Goal: Task Accomplishment & Management: Manage account settings

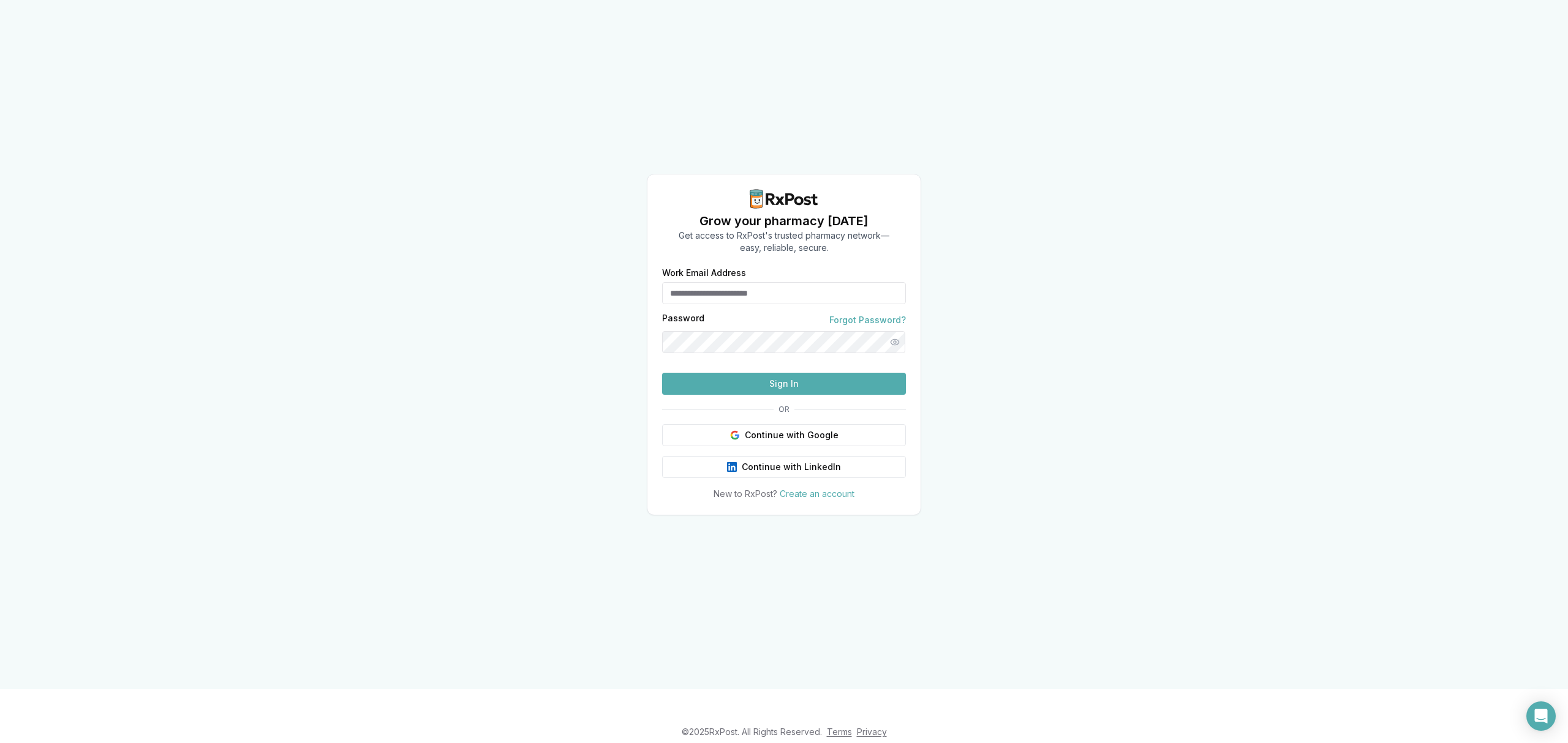
type input "**********"
click at [761, 395] on button "Sign In" at bounding box center [784, 384] width 243 height 22
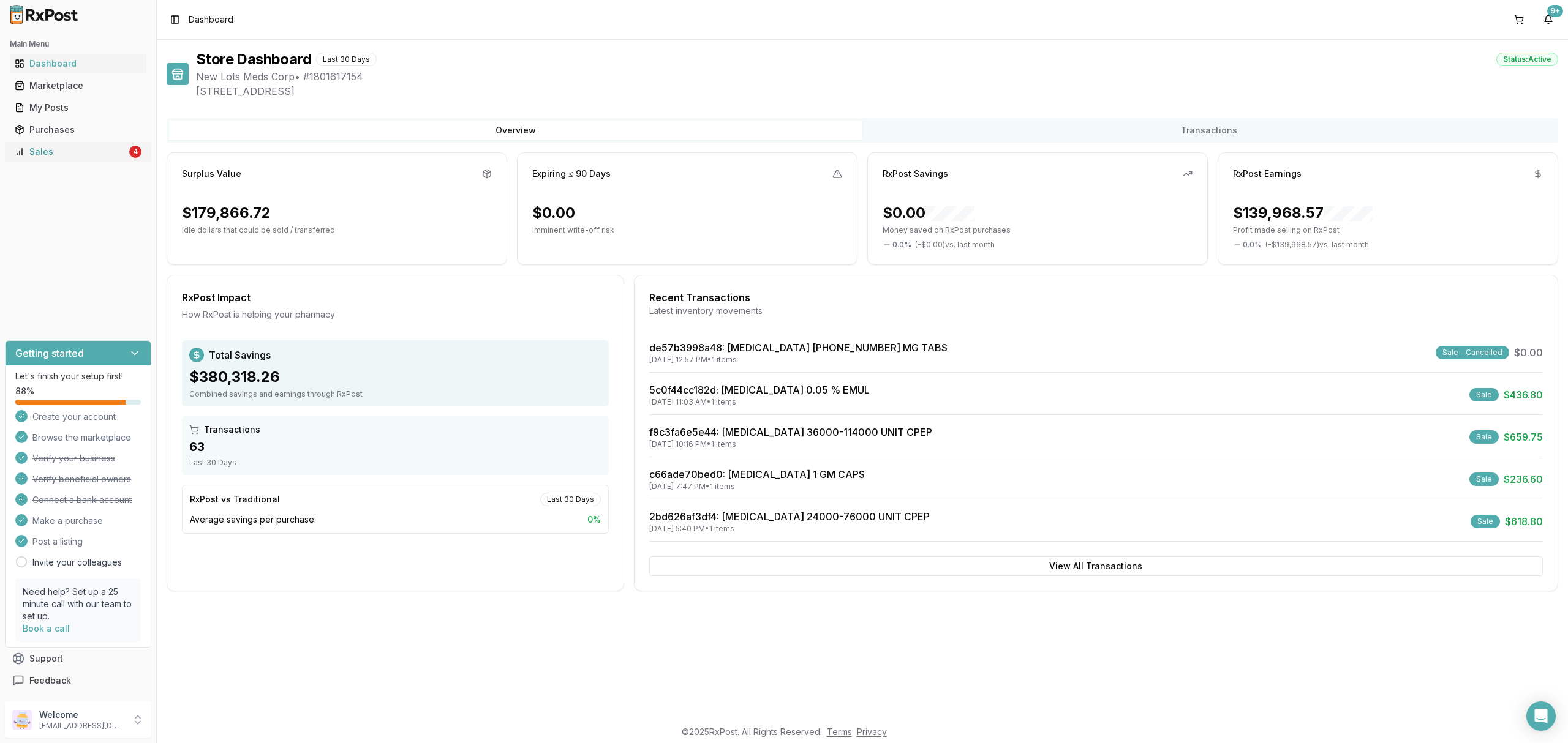
click at [44, 153] on div "Sales" at bounding box center [71, 152] width 112 height 12
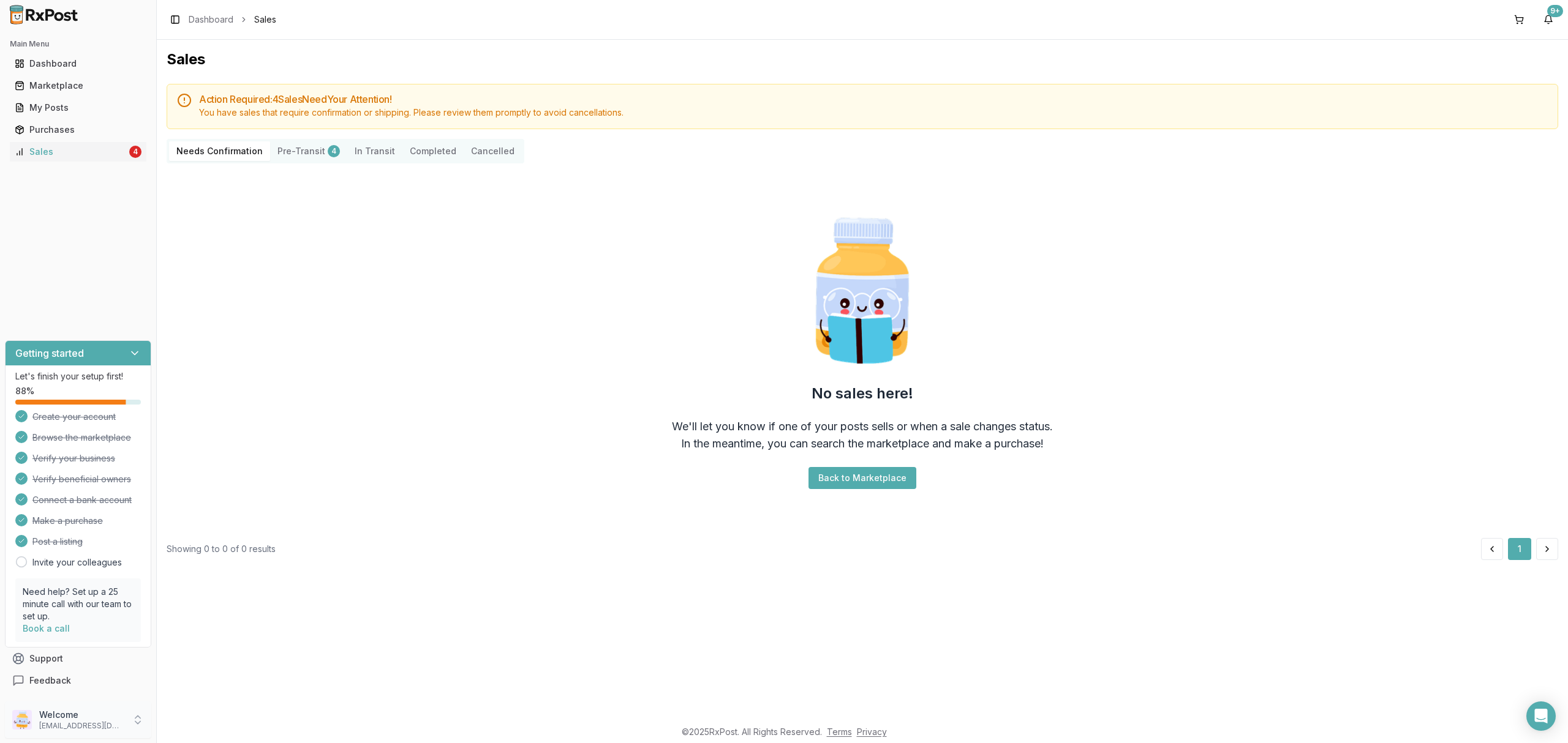
click at [60, 726] on p "ivoryrx12@gmail.com" at bounding box center [82, 726] width 85 height 9
click at [190, 725] on span "Sign Out" at bounding box center [222, 723] width 116 height 12
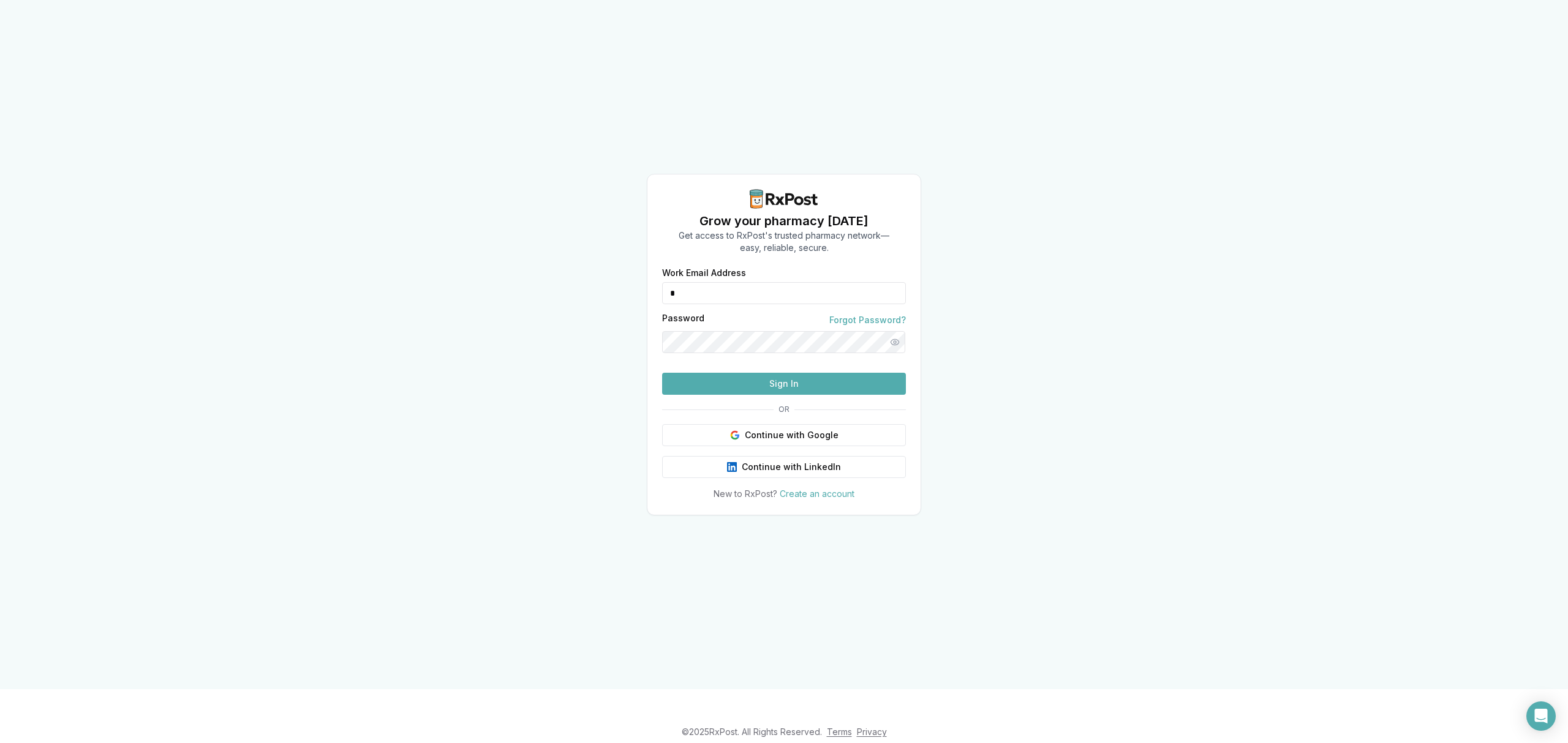
drag, startPoint x: 791, startPoint y: 271, endPoint x: 599, endPoint y: 271, distance: 192.0
click at [599, 271] on div "Grow your pharmacy today Get access to RxPost's trusted pharmacy network— easy,…" at bounding box center [784, 344] width 1568 height 689
type input "**********"
click at [749, 395] on button "Sign In" at bounding box center [784, 384] width 243 height 22
click at [789, 395] on button "Sign In" at bounding box center [784, 384] width 243 height 22
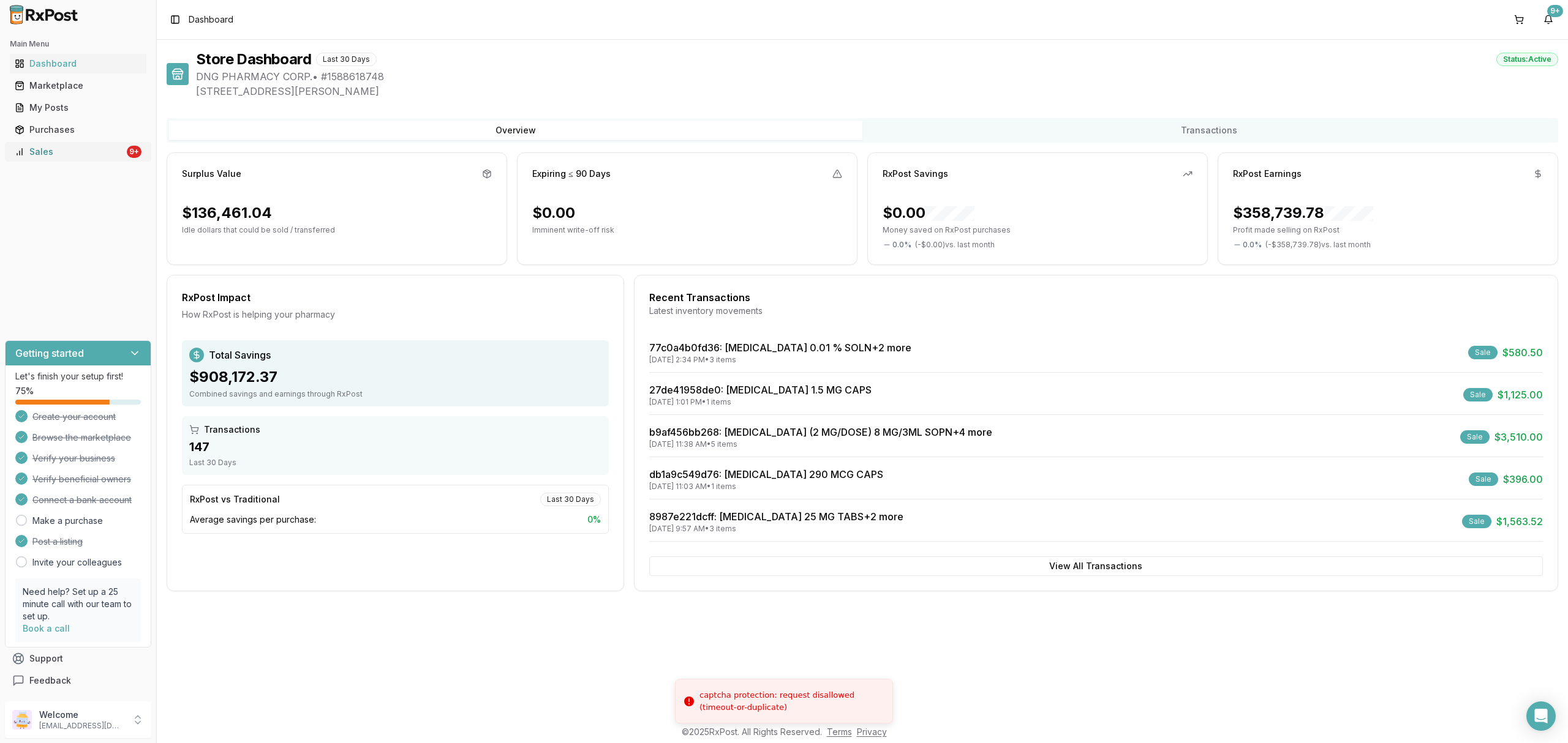
click at [41, 160] on link "Sales 9+" at bounding box center [77, 151] width 137 height 22
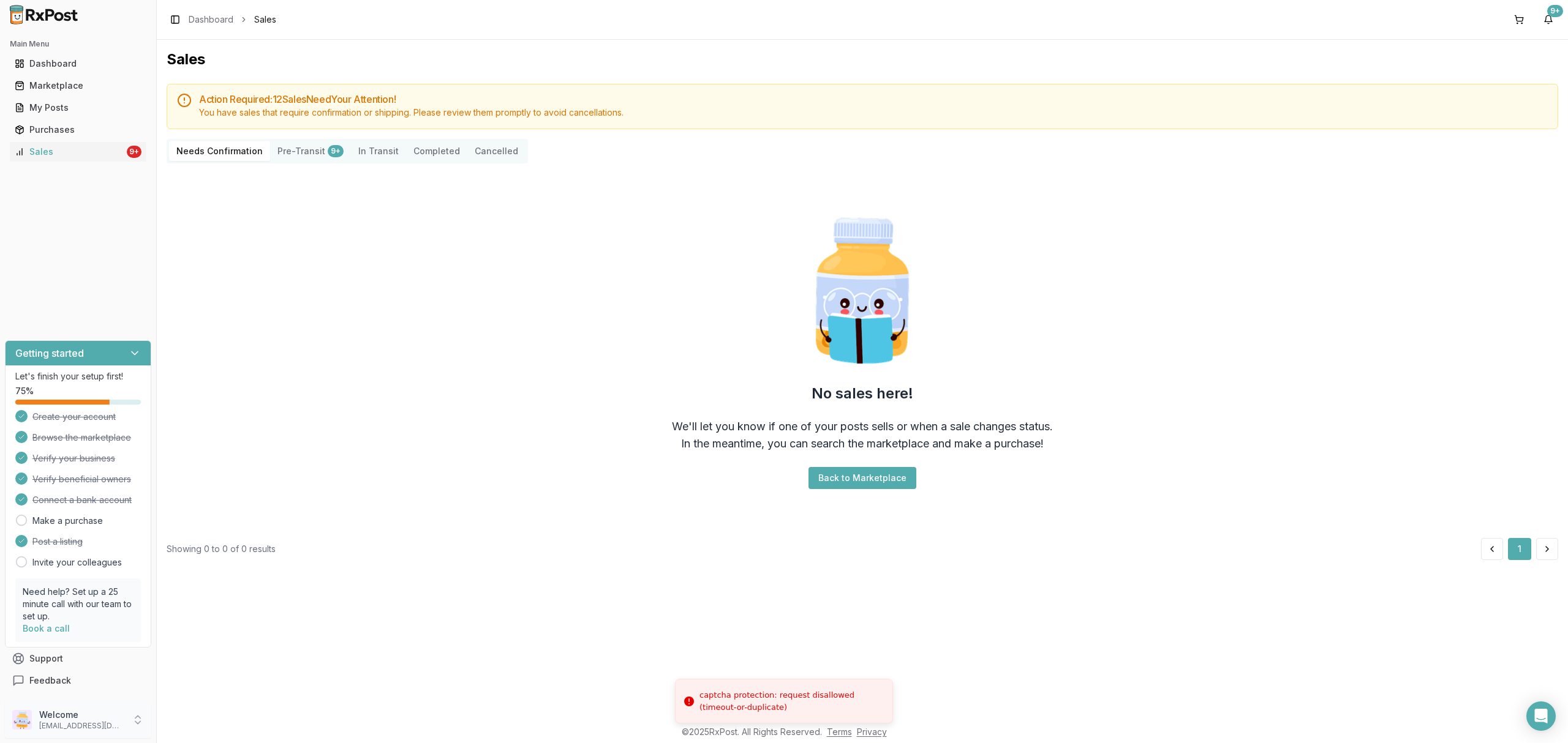
click at [118, 722] on p "[EMAIL_ADDRESS][DOMAIN_NAME]" at bounding box center [82, 726] width 85 height 9
click at [189, 721] on span "Sign Out" at bounding box center [222, 723] width 116 height 12
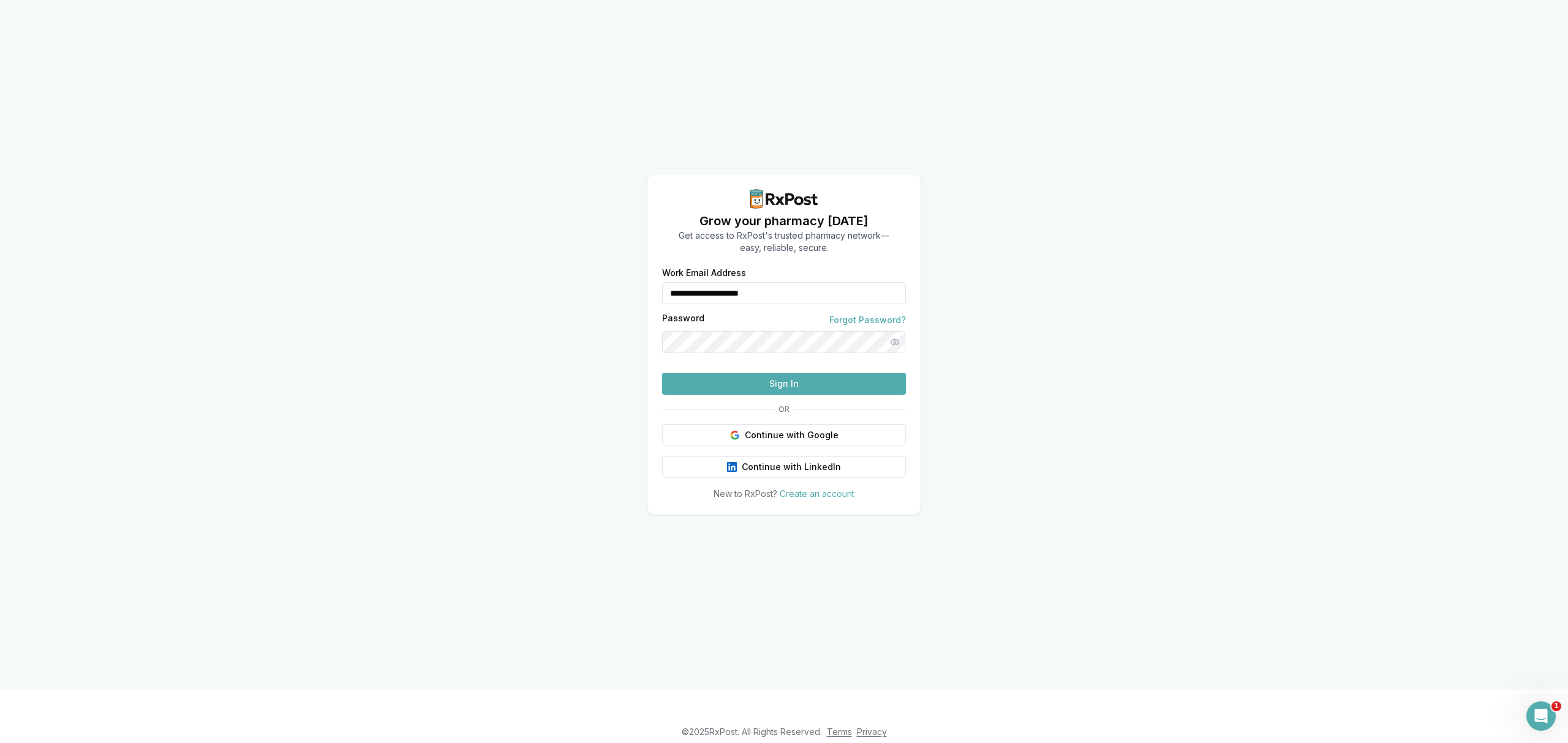
drag, startPoint x: 821, startPoint y: 263, endPoint x: 586, endPoint y: 272, distance: 235.2
click at [586, 272] on div "**********" at bounding box center [784, 344] width 1568 height 689
type input "**********"
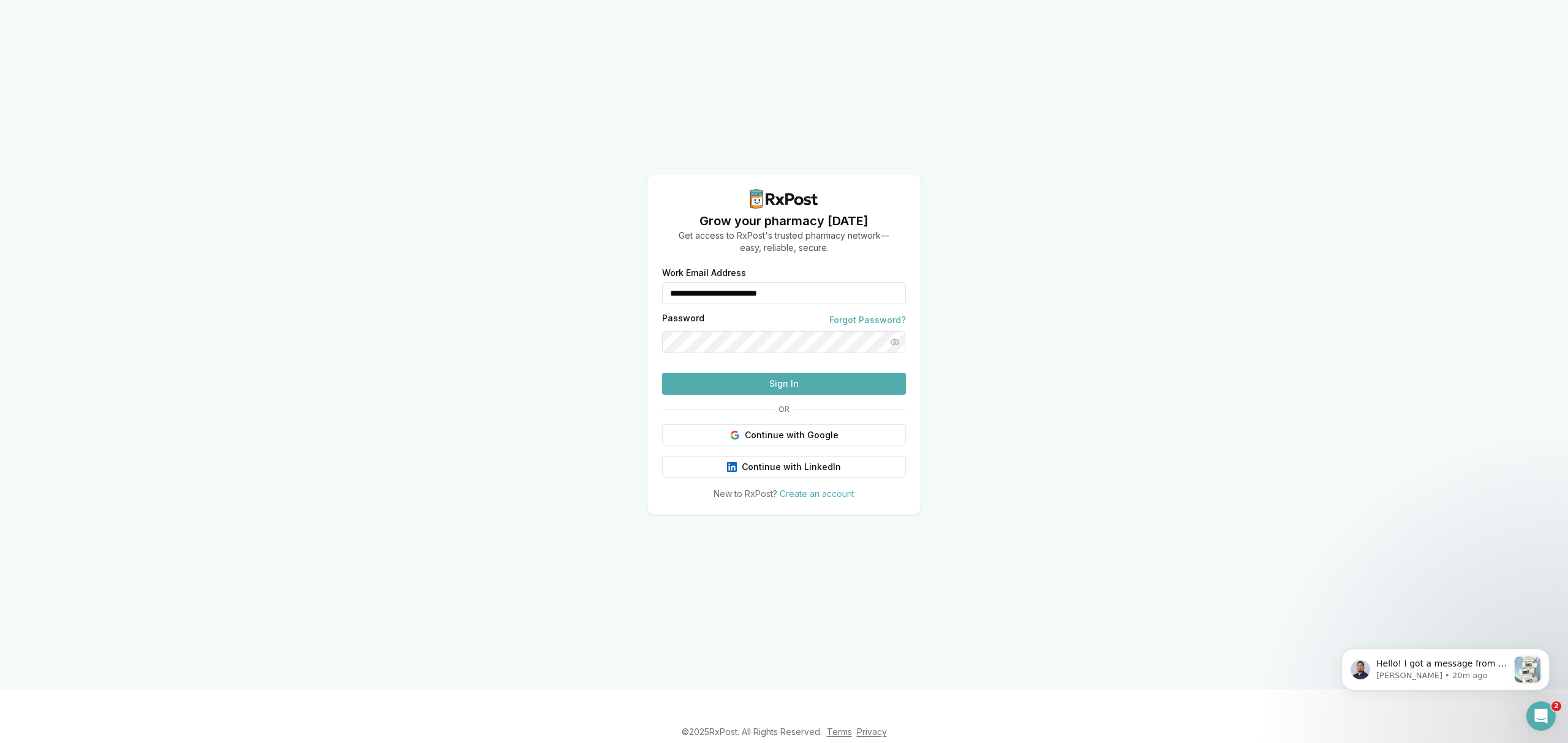
click at [758, 395] on button "Sign In" at bounding box center [784, 384] width 243 height 22
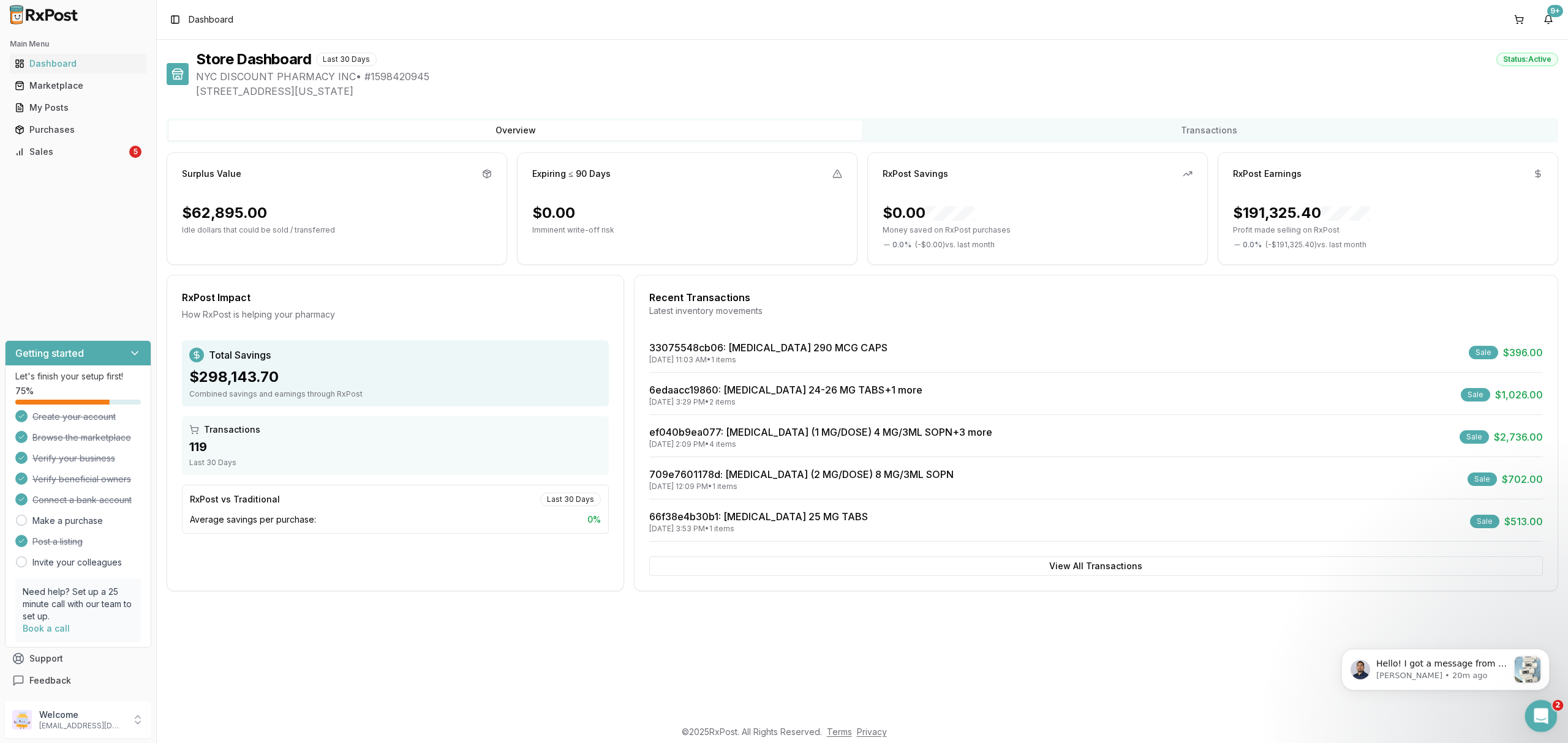
click at [1531, 713] on icon "Open Intercom Messenger" at bounding box center [1539, 715] width 20 height 20
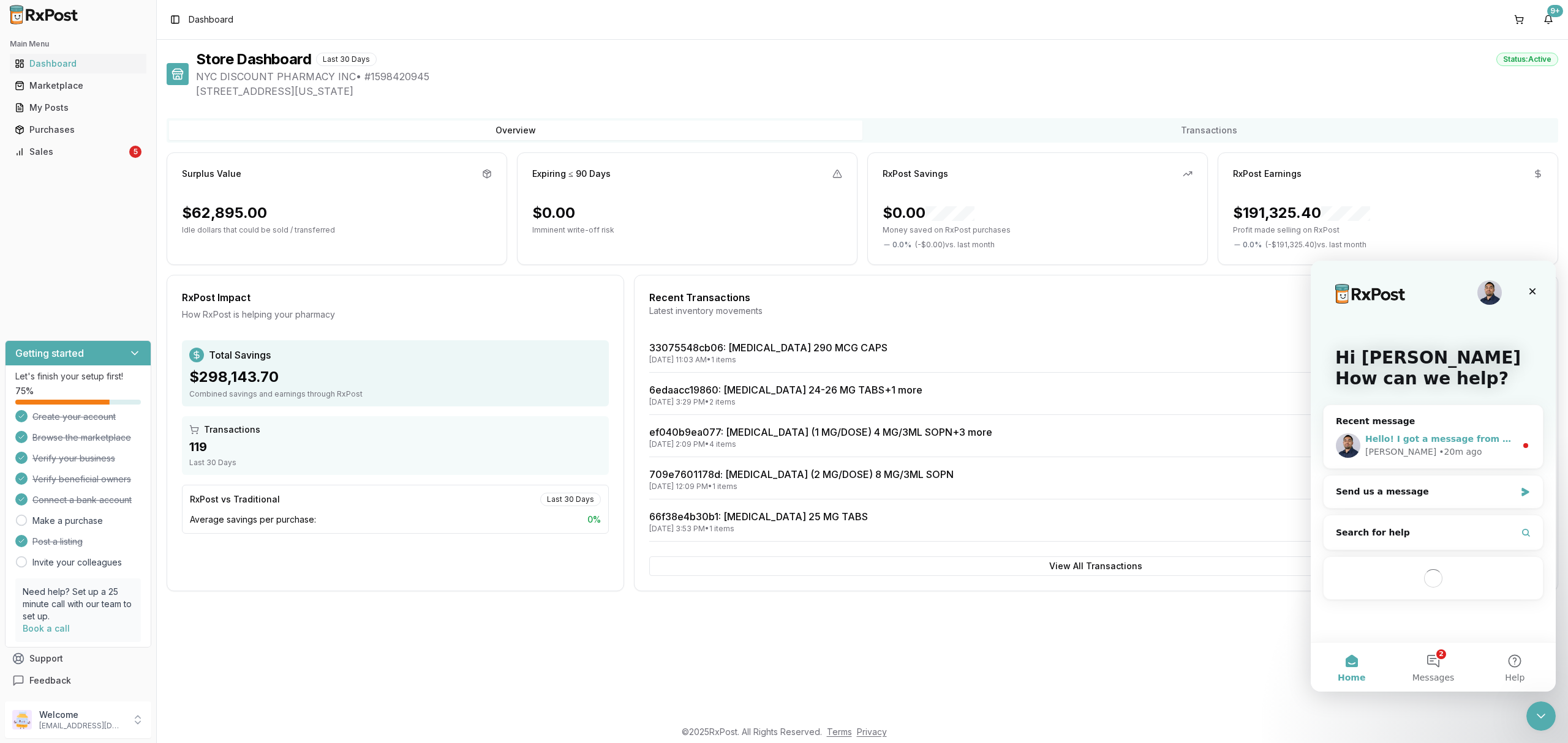
click at [1461, 459] on div "Hello! I got a message from a buyer for this invoice b62ce0b6279c. He is ok wit…" at bounding box center [1433, 446] width 220 height 45
click at [1467, 454] on div "Manuel • 20m ago" at bounding box center [1441, 453] width 151 height 13
click at [1436, 663] on button "2 Messages" at bounding box center [1432, 668] width 81 height 49
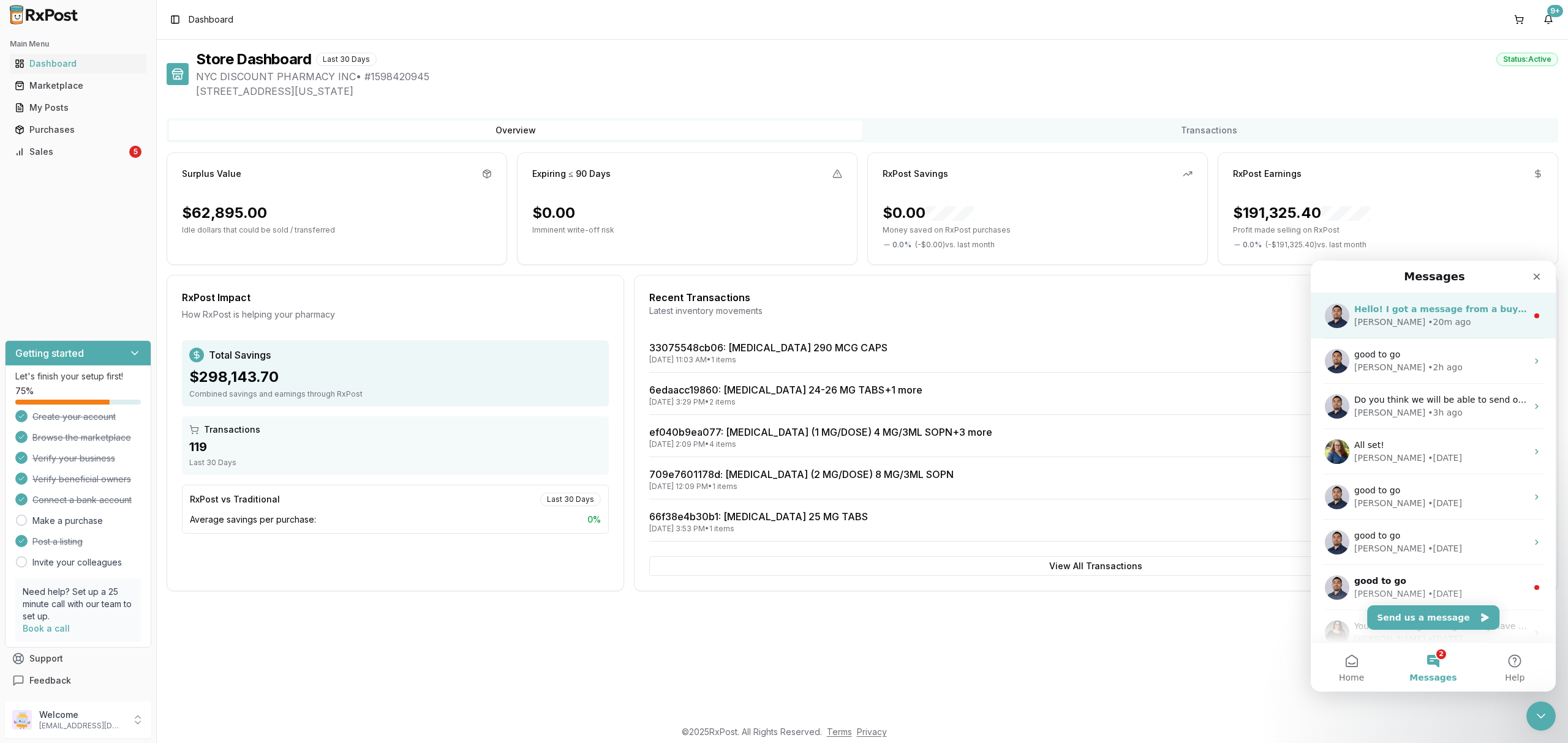
click at [1441, 323] on div "Manuel • 20m ago" at bounding box center [1440, 322] width 173 height 13
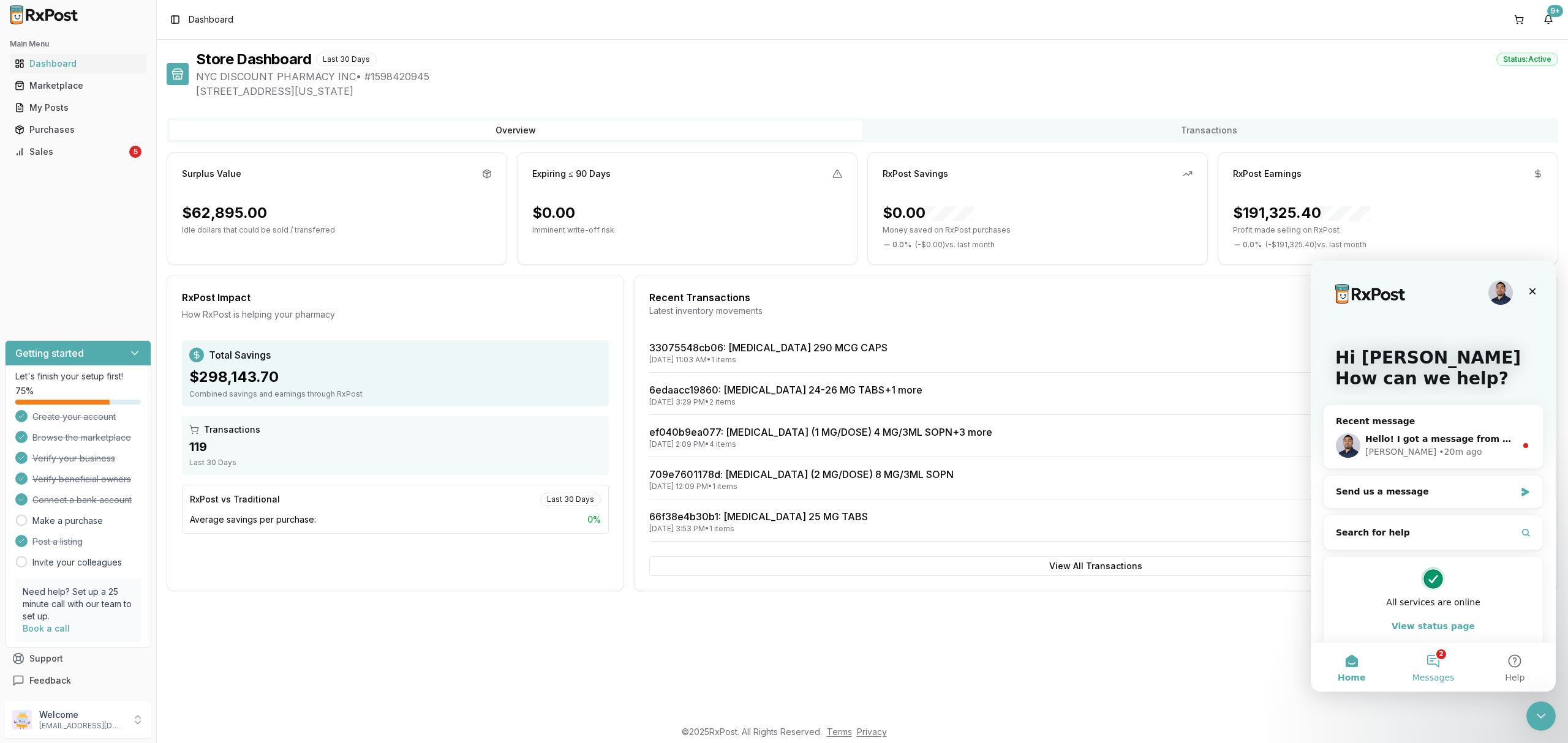
click at [1443, 671] on button "2 Messages" at bounding box center [1432, 668] width 81 height 49
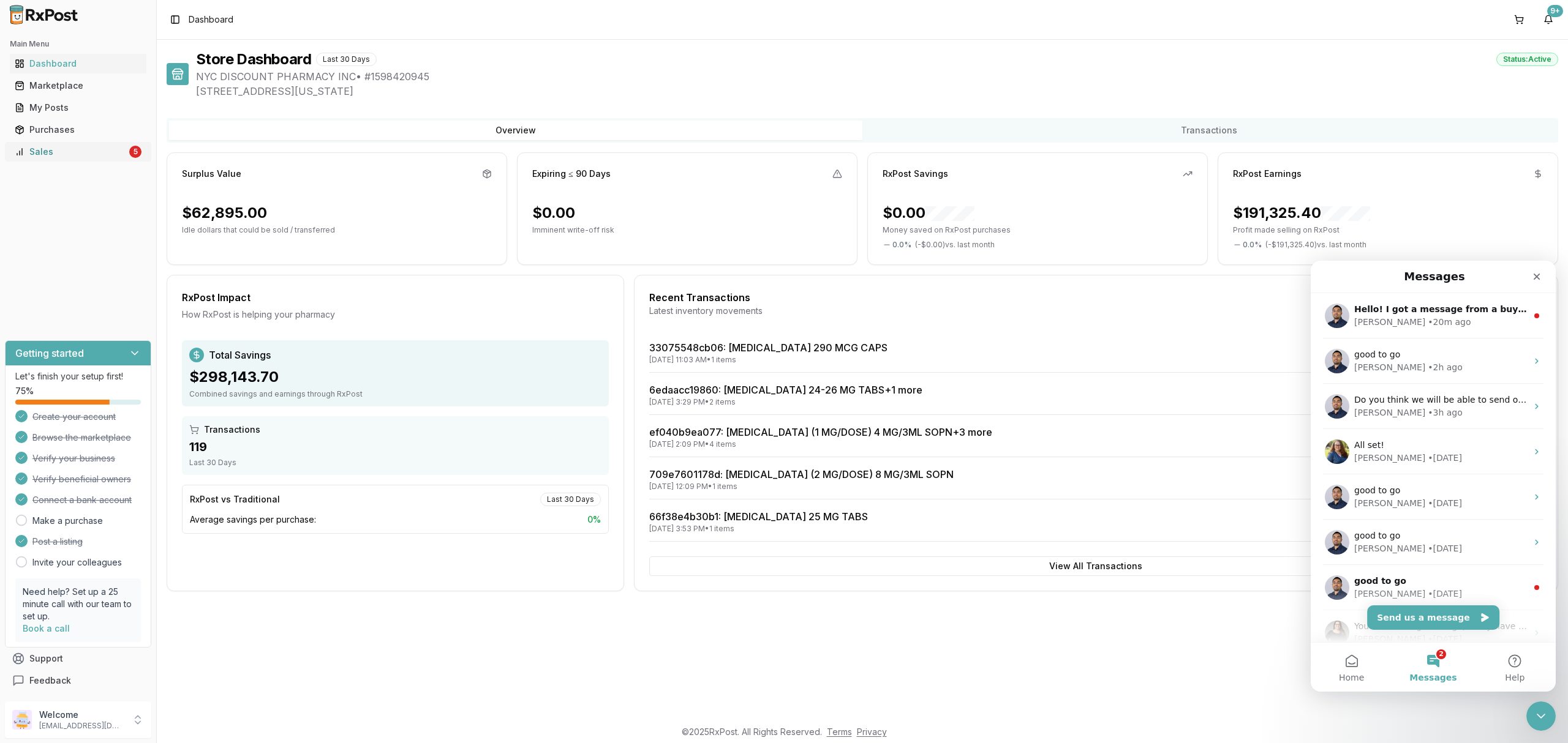
click at [74, 152] on div "Sales" at bounding box center [71, 152] width 112 height 12
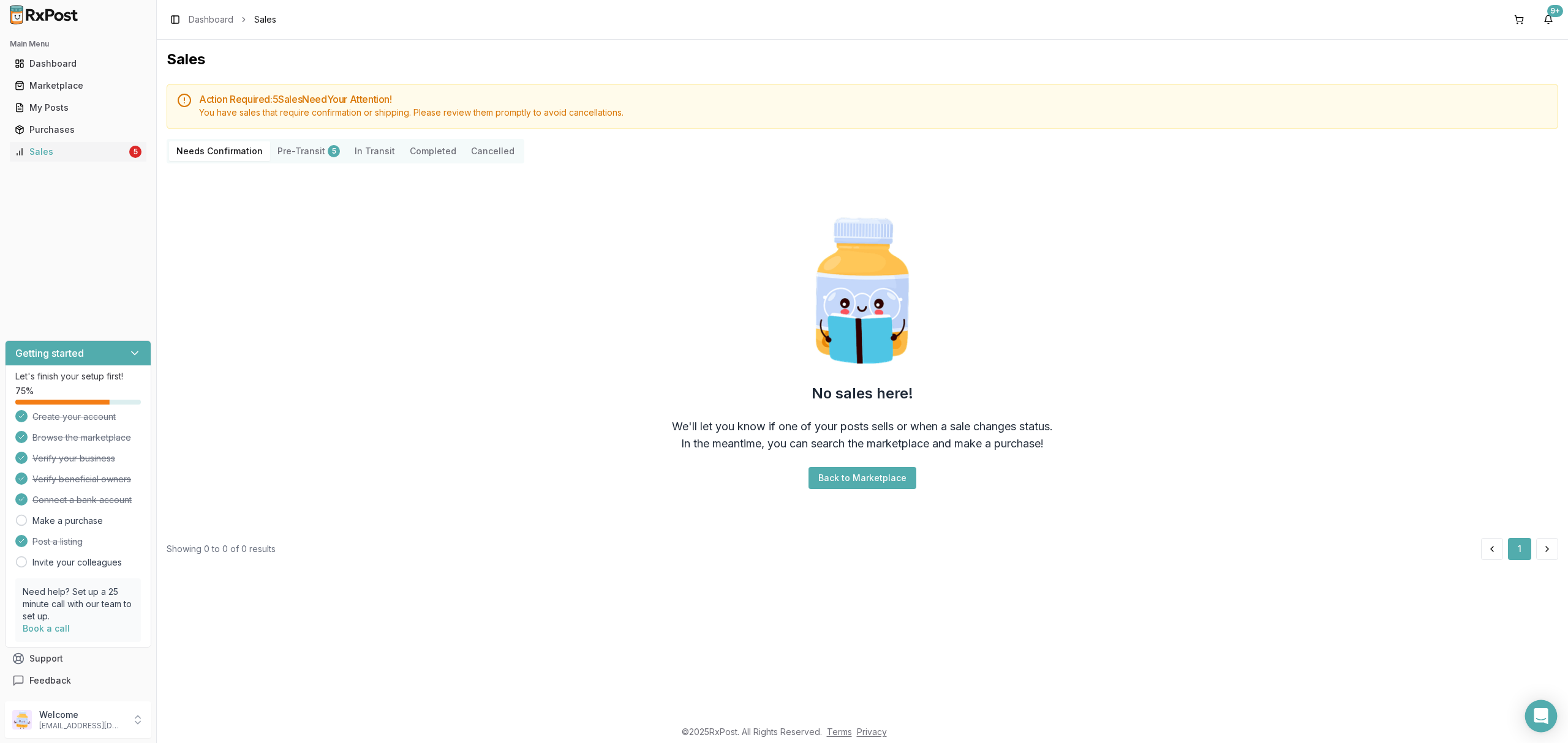
click at [1541, 728] on div "Open Intercom Messenger" at bounding box center [1541, 717] width 32 height 32
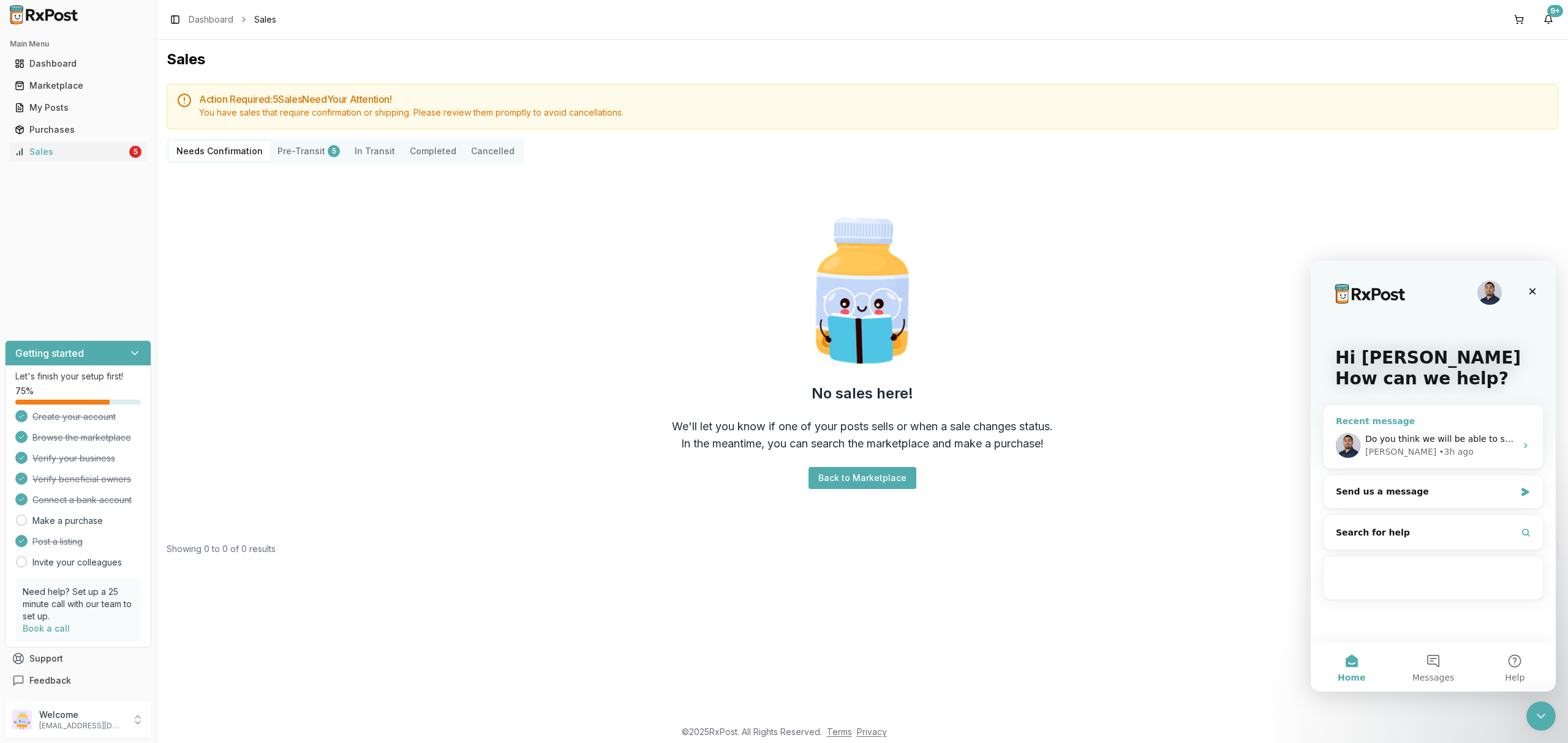
click at [1479, 450] on div "Manuel • 3h ago" at bounding box center [1441, 453] width 151 height 13
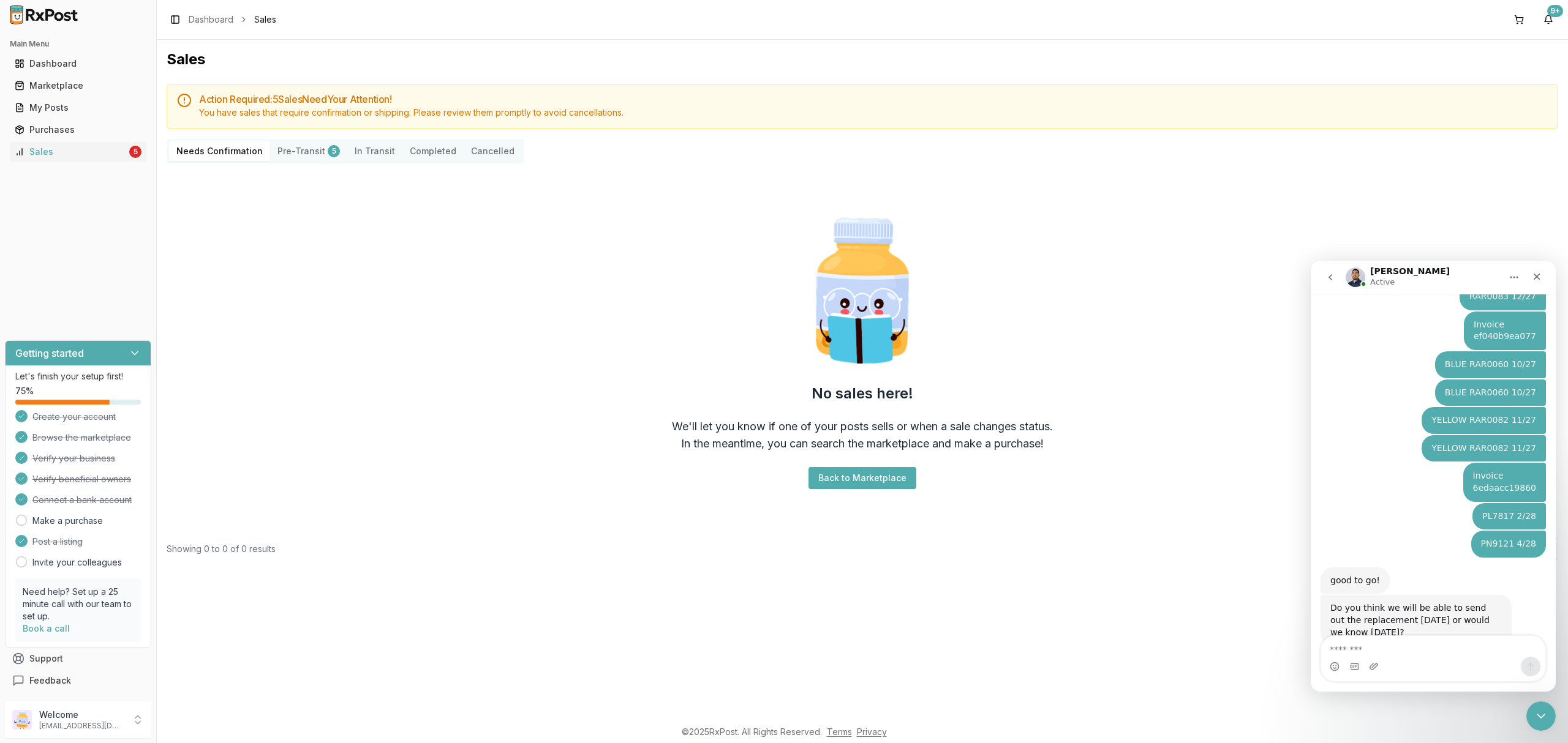
scroll to position [673, 0]
click at [1537, 713] on icon "Close Intercom Messenger" at bounding box center [1539, 715] width 15 height 15
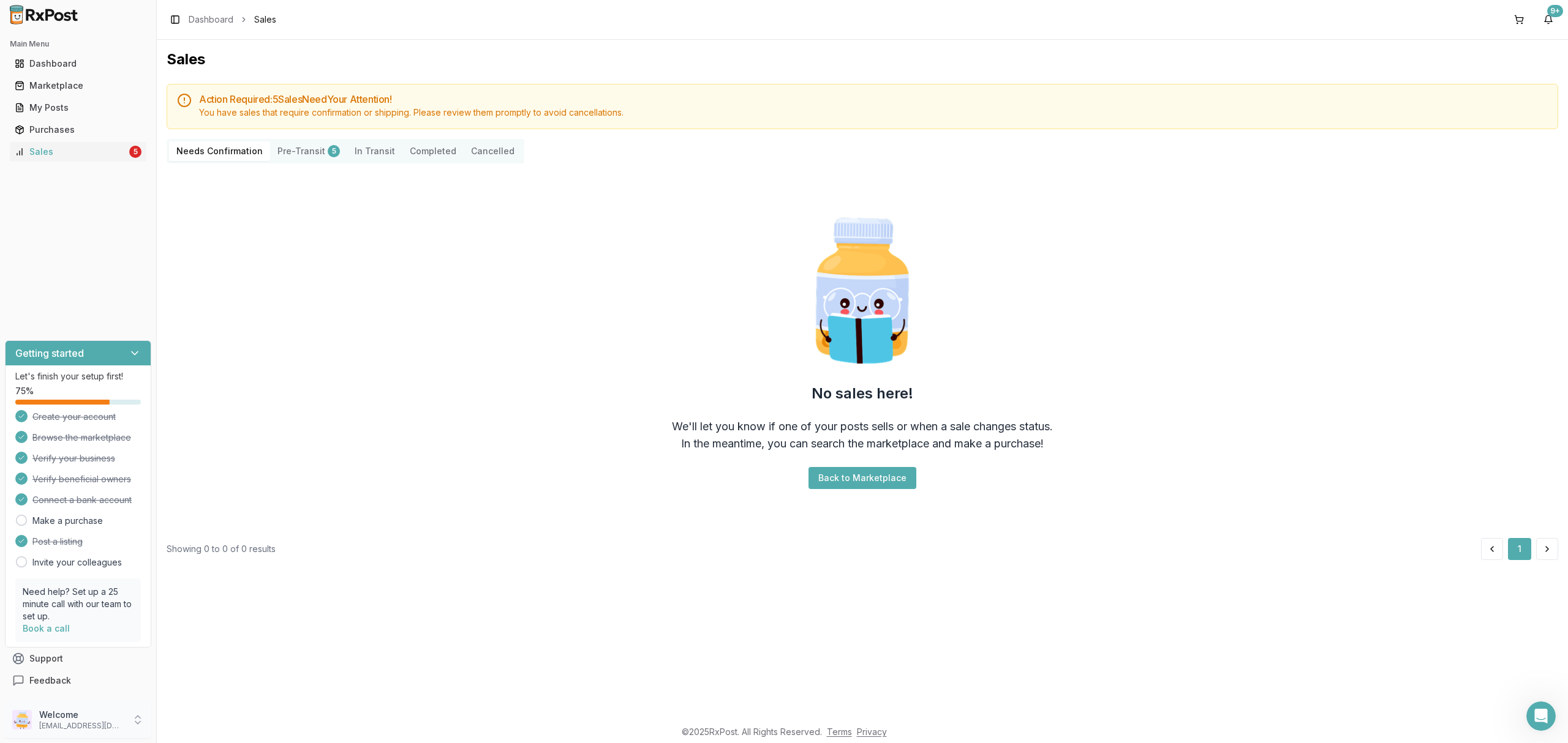
click at [72, 718] on p "Welcome" at bounding box center [82, 715] width 85 height 12
click at [240, 718] on span "Sign Out" at bounding box center [222, 723] width 116 height 12
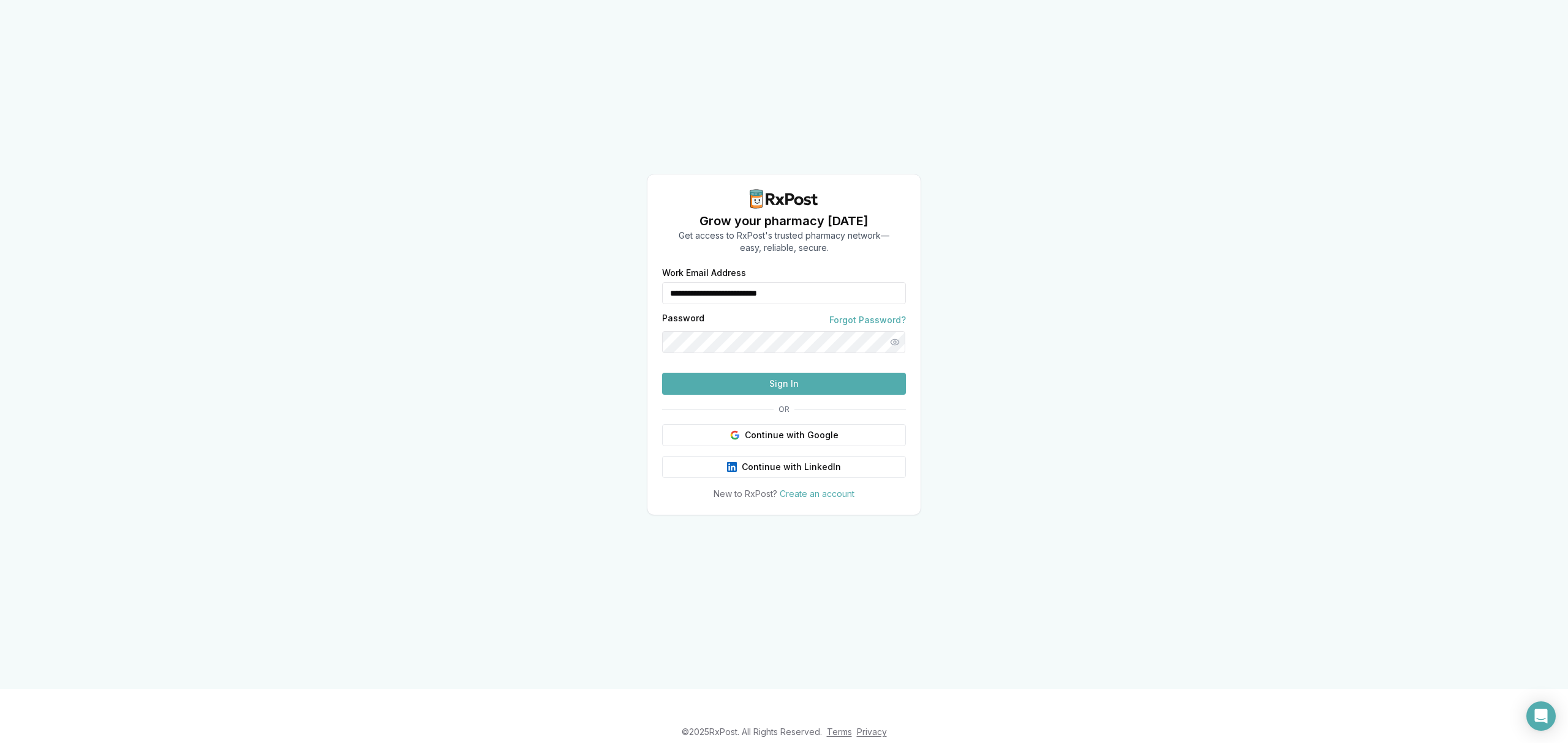
drag, startPoint x: 818, startPoint y: 270, endPoint x: 603, endPoint y: 275, distance: 215.1
click at [603, 275] on div "**********" at bounding box center [784, 344] width 1568 height 689
type input "**********"
click at [775, 395] on button "Sign In" at bounding box center [784, 384] width 243 height 22
click at [794, 395] on button "Sign In" at bounding box center [784, 384] width 243 height 22
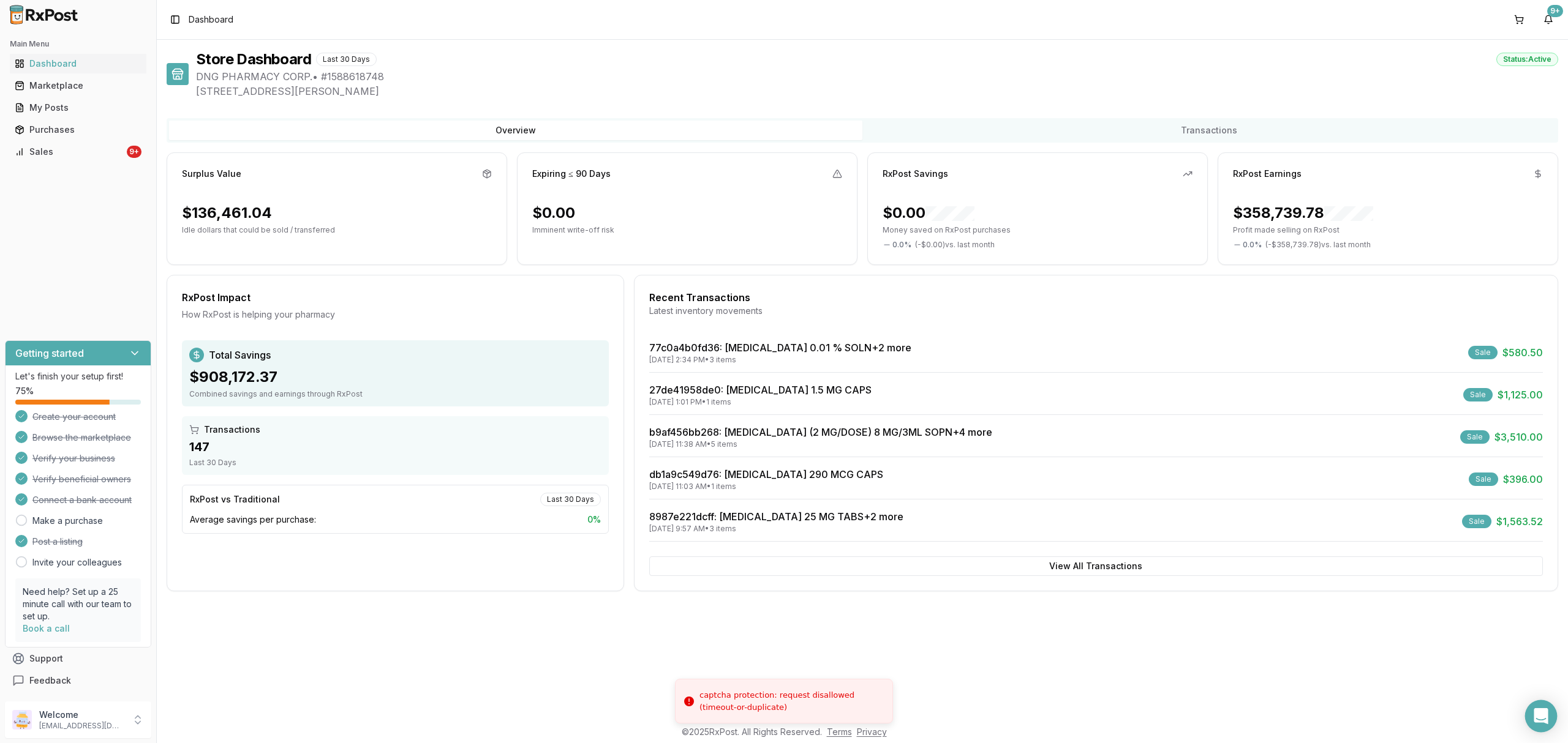
click at [1543, 723] on icon "Open Intercom Messenger" at bounding box center [1541, 716] width 16 height 16
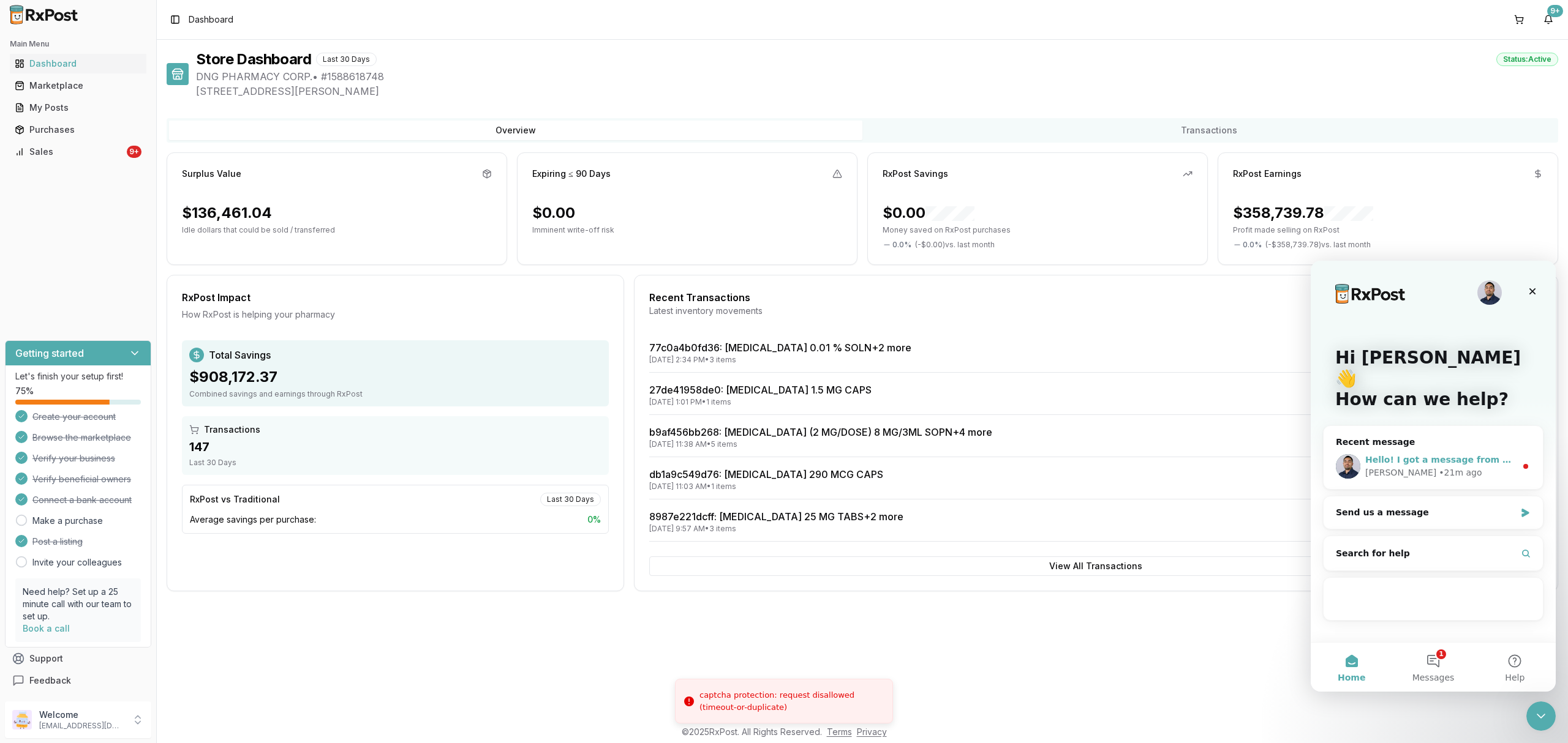
click at [1459, 467] on div "Manuel • 21m ago" at bounding box center [1441, 473] width 151 height 13
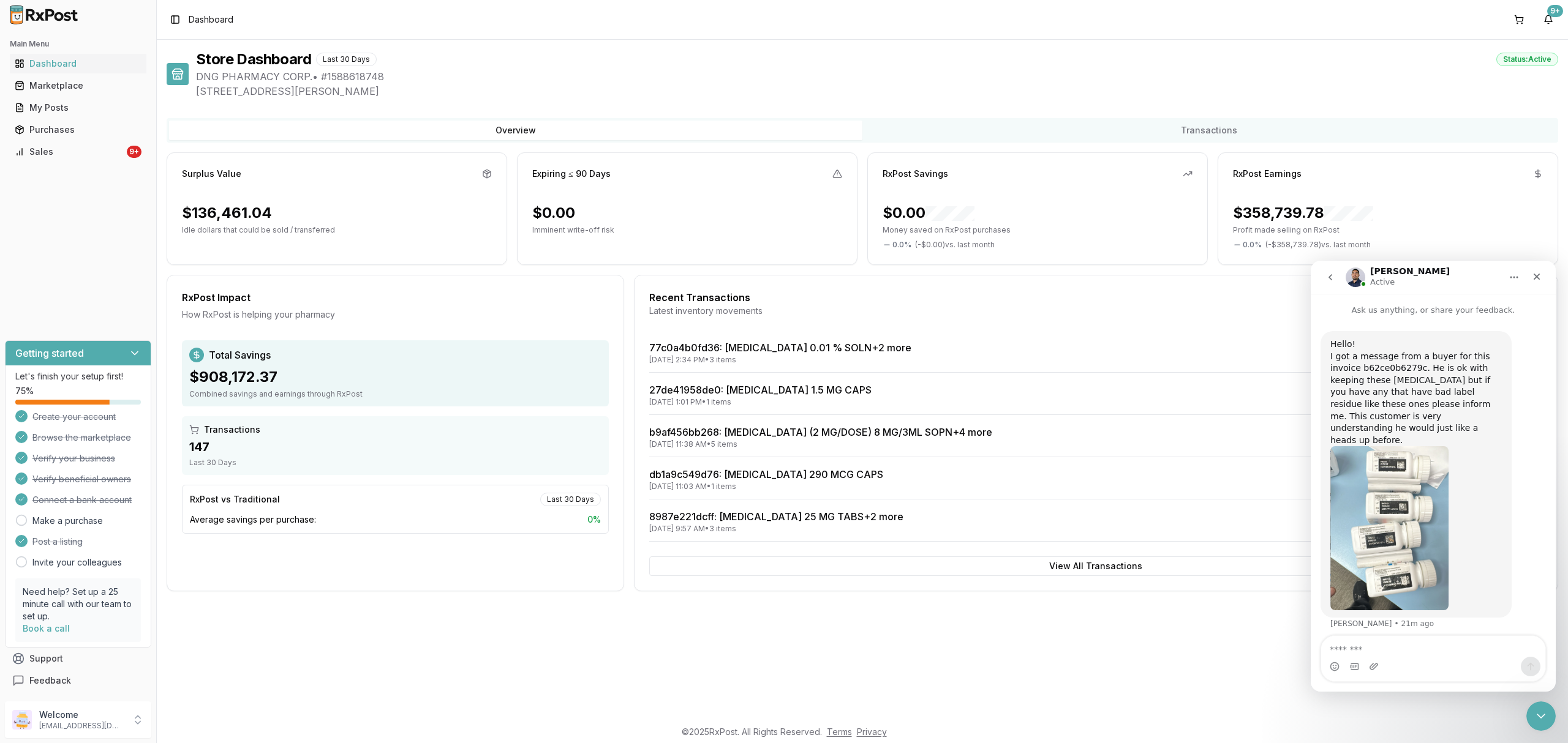
click at [1409, 534] on img "Manuel says…" at bounding box center [1389, 528] width 118 height 164
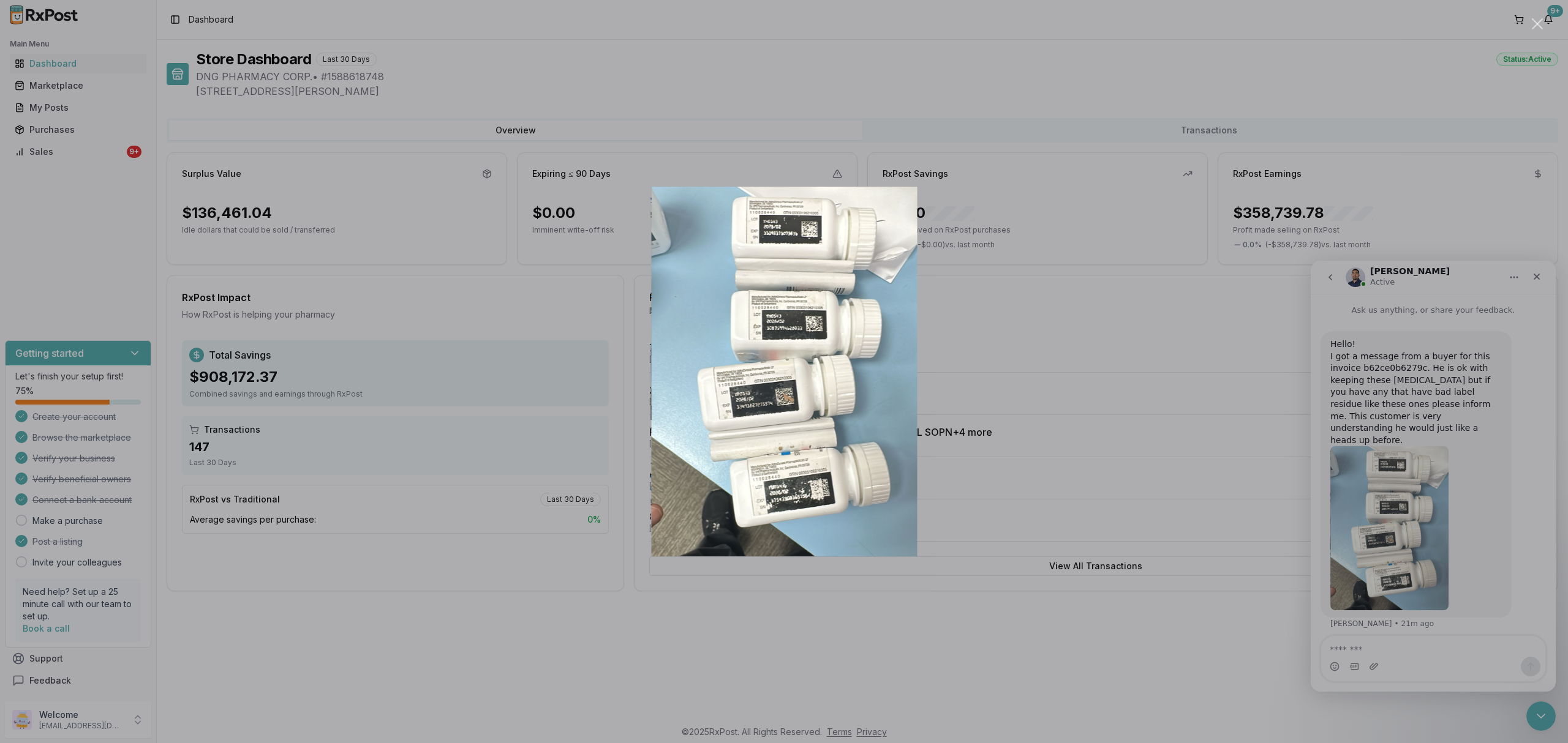
click at [808, 458] on img "Close" at bounding box center [784, 372] width 267 height 370
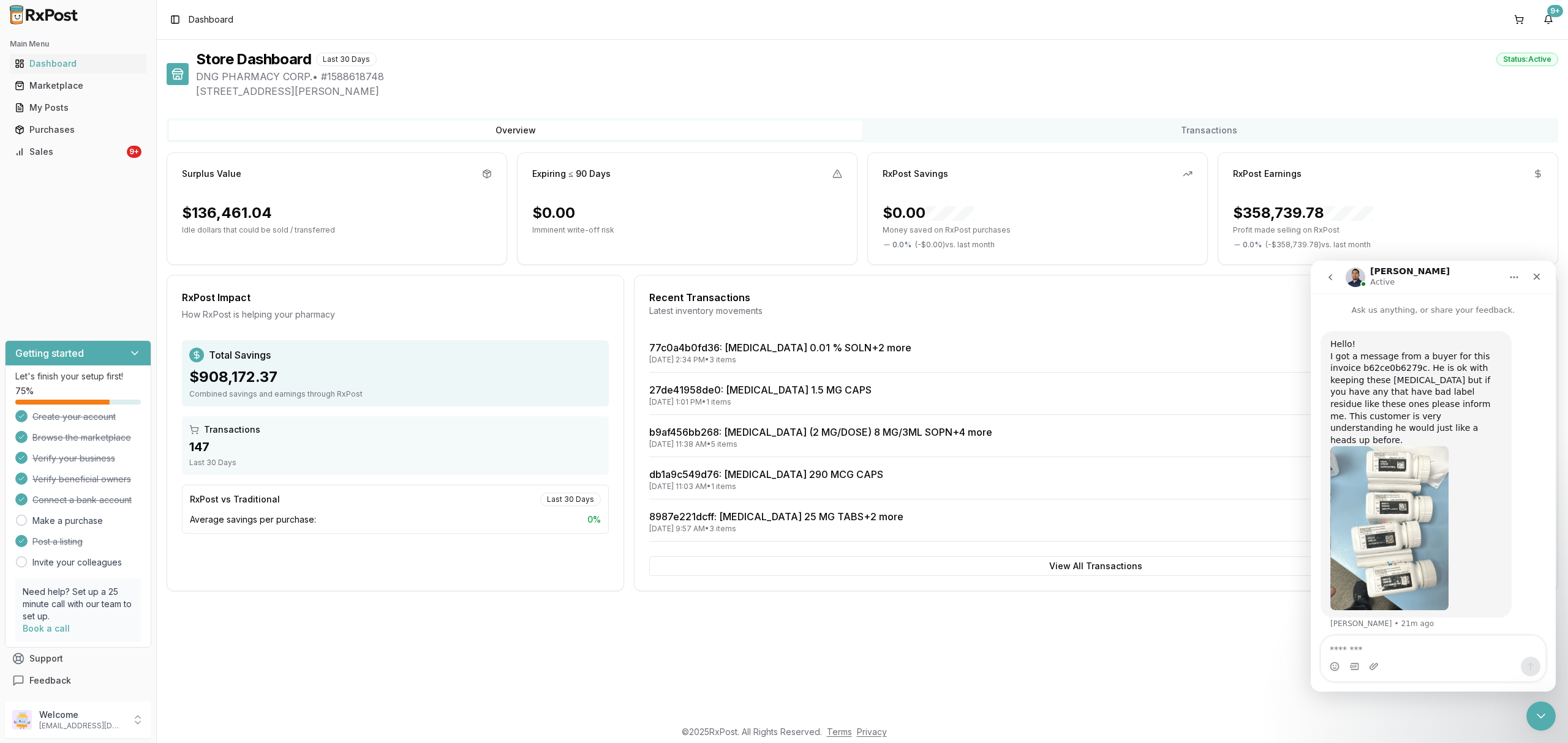
click at [1445, 528] on img "Manuel says…" at bounding box center [1389, 528] width 118 height 164
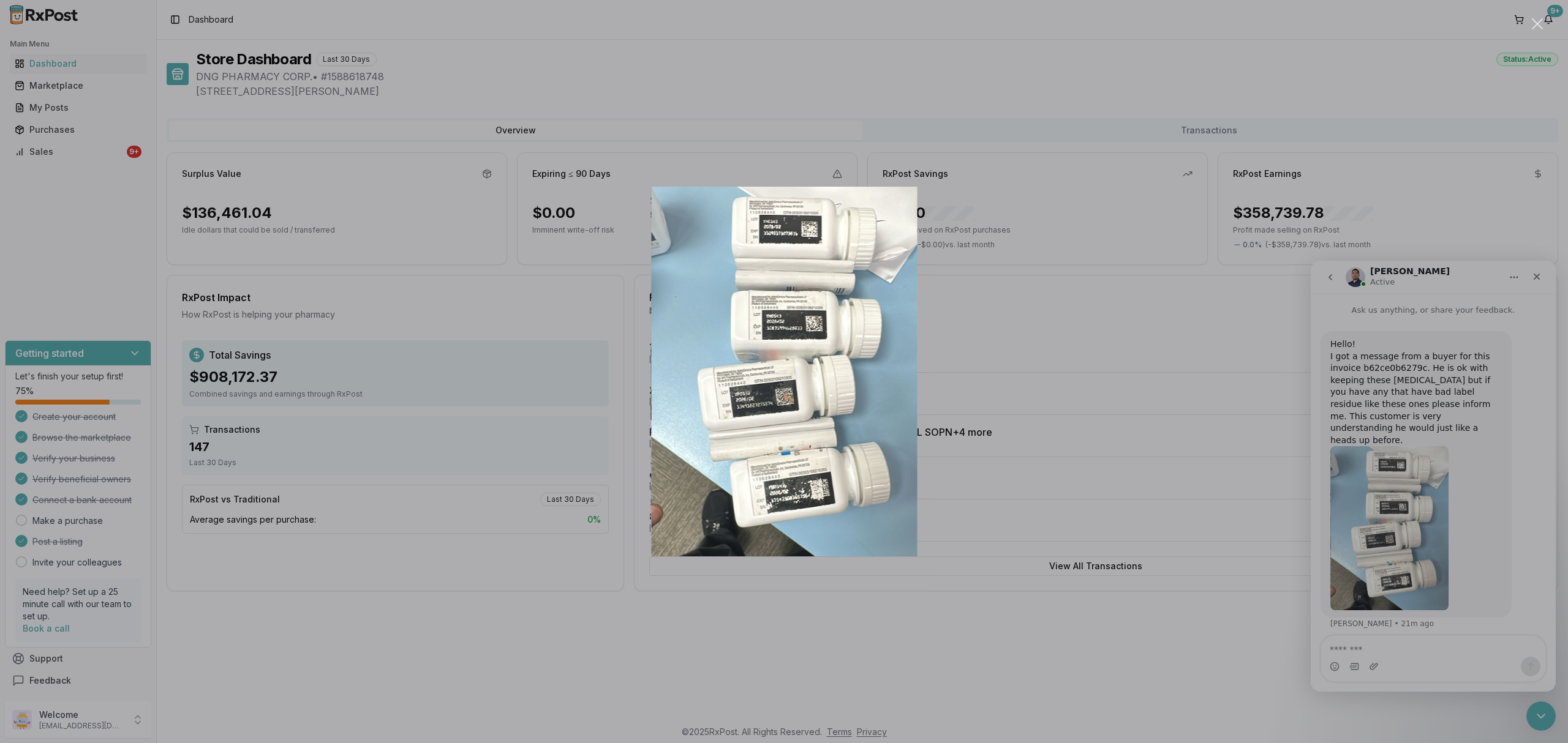
click at [1068, 328] on div "Intercom messenger" at bounding box center [784, 372] width 1568 height 743
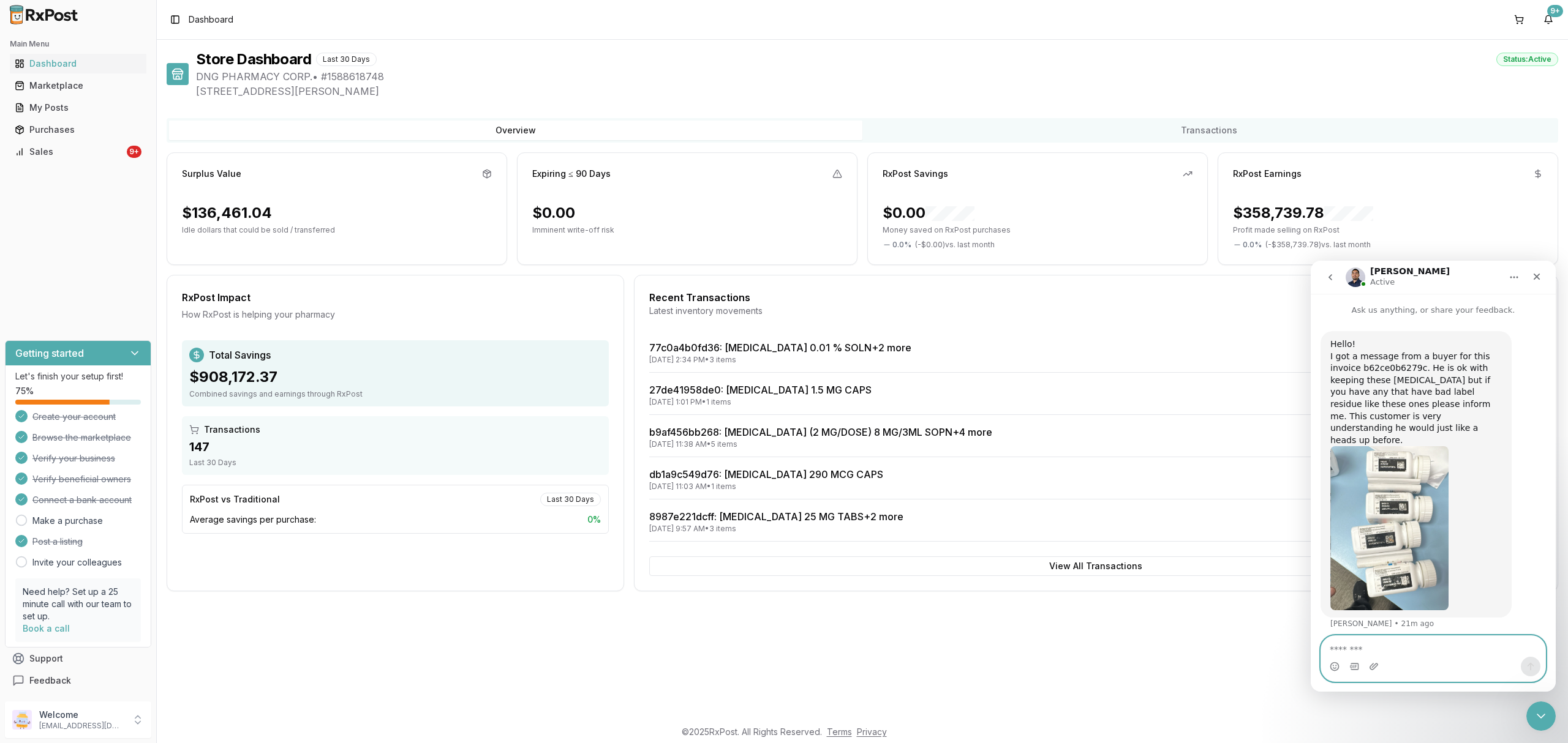
drag, startPoint x: 1411, startPoint y: 653, endPoint x: 1428, endPoint y: 653, distance: 17.0
click at [1412, 653] on textarea "Message…" at bounding box center [1433, 647] width 224 height 21
click at [1538, 710] on icon "Close Intercom Messenger" at bounding box center [1539, 715] width 15 height 15
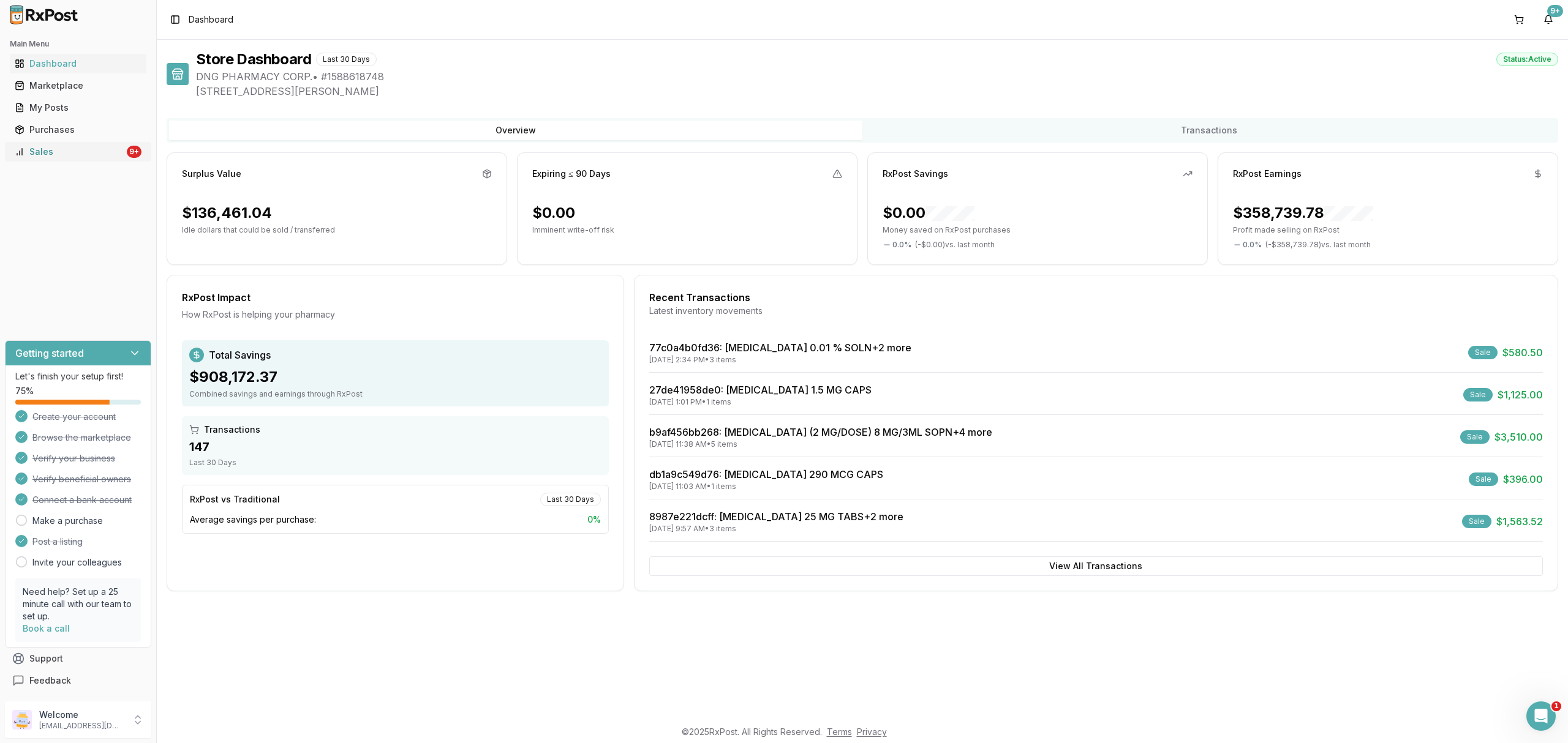
click at [94, 155] on div "Sales" at bounding box center [70, 152] width 109 height 12
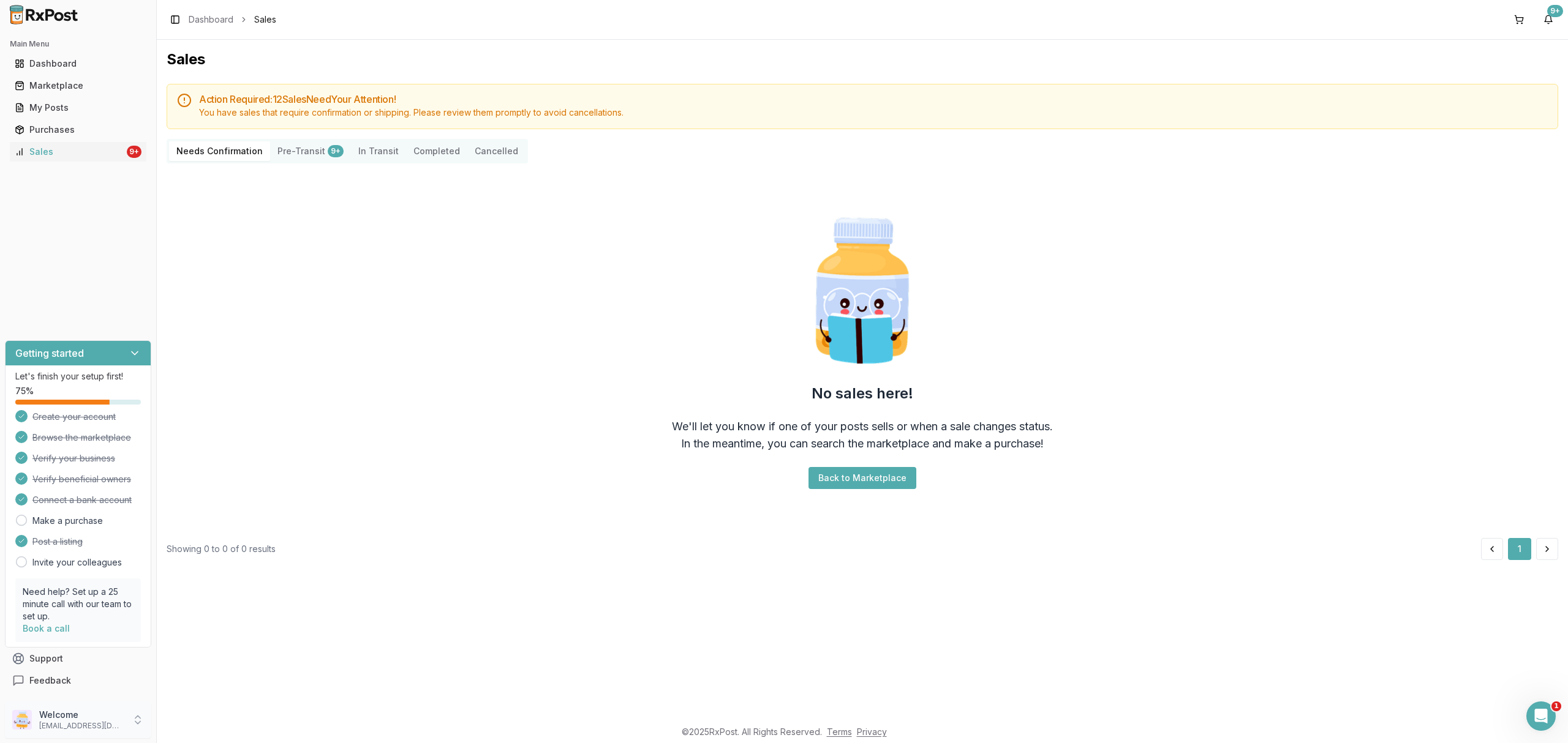
drag, startPoint x: 114, startPoint y: 724, endPoint x: 142, endPoint y: 728, distance: 28.3
click at [118, 725] on p "dngpharmacy2@gmail.com" at bounding box center [82, 726] width 85 height 9
click at [230, 721] on span "Sign Out" at bounding box center [222, 723] width 116 height 12
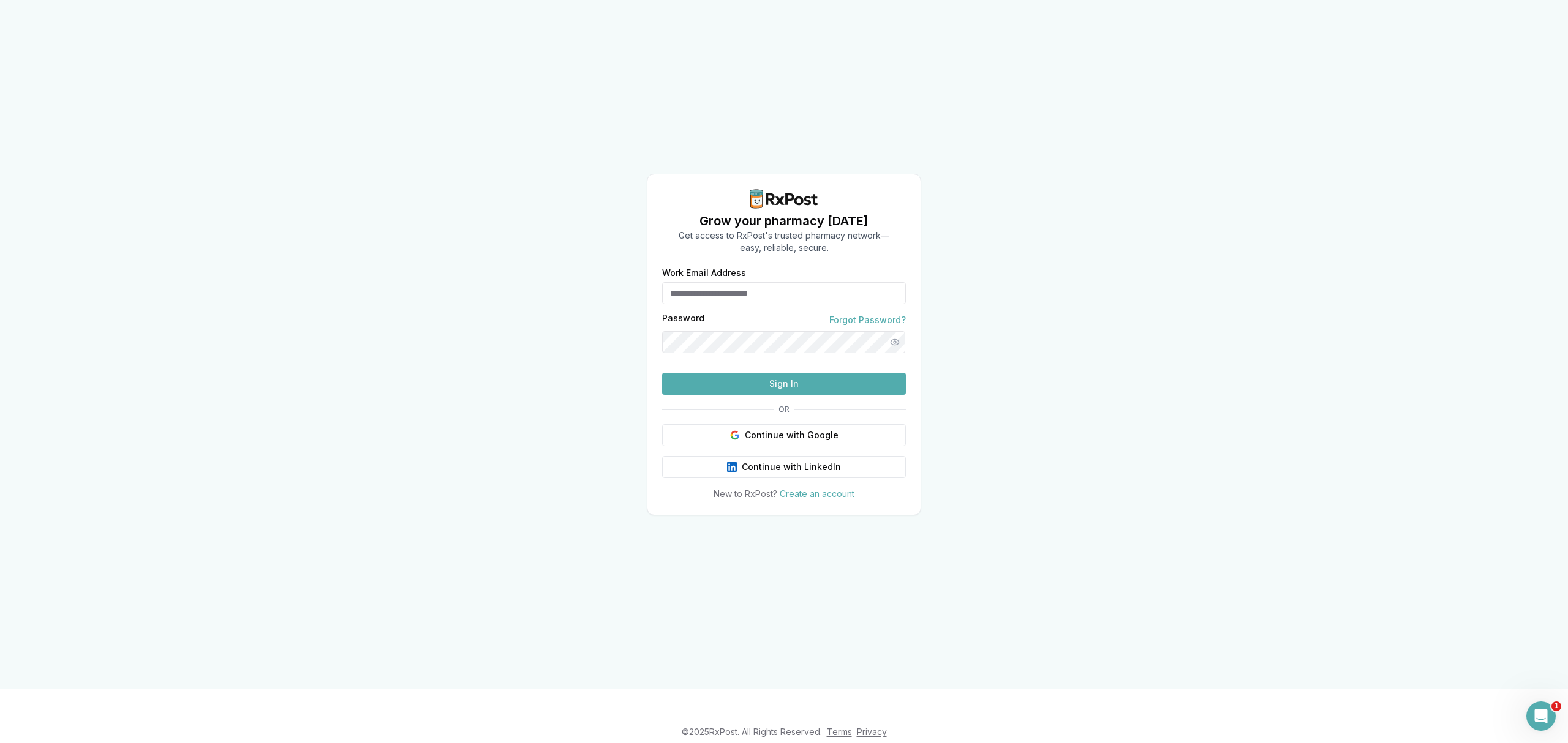
type input "**********"
click at [774, 395] on button "Sign In" at bounding box center [784, 384] width 243 height 22
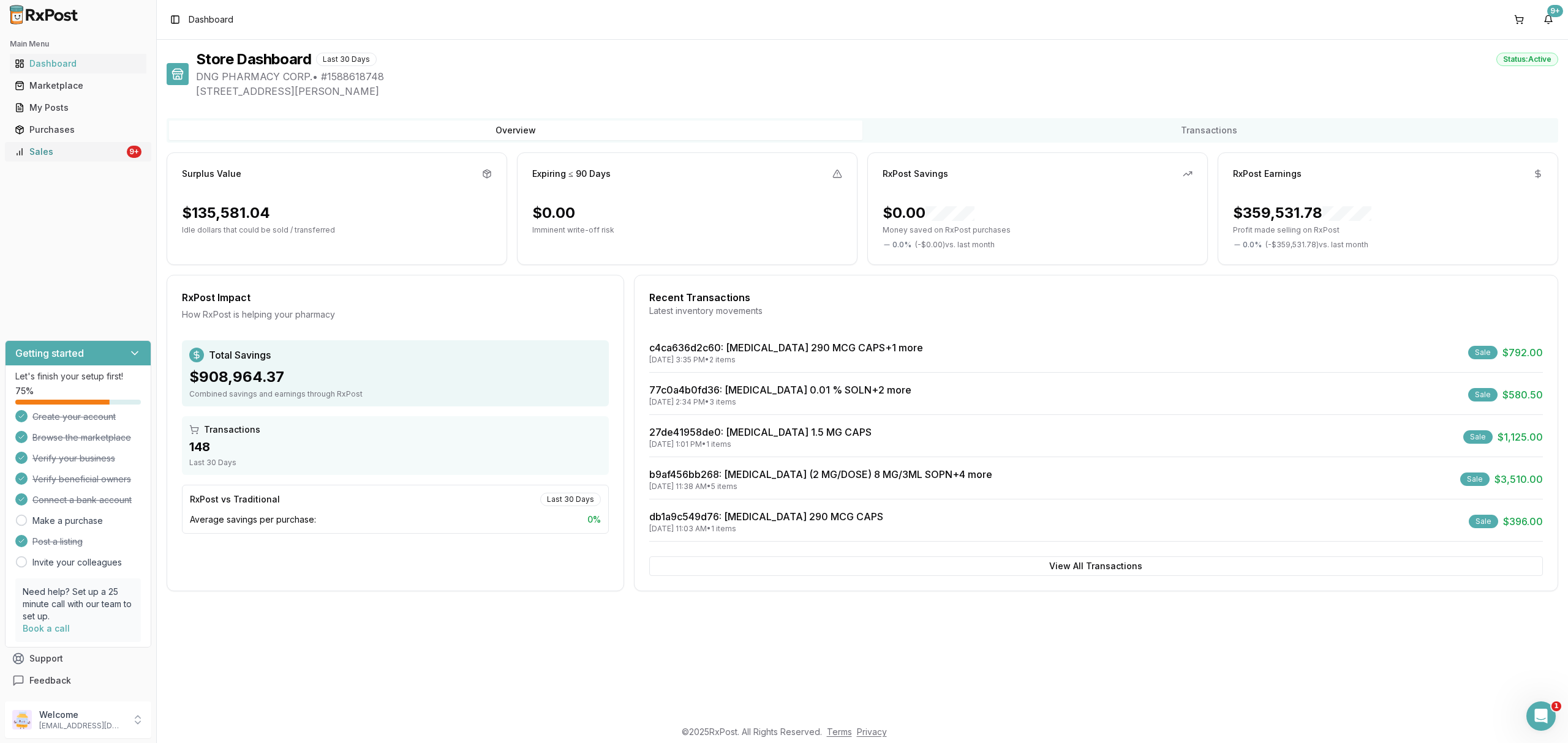
click at [84, 155] on div "Sales" at bounding box center [70, 152] width 109 height 12
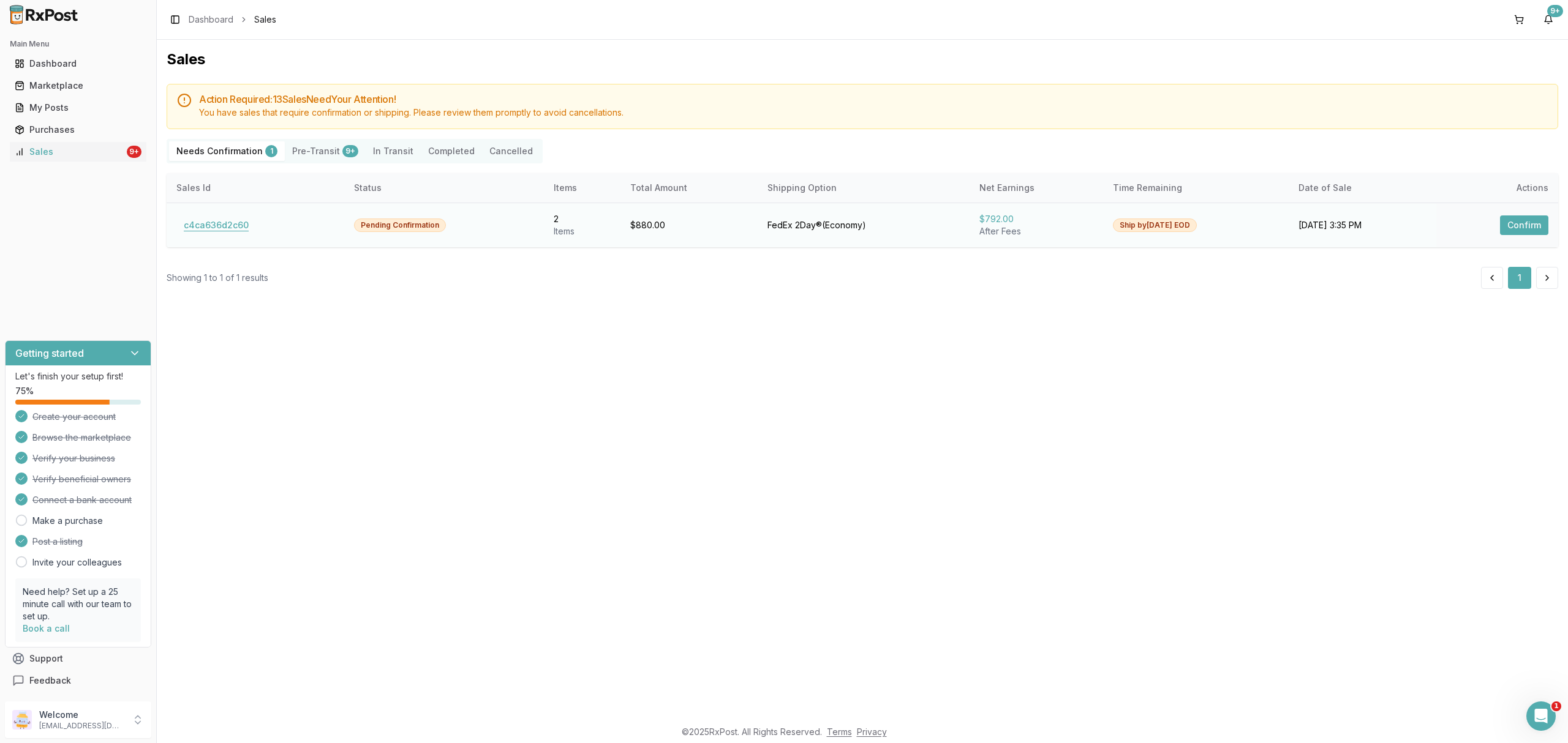
click at [235, 222] on button "c4ca636d2c60" at bounding box center [216, 225] width 79 height 20
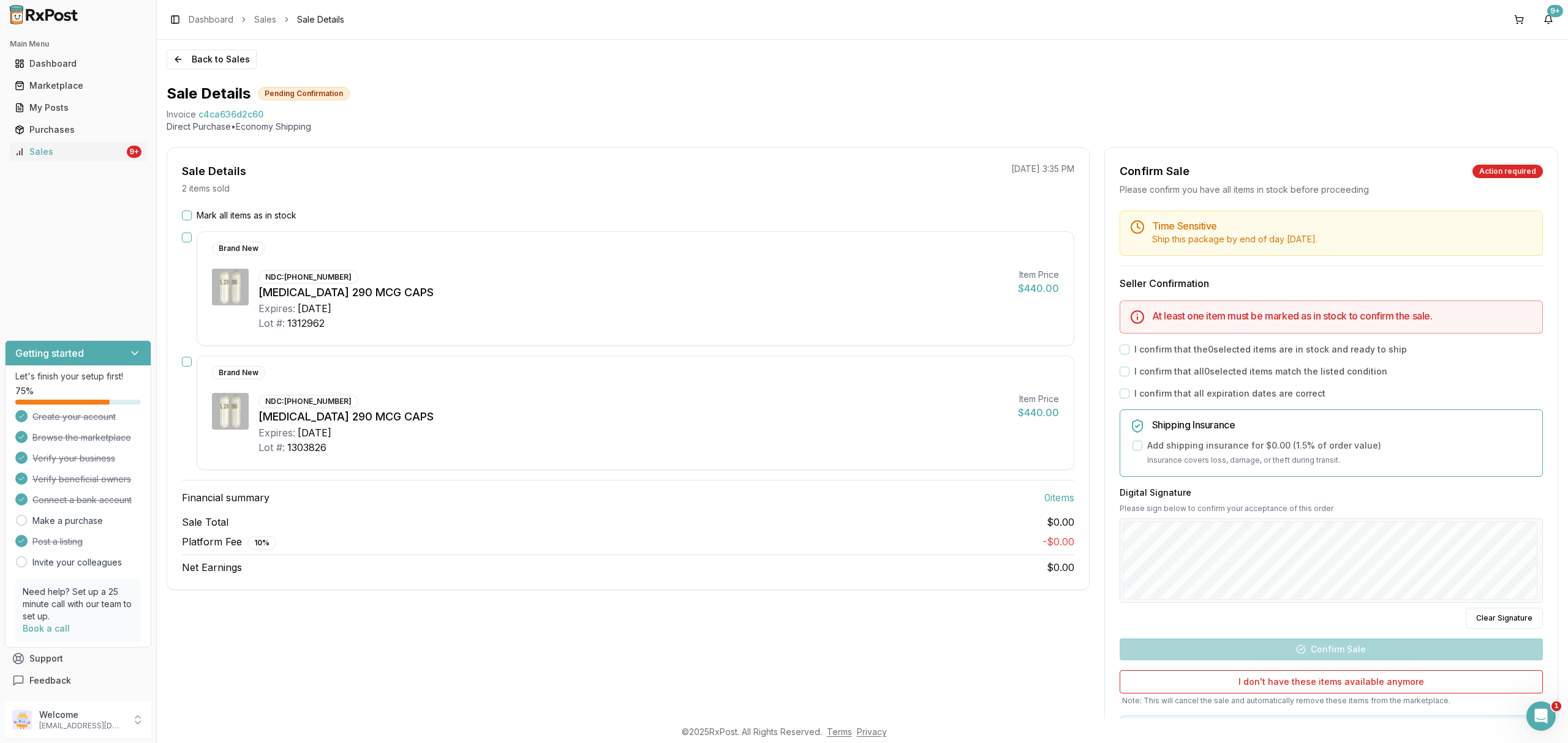
click at [655, 438] on div "Expires: 2026-12-31" at bounding box center [633, 433] width 750 height 15
drag, startPoint x: 164, startPoint y: 109, endPoint x: 273, endPoint y: 116, distance: 109.2
click at [273, 116] on div "Back to Sales Sale Details Pending Confirmation Invoice c4ca636d2c60 Direct Pur…" at bounding box center [862, 379] width 1411 height 679
copy div "Invoice c4ca636d2c60"
click at [1534, 706] on icon "Open Intercom Messenger" at bounding box center [1539, 715] width 20 height 20
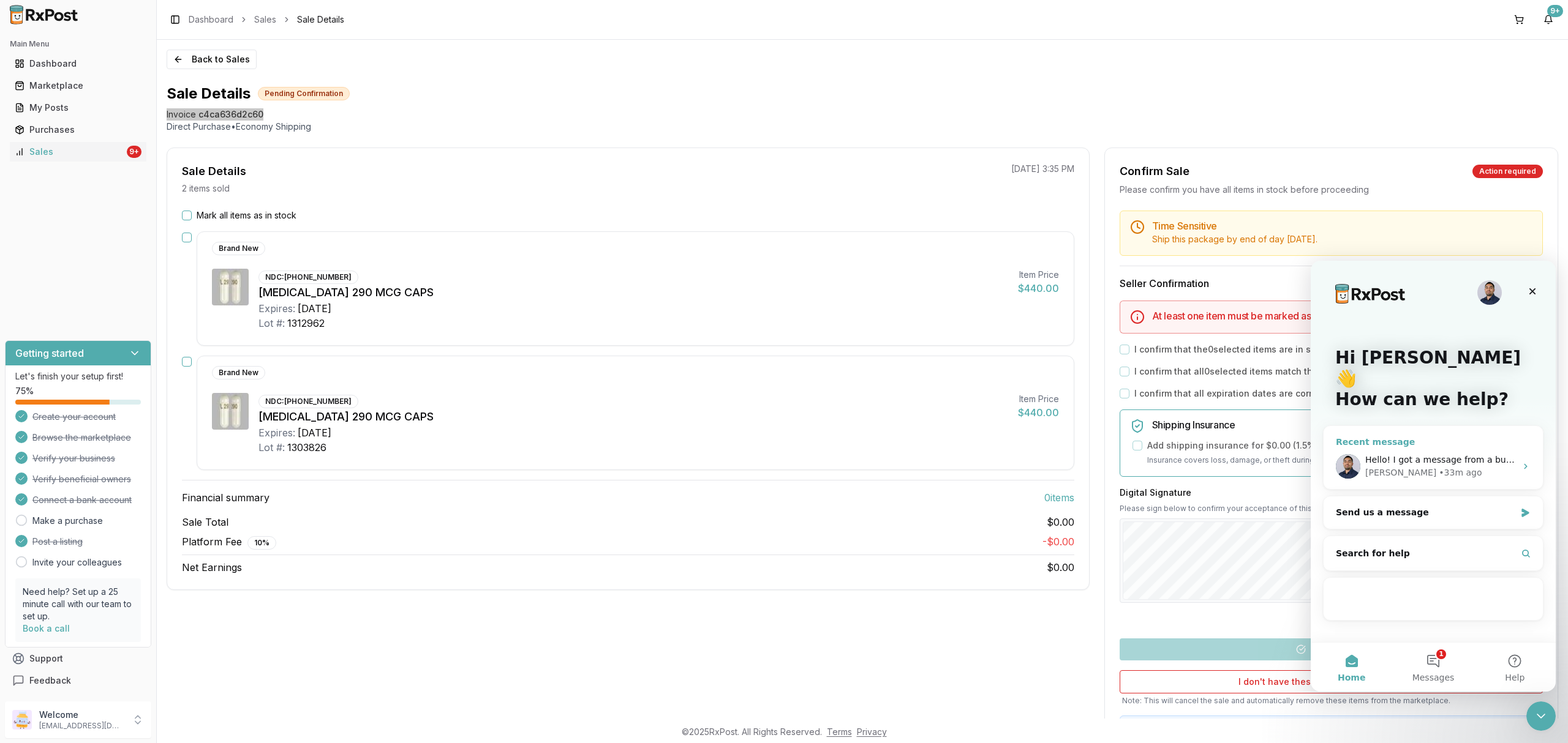
click at [1476, 467] on div "Manuel • 33m ago" at bounding box center [1441, 473] width 151 height 13
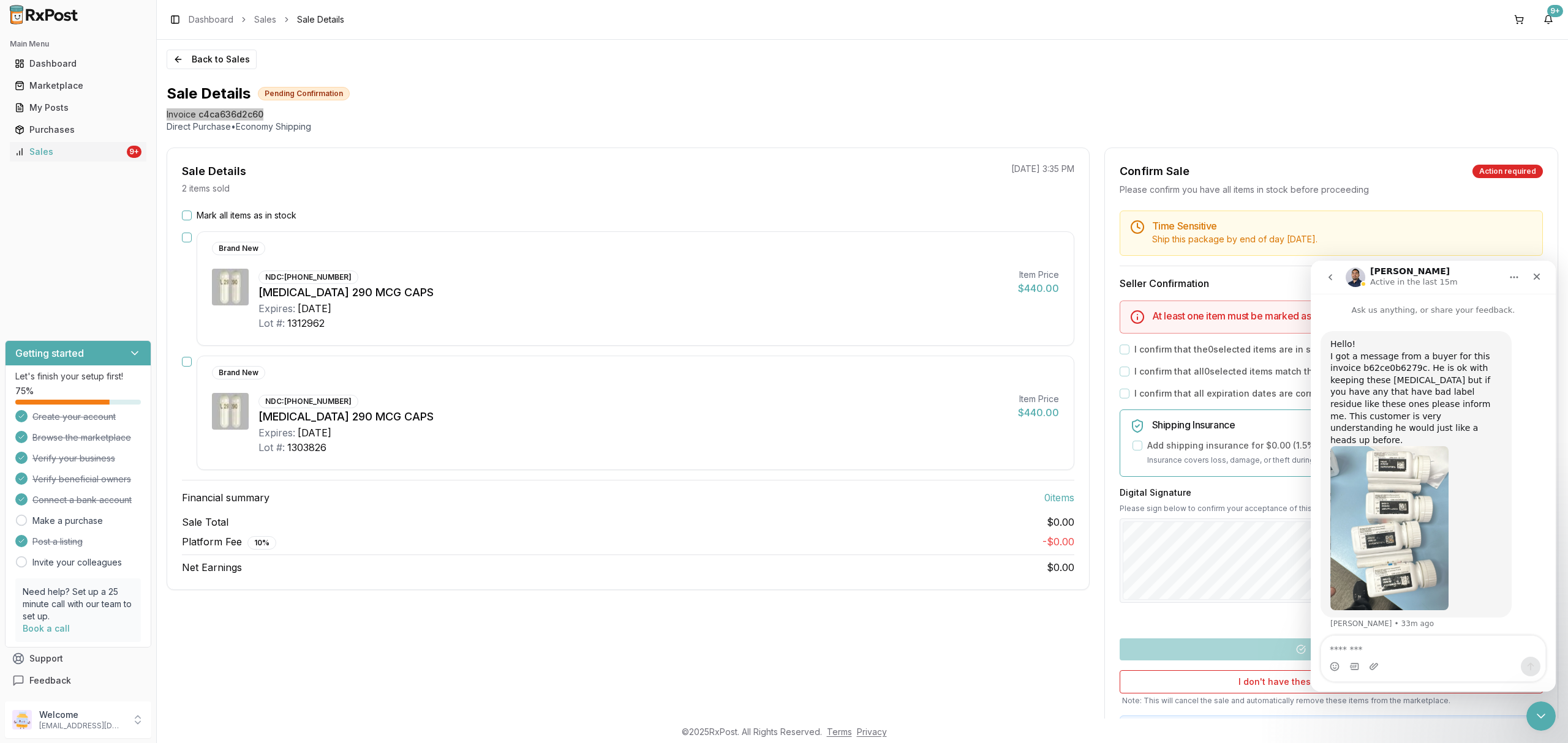
type textarea "**********"
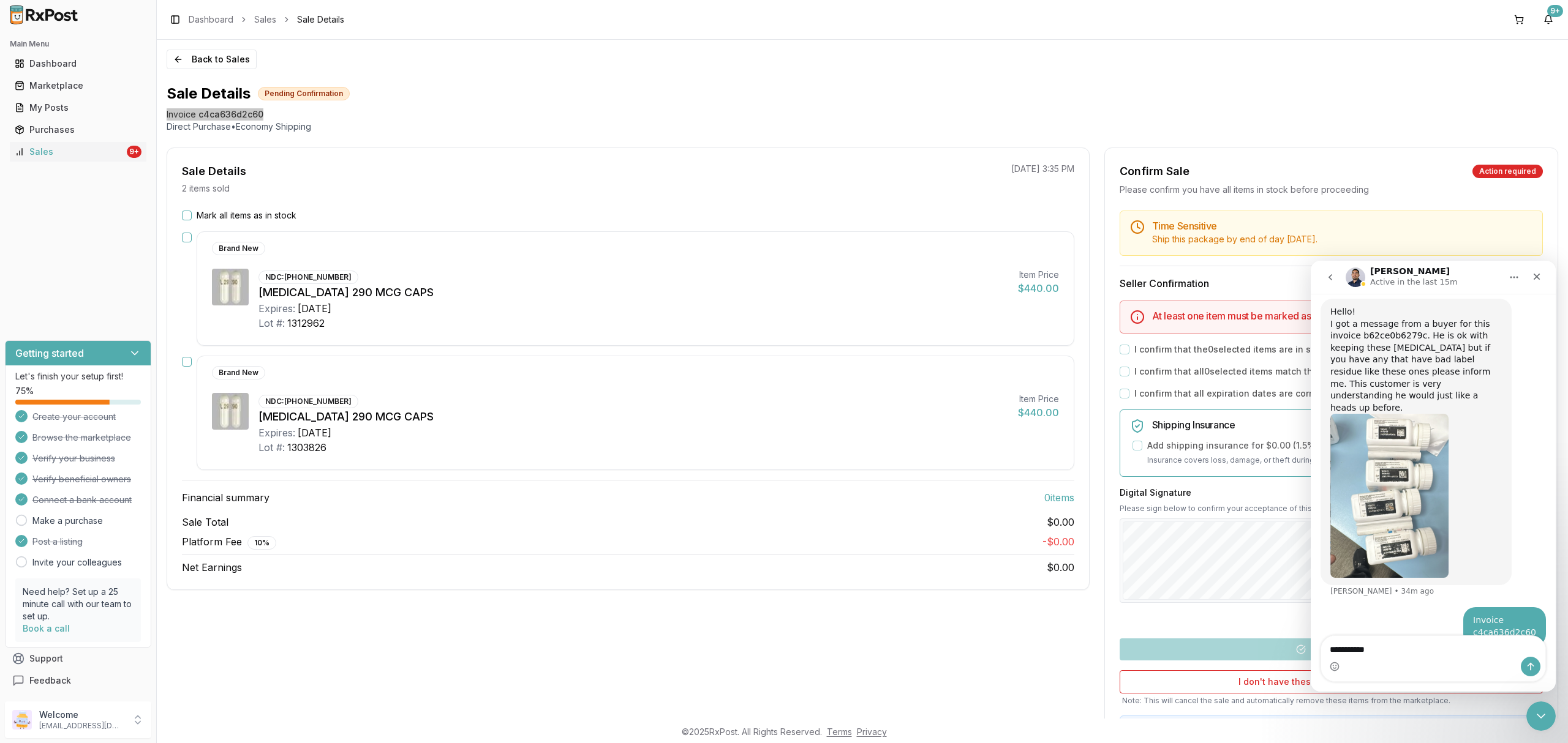
type textarea "**********"
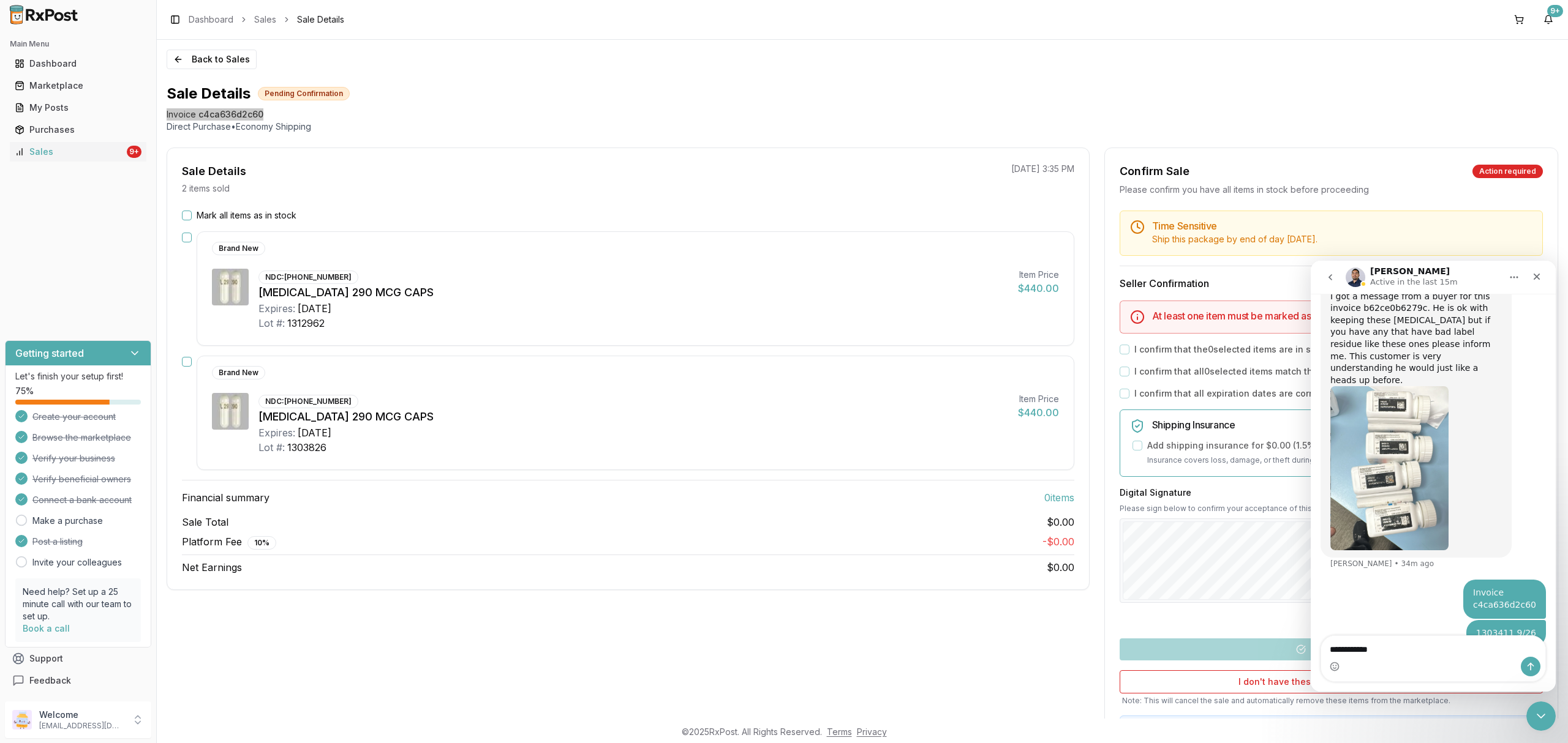
type textarea "**********"
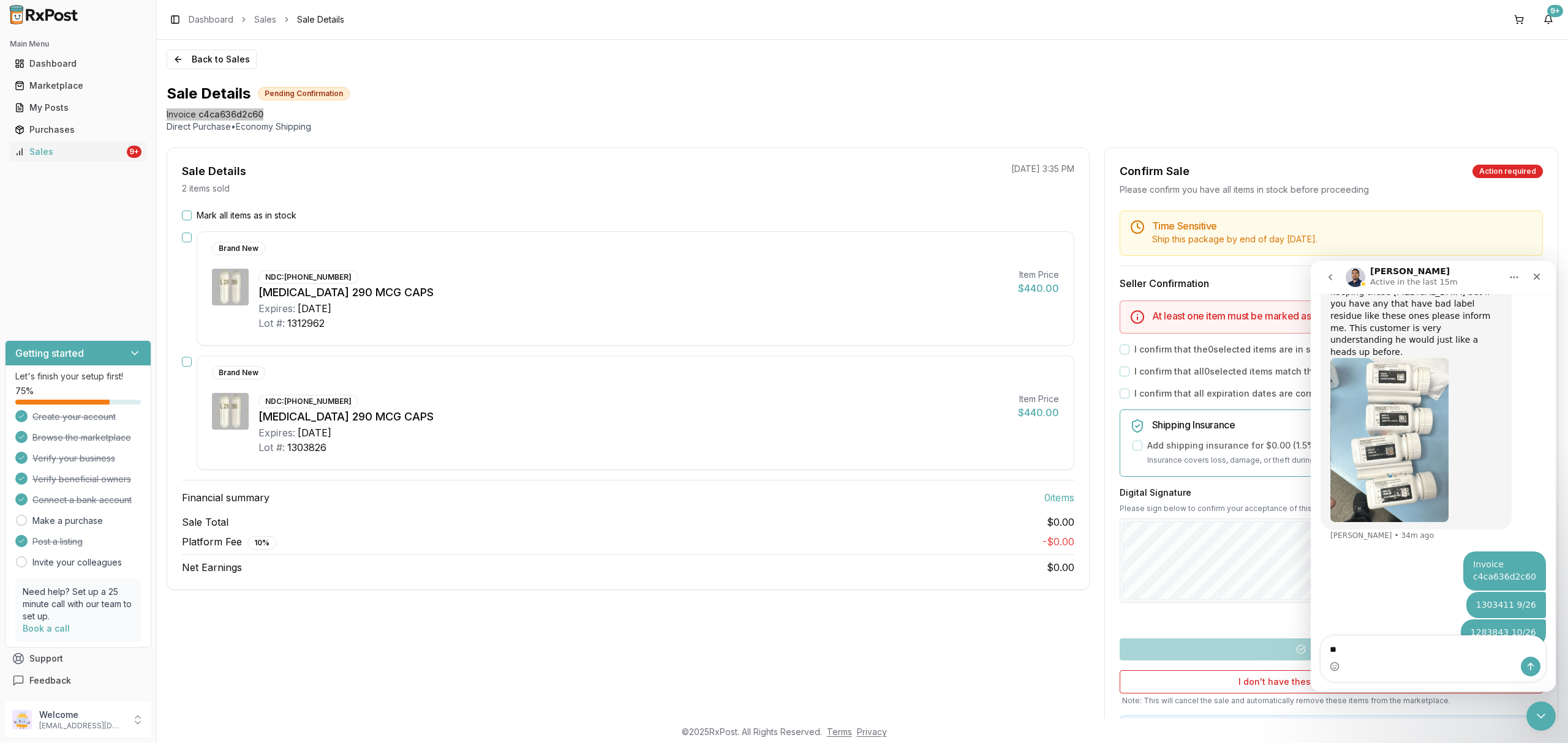
type textarea "*"
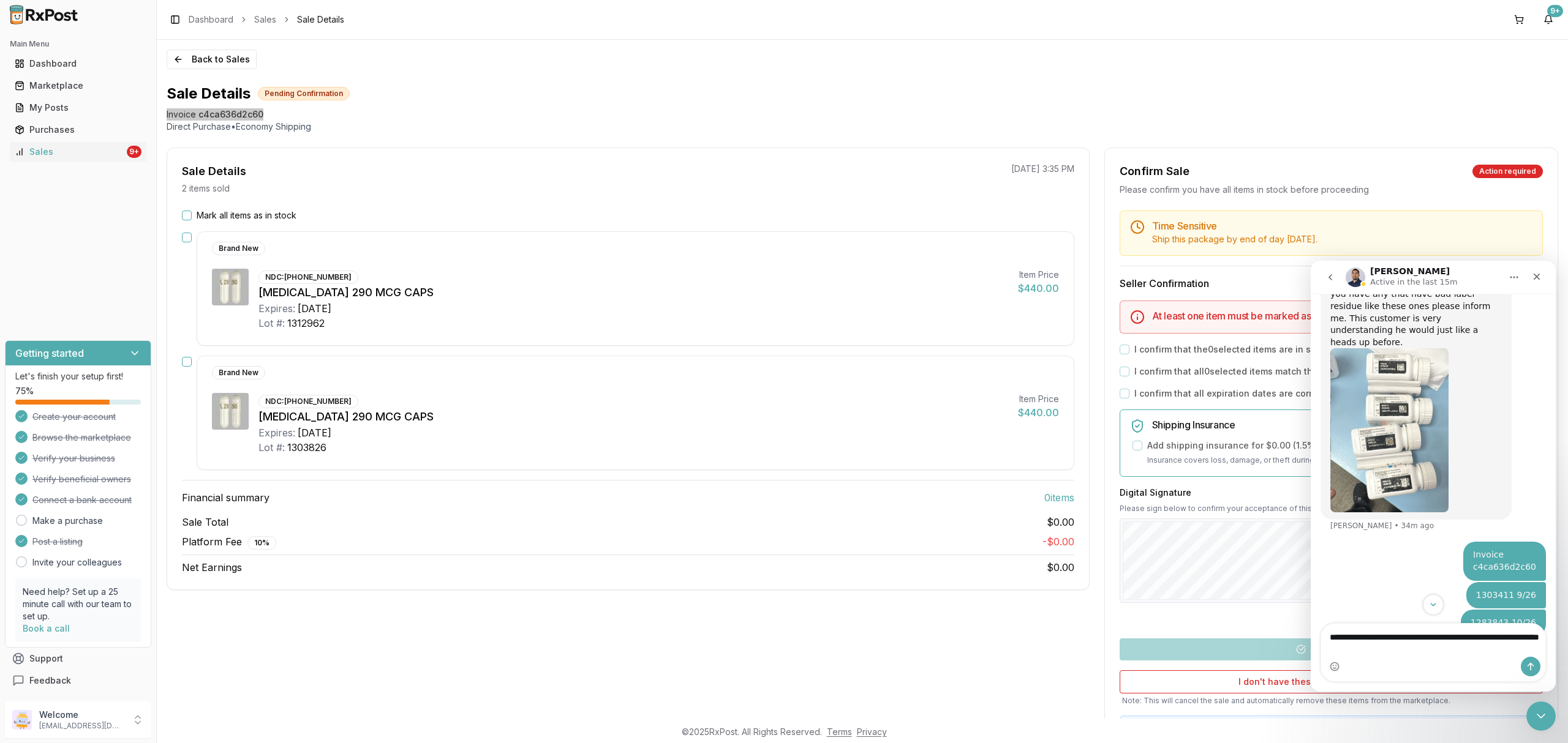
scroll to position [101, 0]
type textarea "**********"
click at [1527, 665] on icon "Send a message…" at bounding box center [1530, 667] width 9 height 9
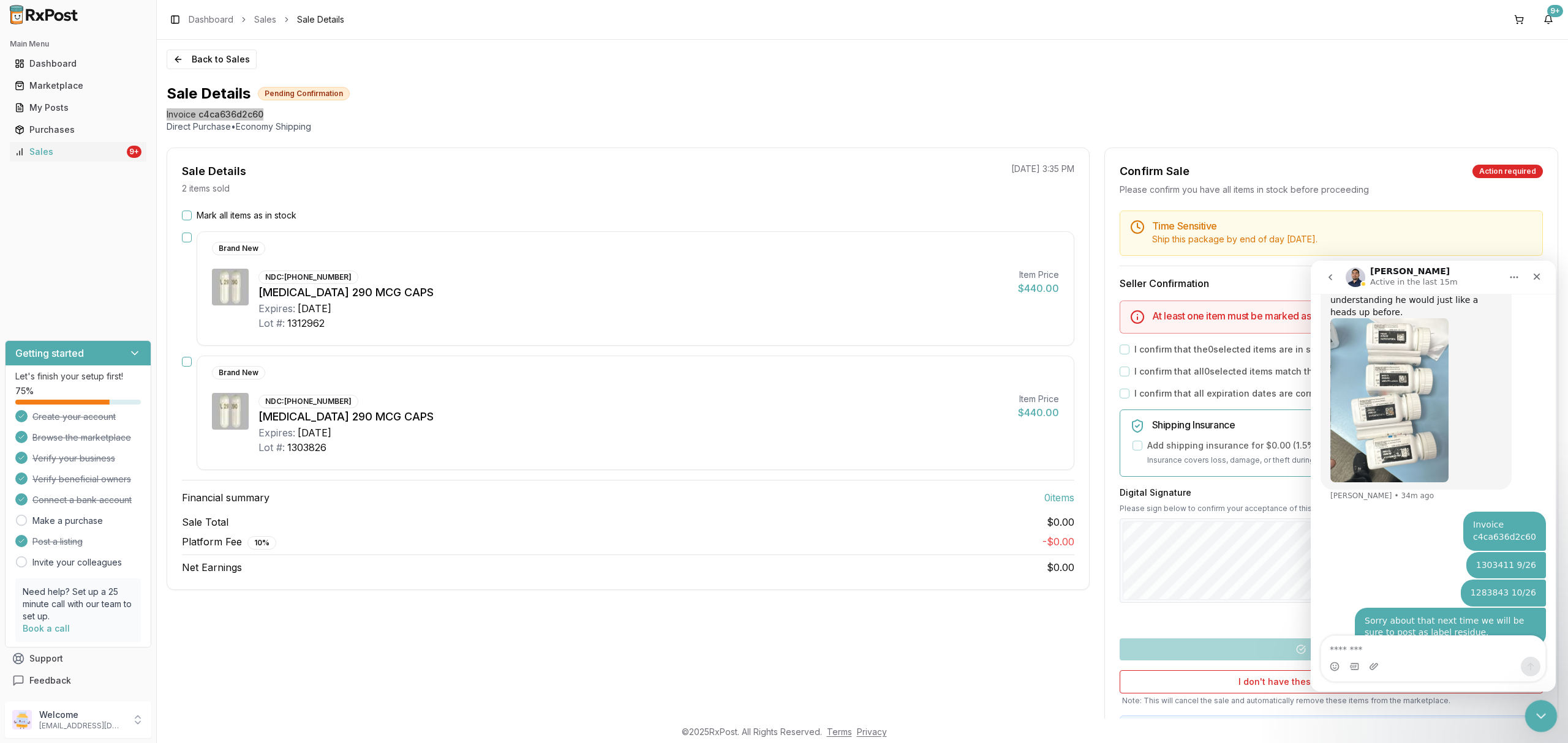
drag, startPoint x: 1535, startPoint y: 710, endPoint x: 2927, endPoint y: 1337, distance: 1526.7
click at [1535, 710] on icon "Close Intercom Messenger" at bounding box center [1539, 715] width 15 height 15
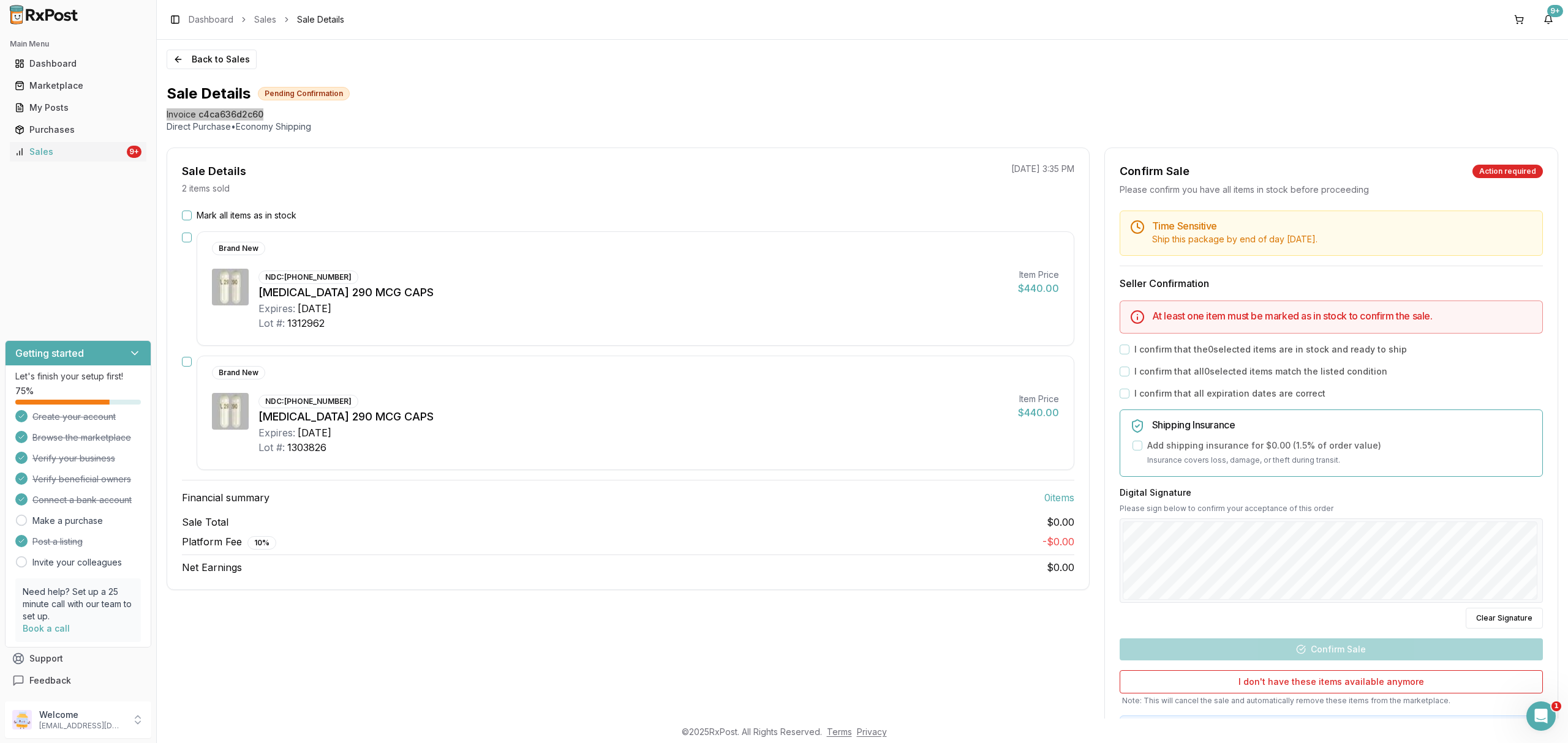
scroll to position [127, 0]
click at [202, 57] on button "Back to Sales" at bounding box center [211, 59] width 90 height 20
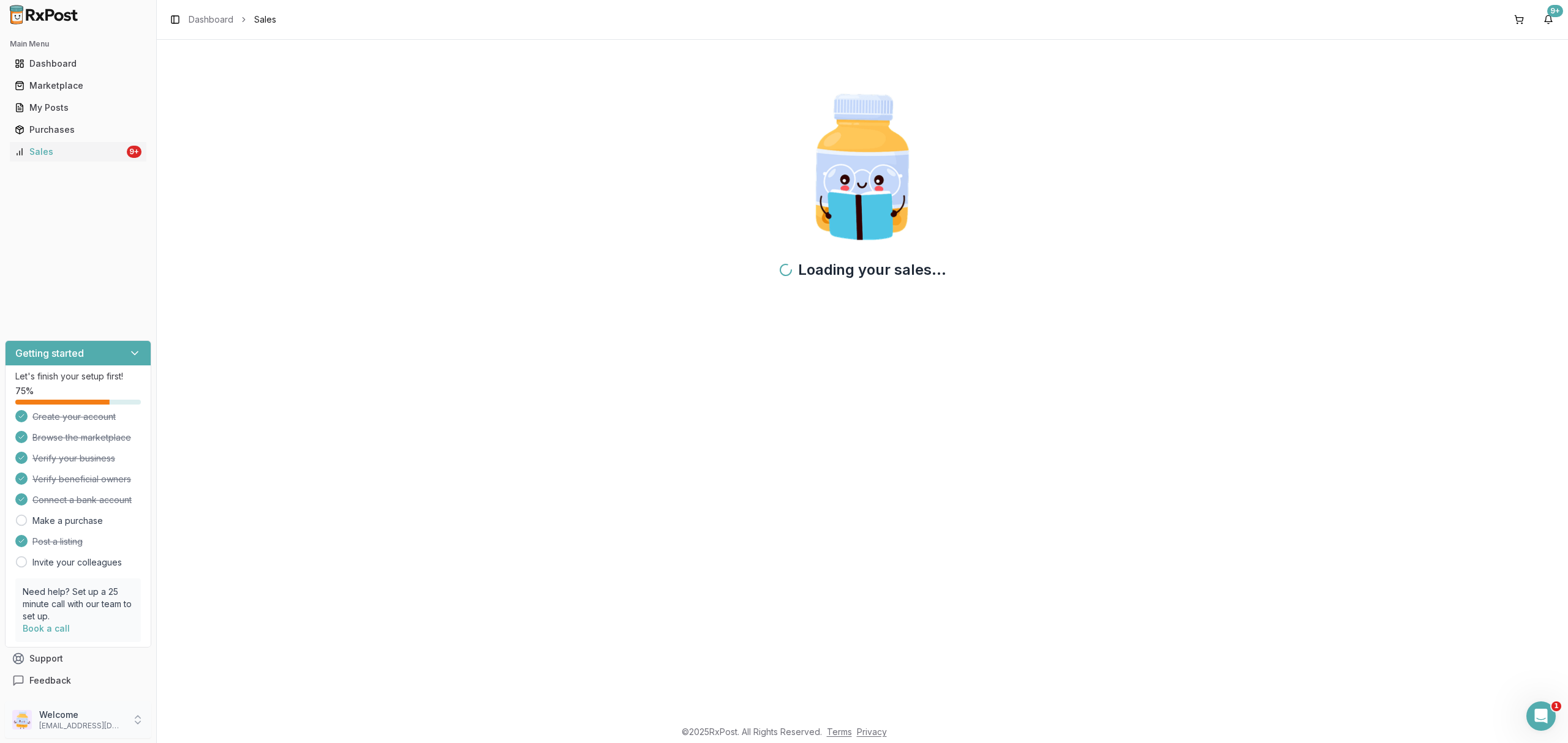
click at [104, 721] on p "dngpharmacy2@gmail.com" at bounding box center [82, 726] width 85 height 9
click at [173, 343] on div "Loading your sales..." at bounding box center [862, 379] width 1411 height 679
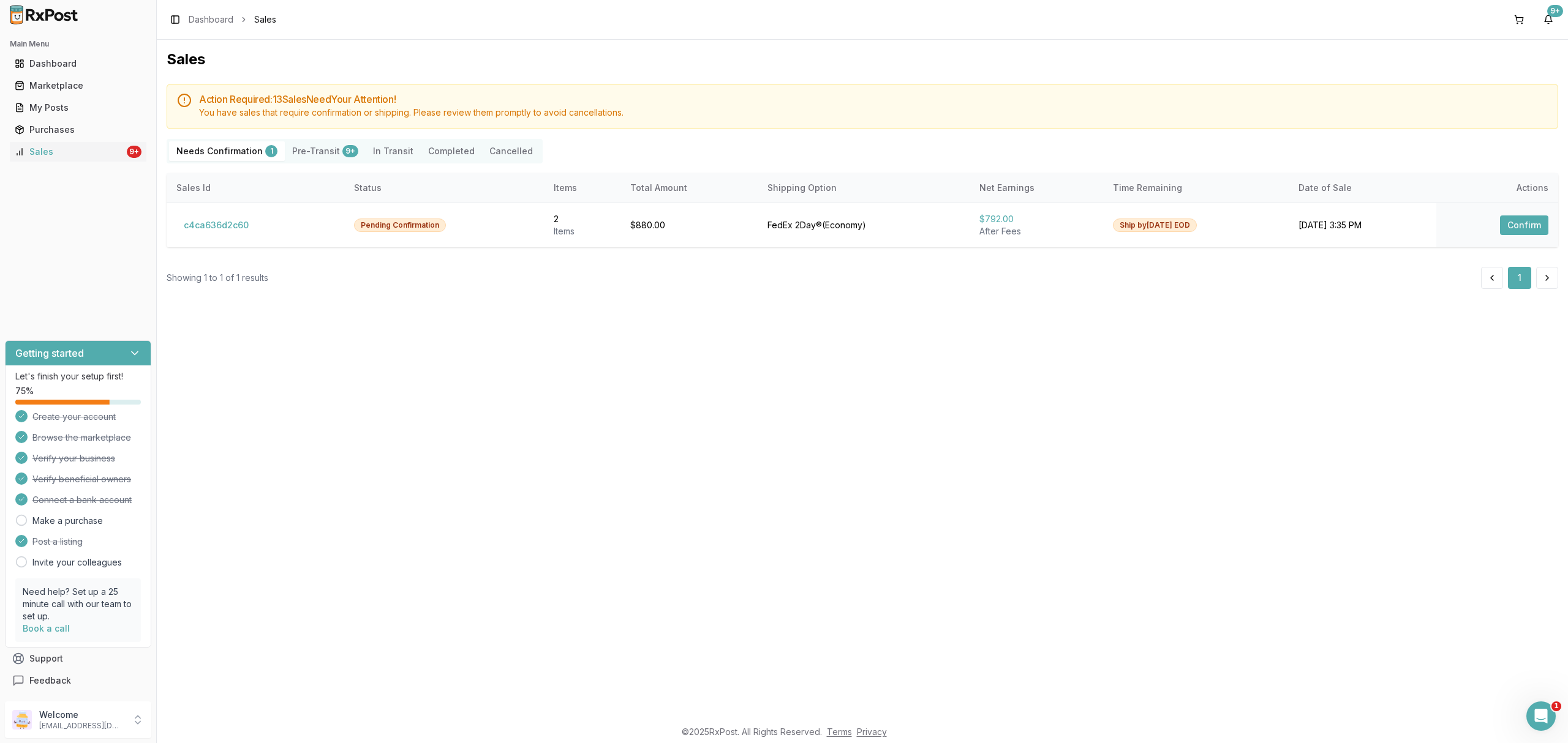
click at [541, 294] on div "Sales Action Required: 13 Sale s Need Your Attention! You have sales that requi…" at bounding box center [862, 379] width 1411 height 679
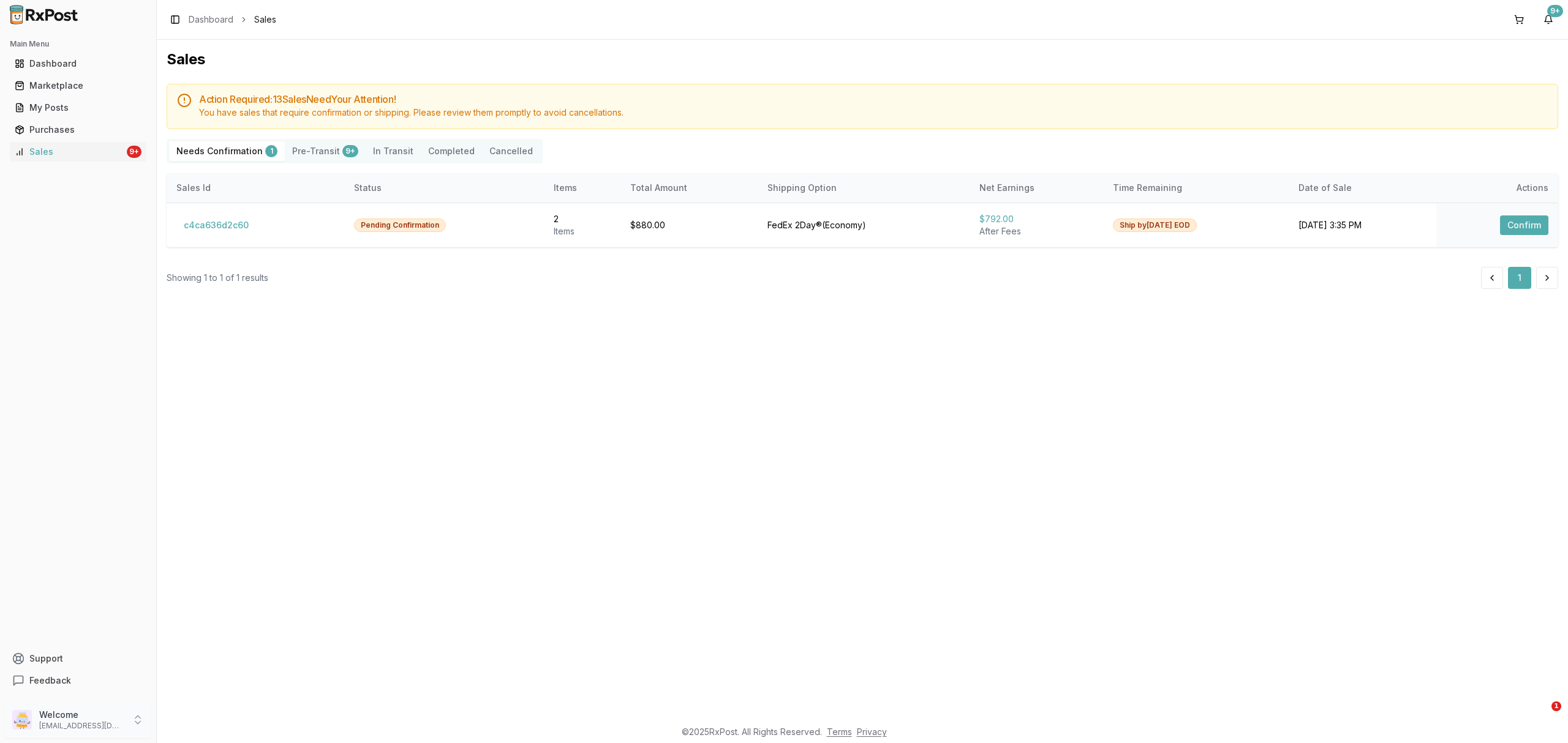
click at [101, 728] on p "[EMAIL_ADDRESS][DOMAIN_NAME]" at bounding box center [82, 726] width 85 height 9
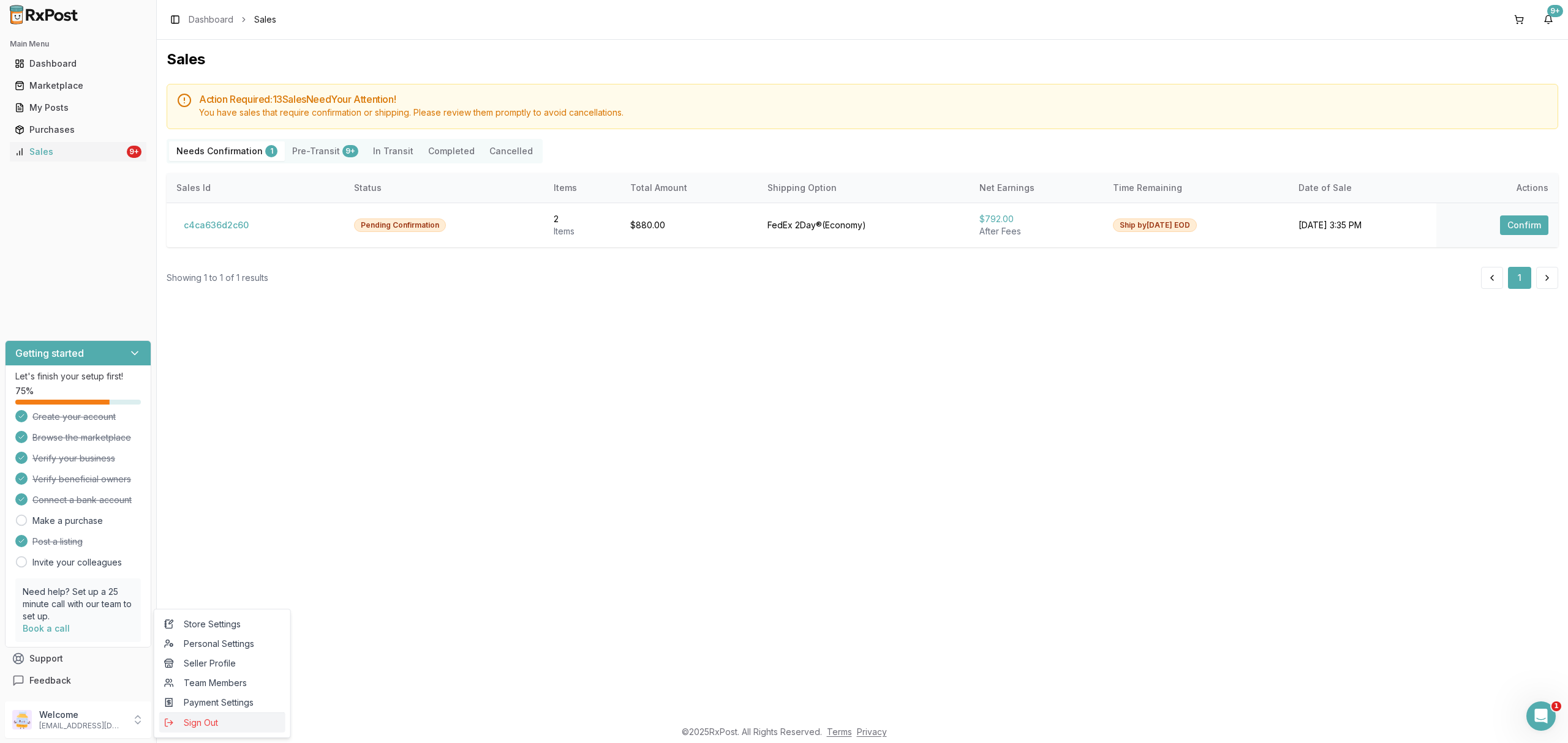
click at [208, 729] on span "Sign Out" at bounding box center [222, 723] width 116 height 12
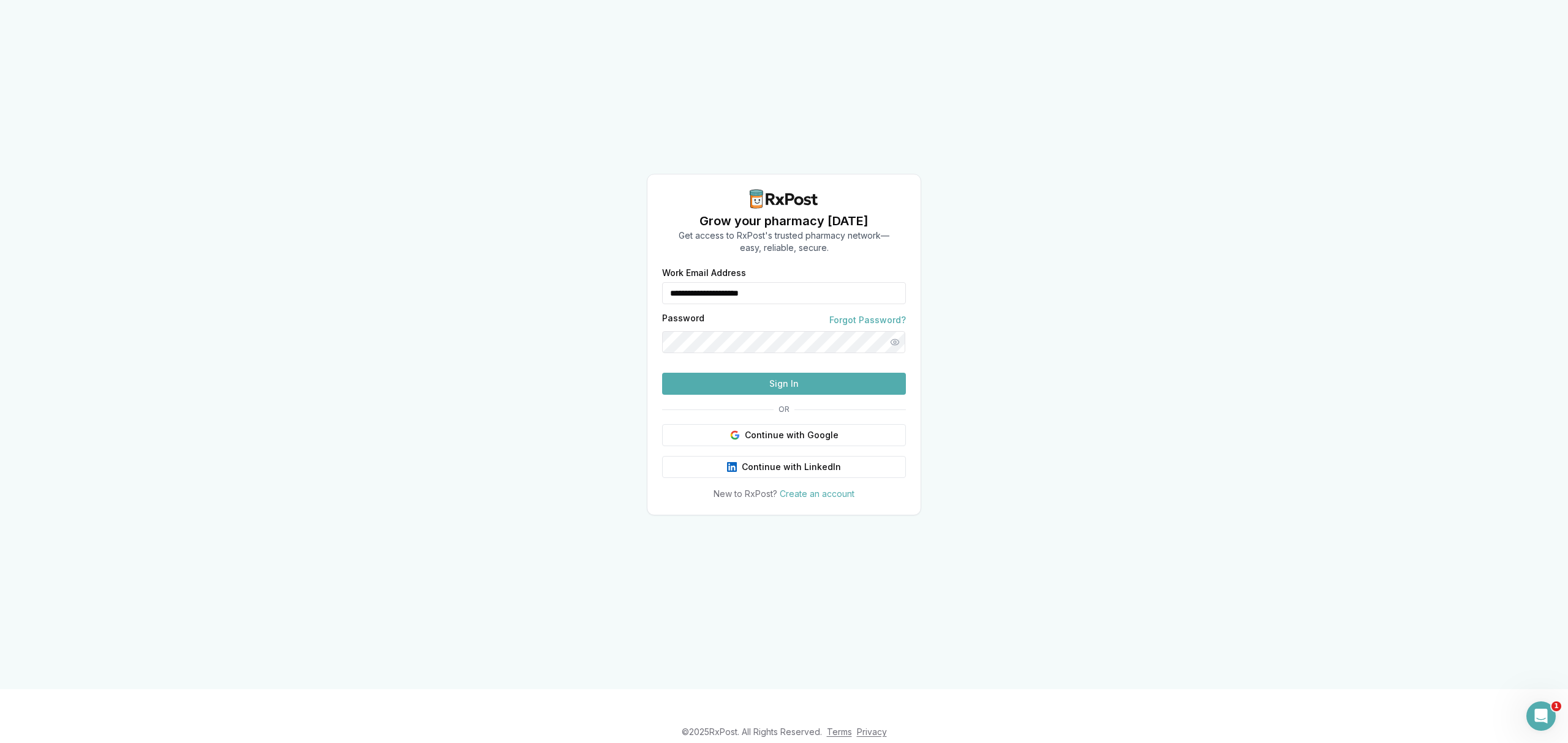
drag, startPoint x: 802, startPoint y: 268, endPoint x: 469, endPoint y: 263, distance: 333.0
click at [469, 263] on div "**********" at bounding box center [784, 344] width 1568 height 689
type input "**********"
click at [794, 395] on button "Sign In" at bounding box center [784, 384] width 243 height 22
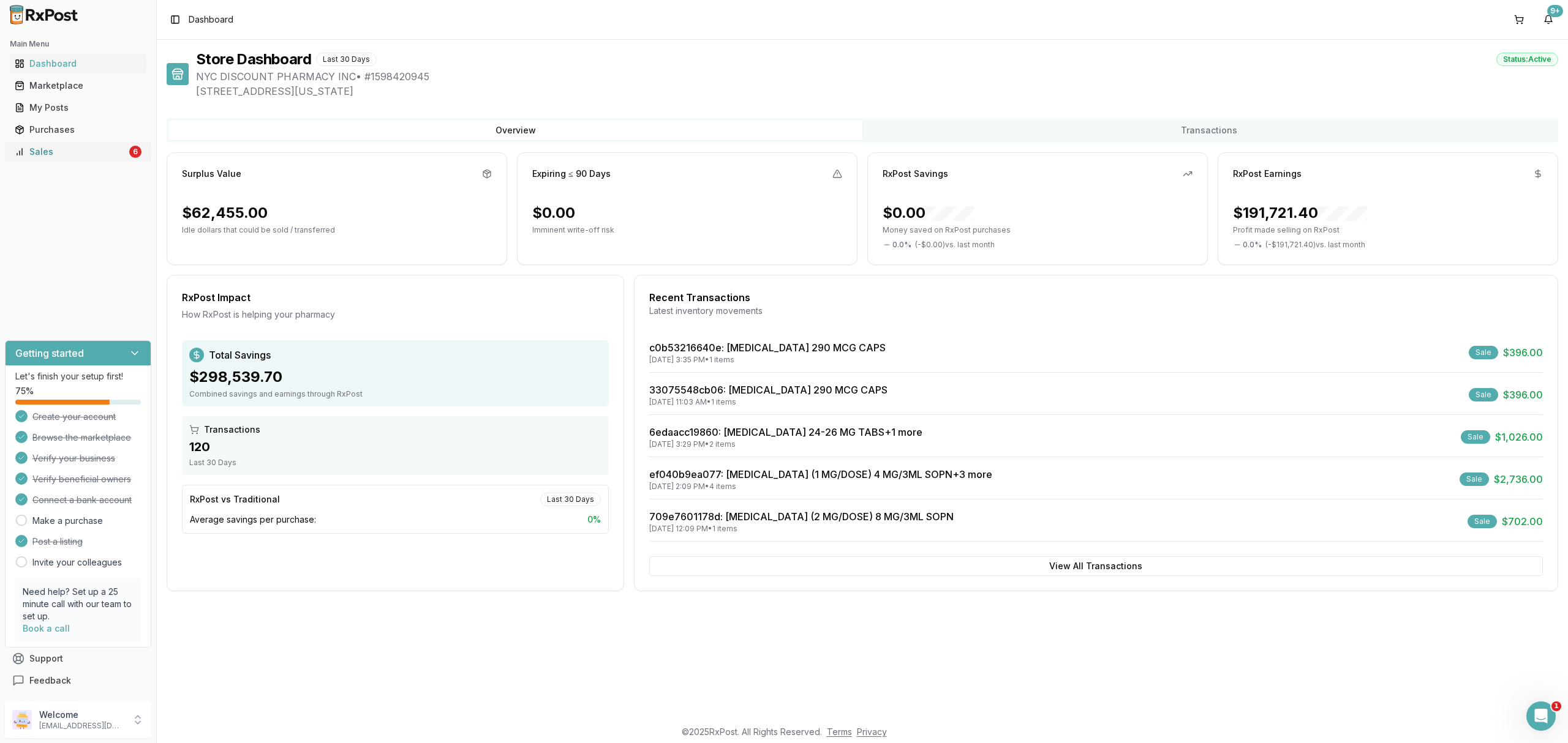
click at [90, 146] on div "Sales" at bounding box center [71, 152] width 112 height 12
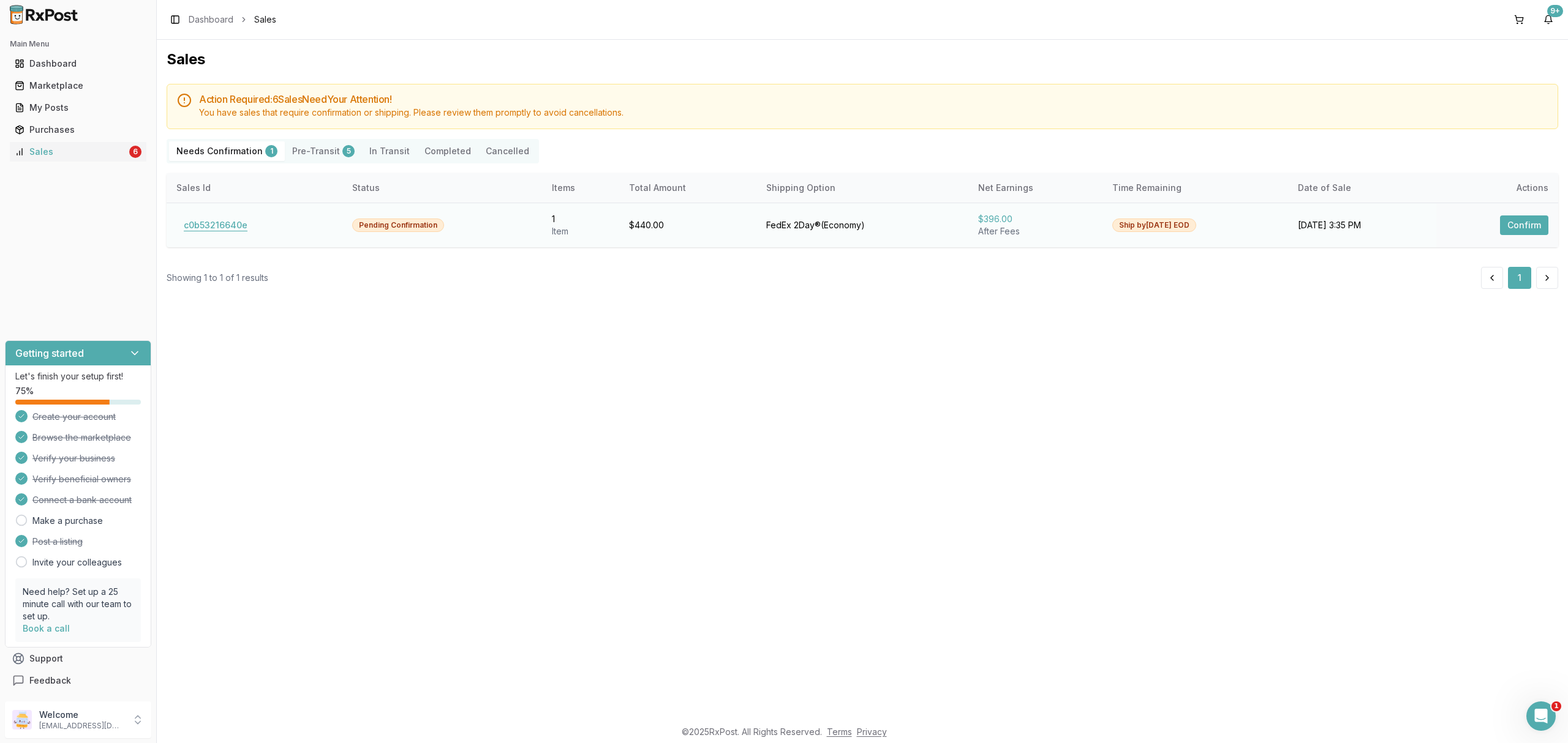
click at [220, 221] on button "c0b53216640e" at bounding box center [215, 225] width 78 height 20
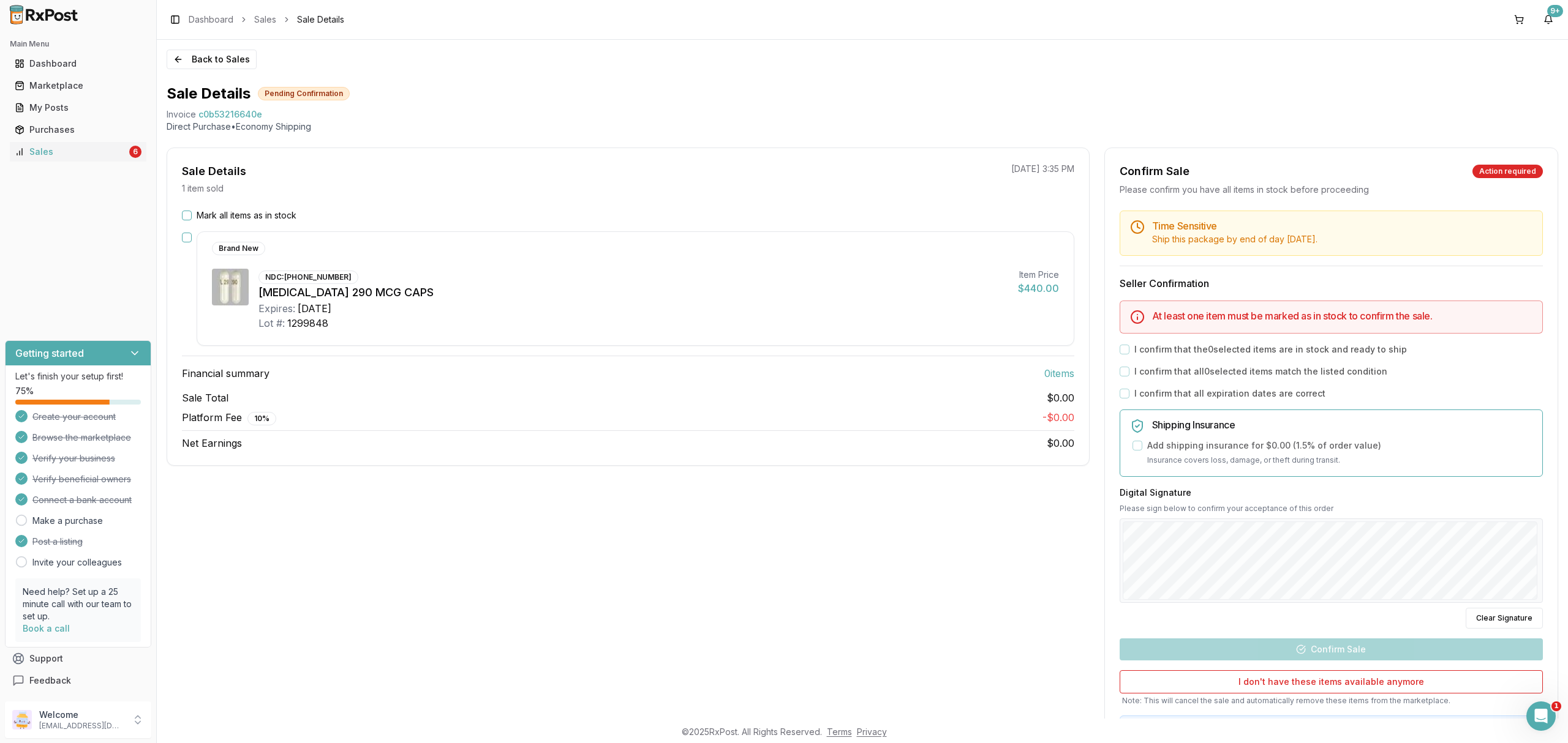
click at [226, 218] on label "Mark all items as in stock" at bounding box center [246, 215] width 100 height 12
click at [191, 218] on button "Mark all items as in stock" at bounding box center [187, 215] width 9 height 9
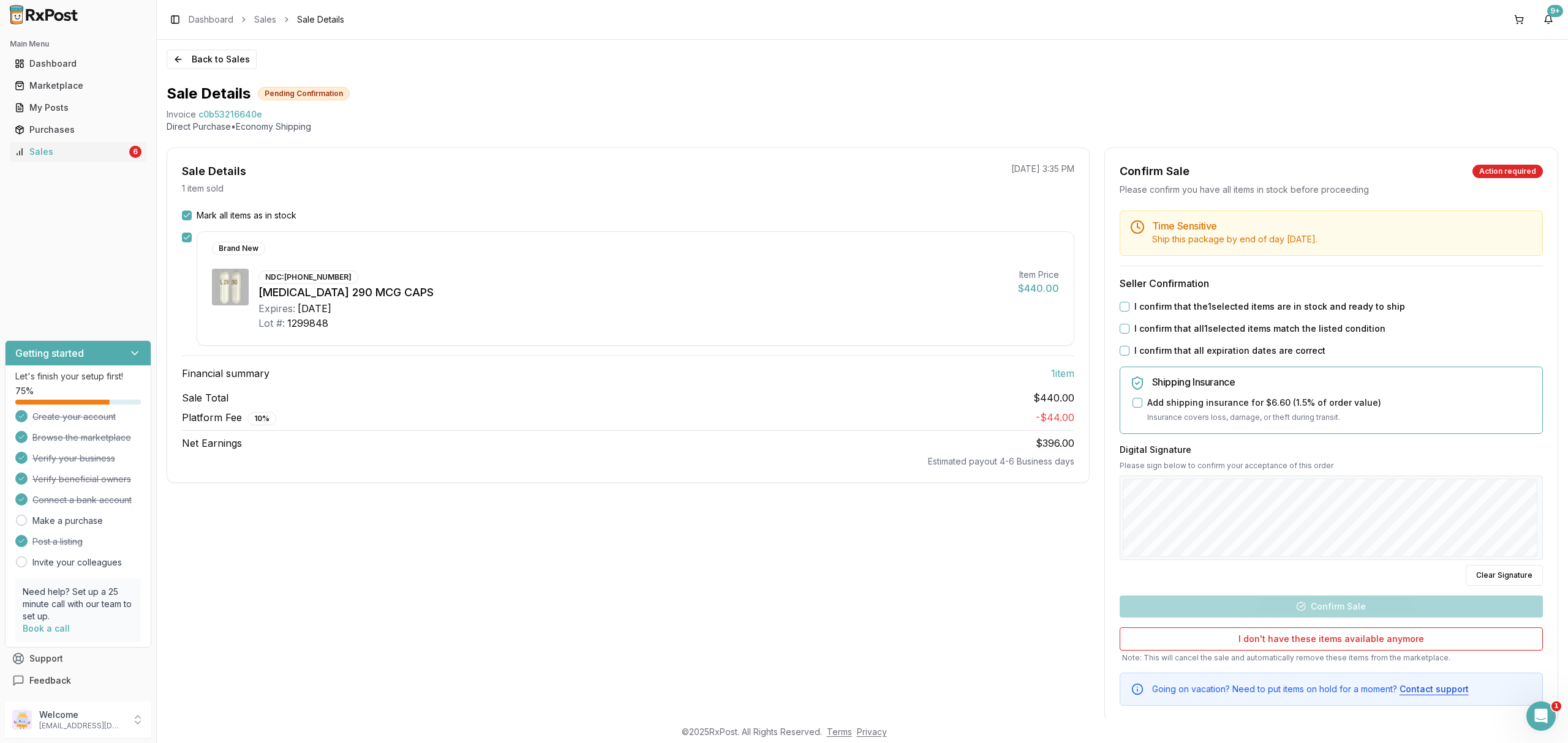
click at [1330, 305] on label "I confirm that the 1 selected items are in stock and ready to ship" at bounding box center [1269, 306] width 271 height 12
click at [1130, 305] on button "I confirm that the 1 selected items are in stock and ready to ship" at bounding box center [1124, 306] width 9 height 9
click at [1316, 334] on label "I confirm that all 1 selected items match the listed condition" at bounding box center [1260, 328] width 251 height 12
click at [1130, 334] on button "I confirm that all 1 selected items match the listed condition" at bounding box center [1124, 329] width 9 height 9
click at [1277, 351] on label "I confirm that all expiration dates are correct" at bounding box center [1230, 351] width 191 height 12
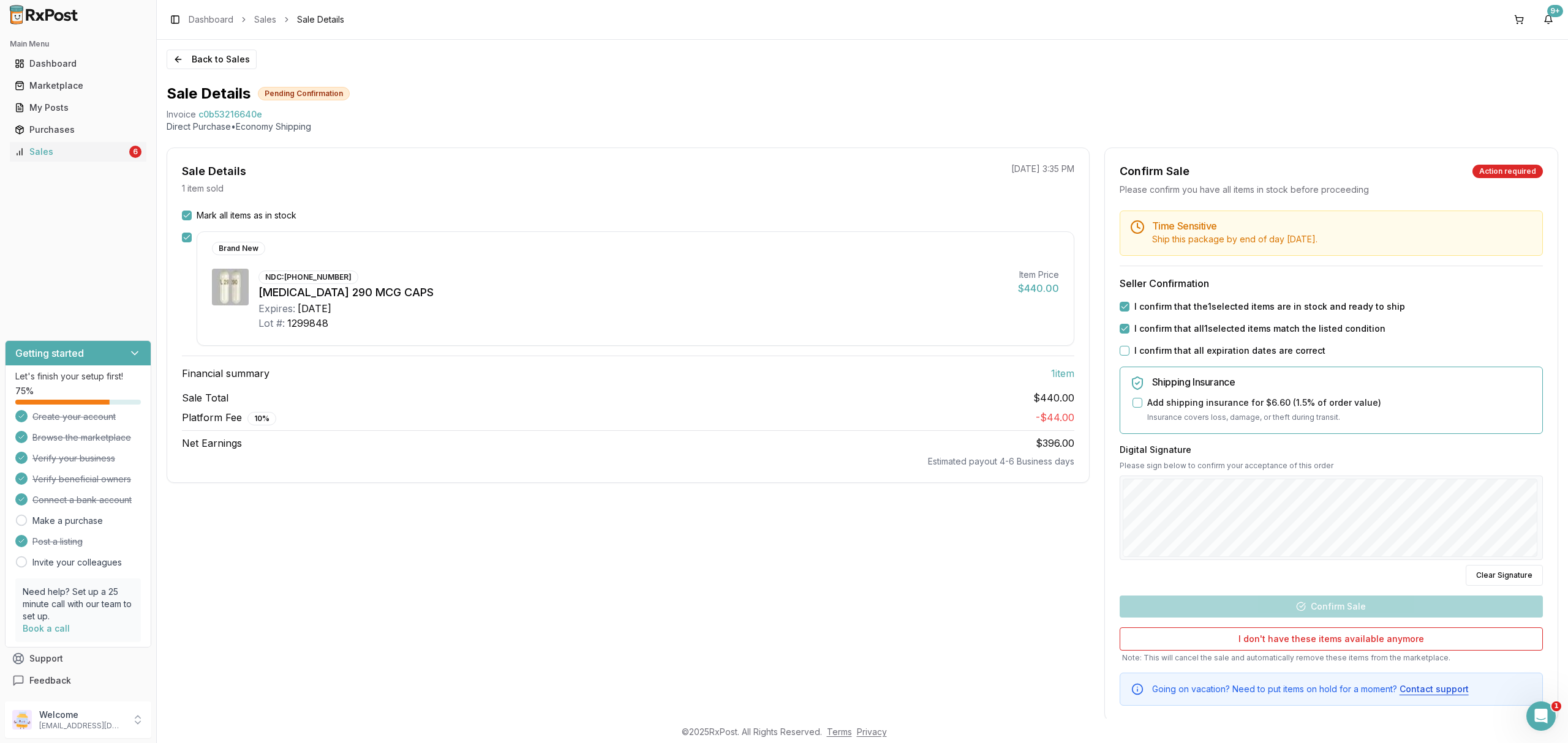
click at [1248, 355] on label "I confirm that all expiration dates are correct" at bounding box center [1230, 351] width 191 height 12
click at [1130, 355] on button "I confirm that all expiration dates are correct" at bounding box center [1124, 351] width 9 height 9
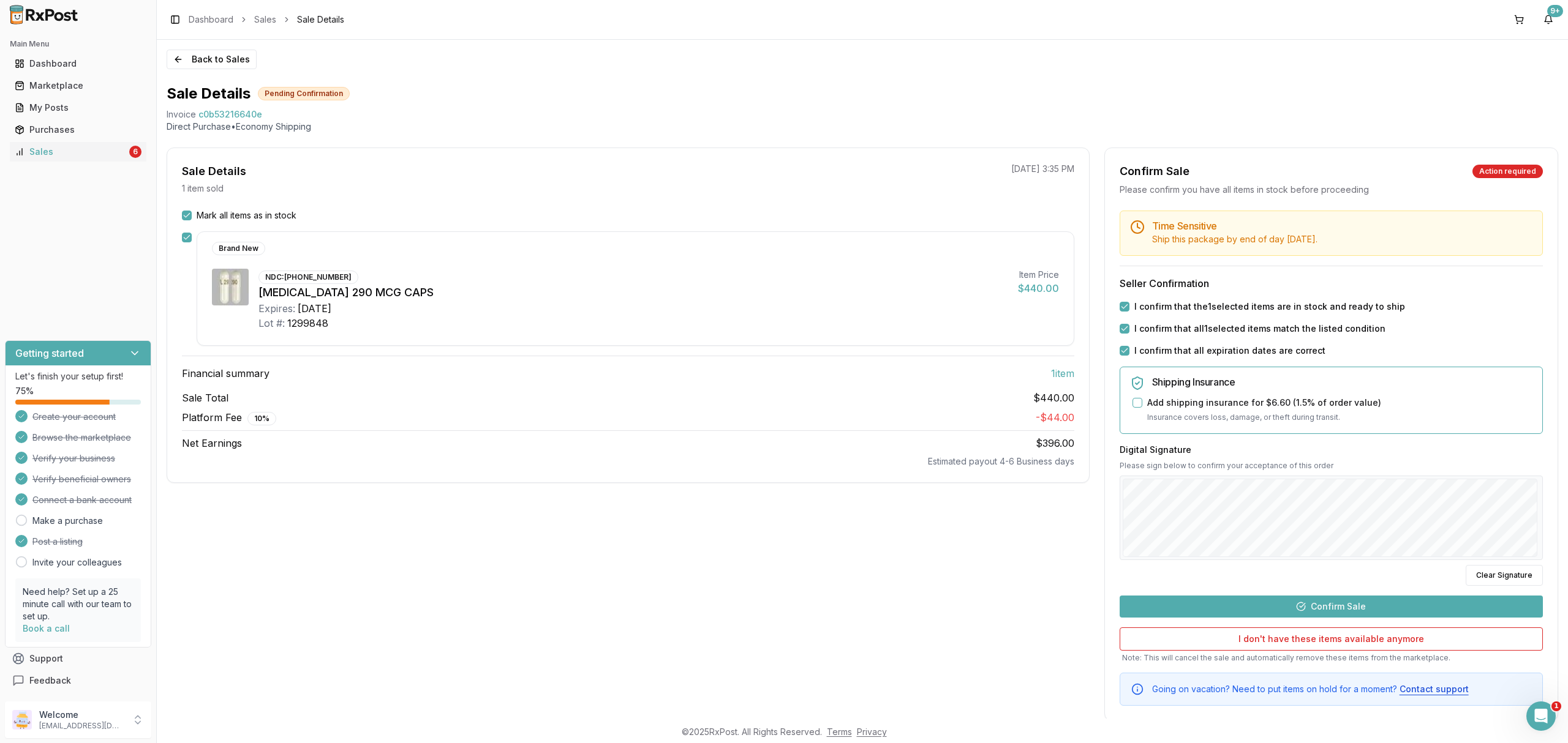
click at [1341, 605] on button "Confirm Sale" at bounding box center [1330, 606] width 423 height 22
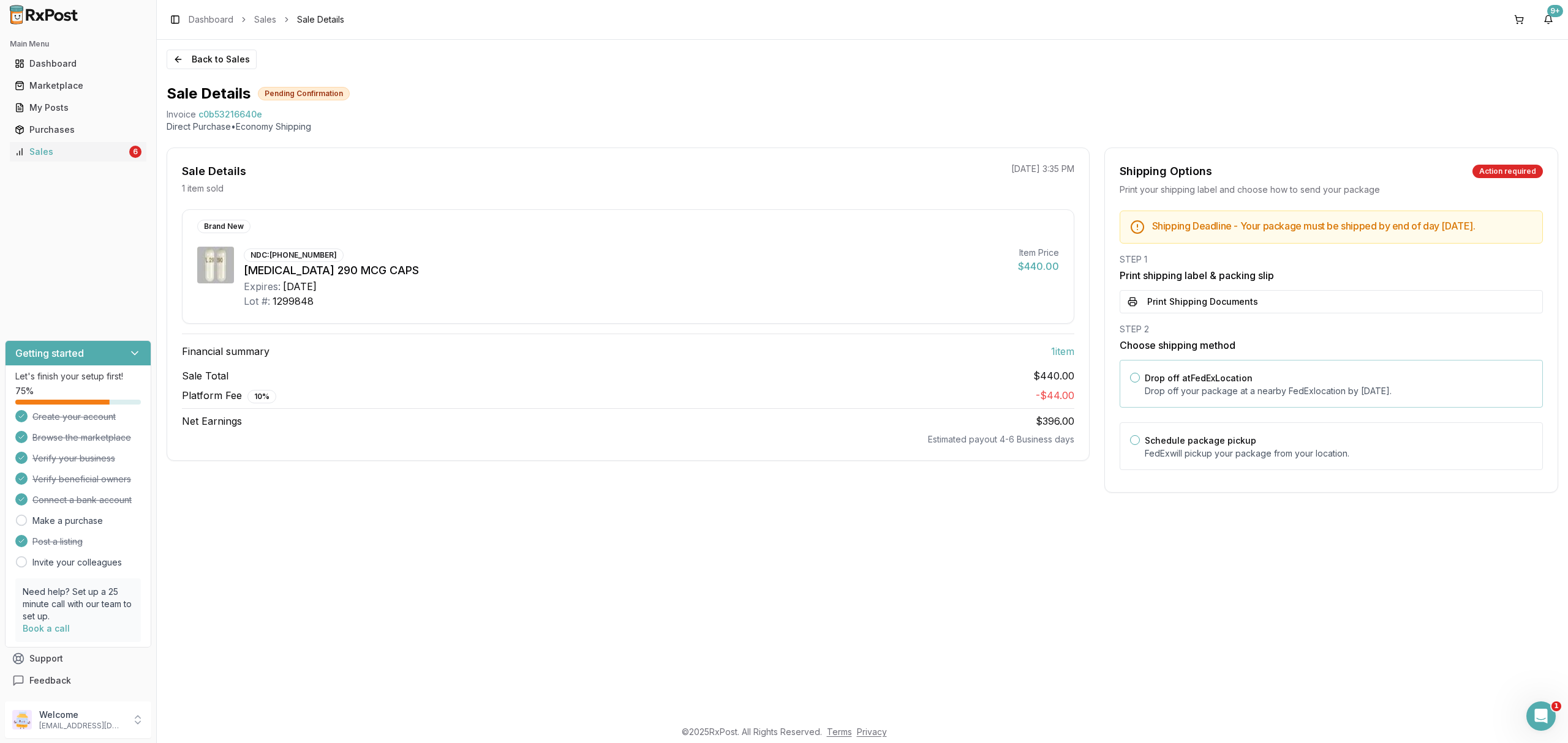
click at [1245, 398] on p "Drop off your package at a nearby FedEx location by October 1, 2025 ." at bounding box center [1338, 391] width 388 height 12
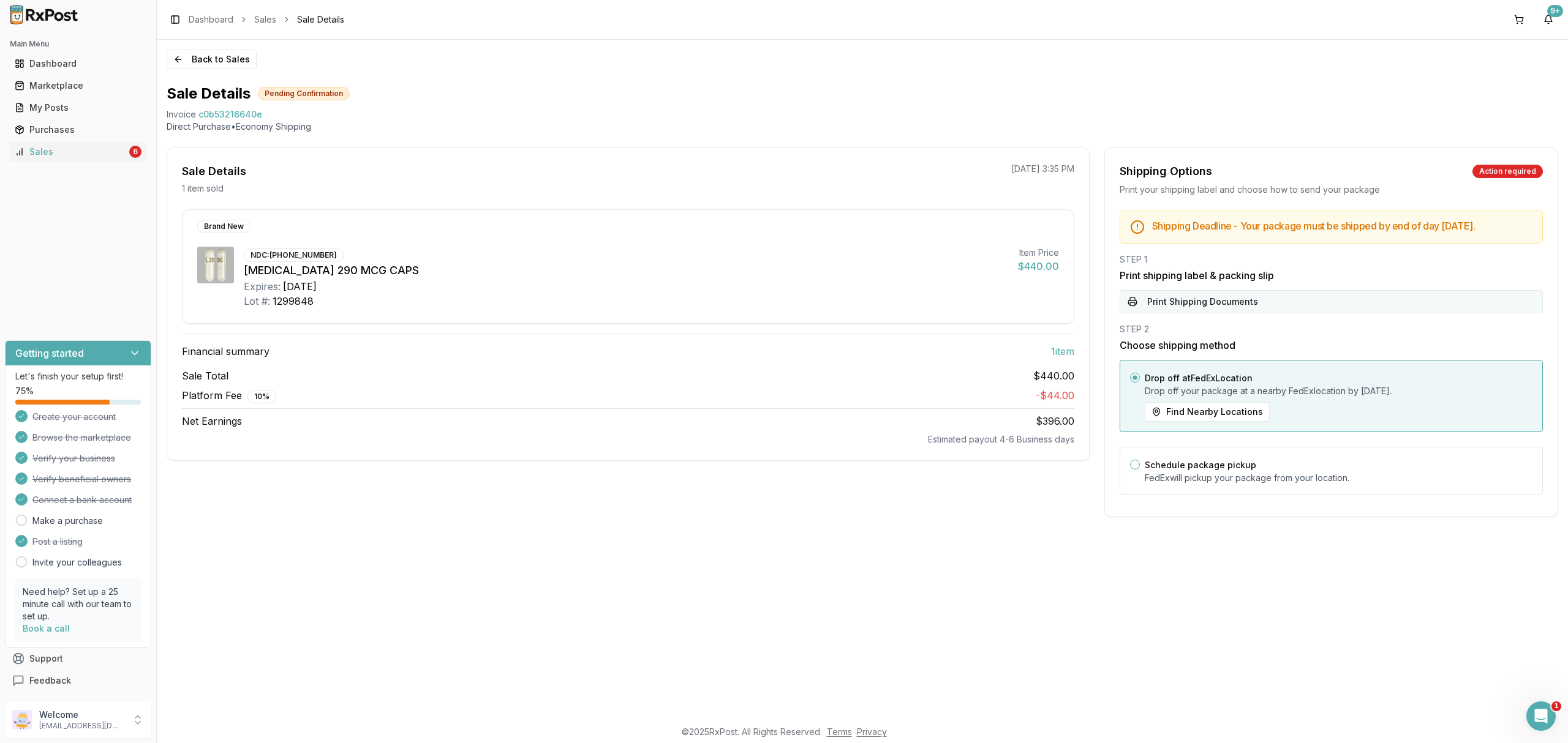
click at [1254, 314] on button "Print Shipping Documents" at bounding box center [1330, 302] width 423 height 24
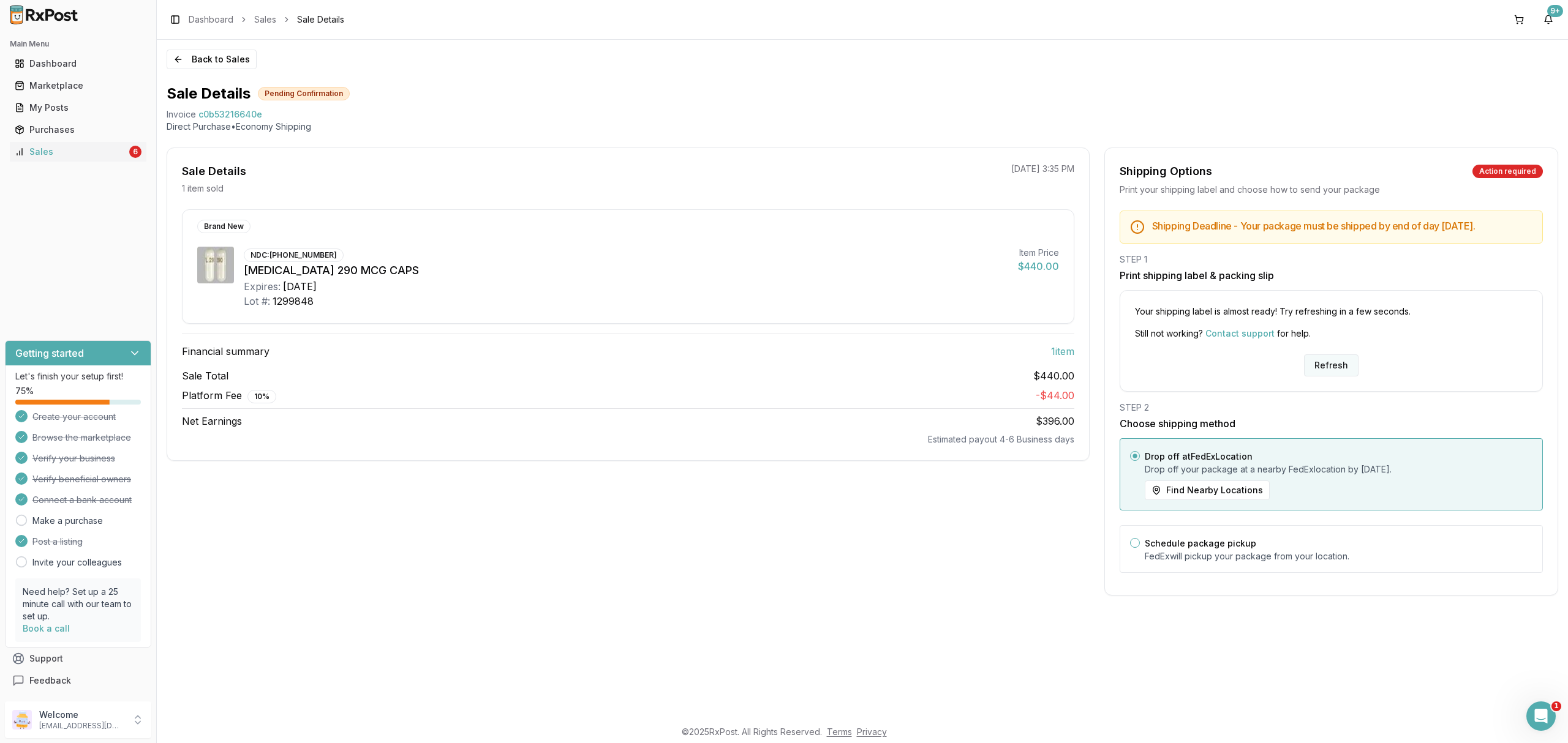
click at [1332, 376] on button "Refresh" at bounding box center [1331, 365] width 55 height 22
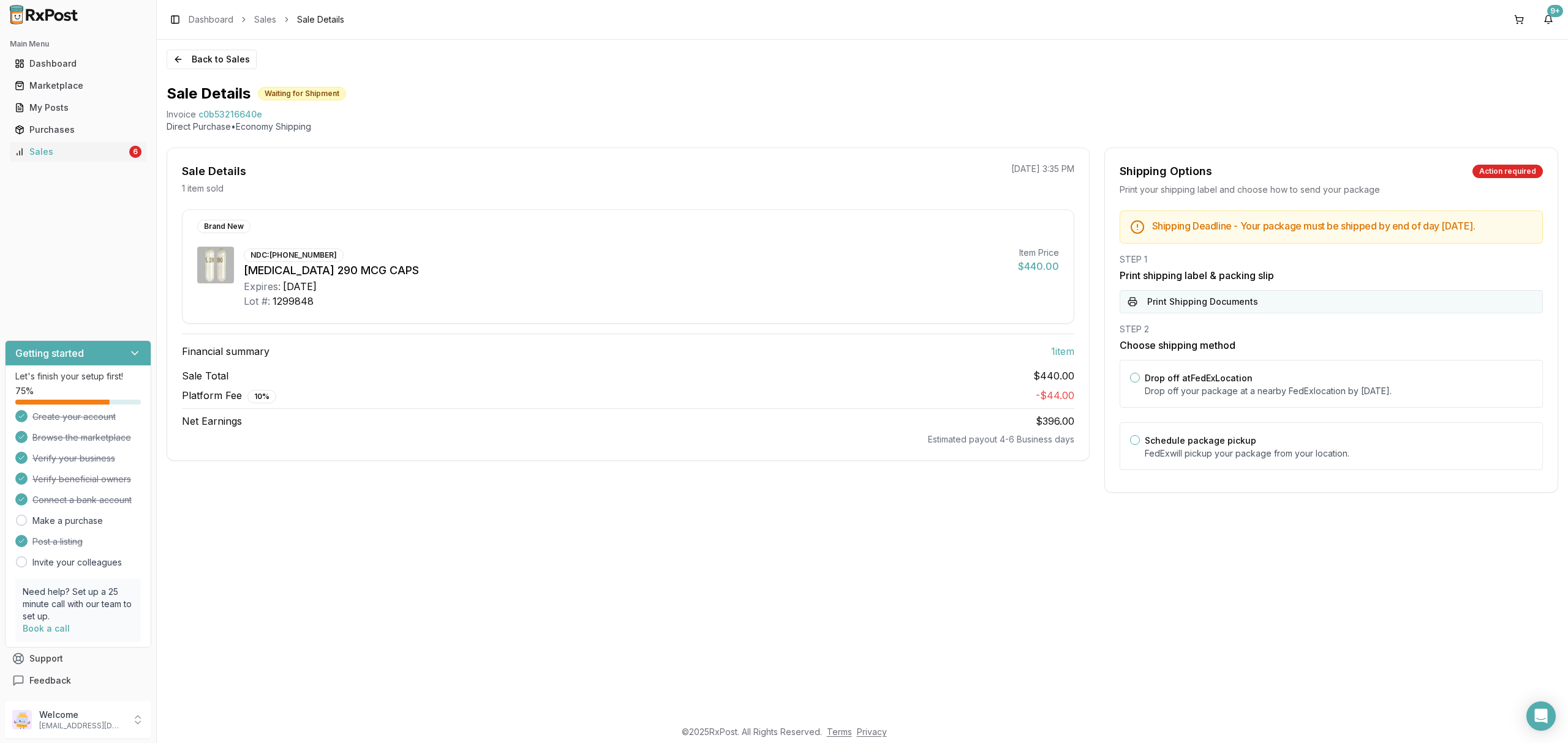
click at [1236, 314] on button "Print Shipping Documents" at bounding box center [1330, 302] width 423 height 24
click at [1217, 382] on div "Drop off at FedEx Location Drop off your package at a nearby FedEx location by …" at bounding box center [1338, 384] width 388 height 27
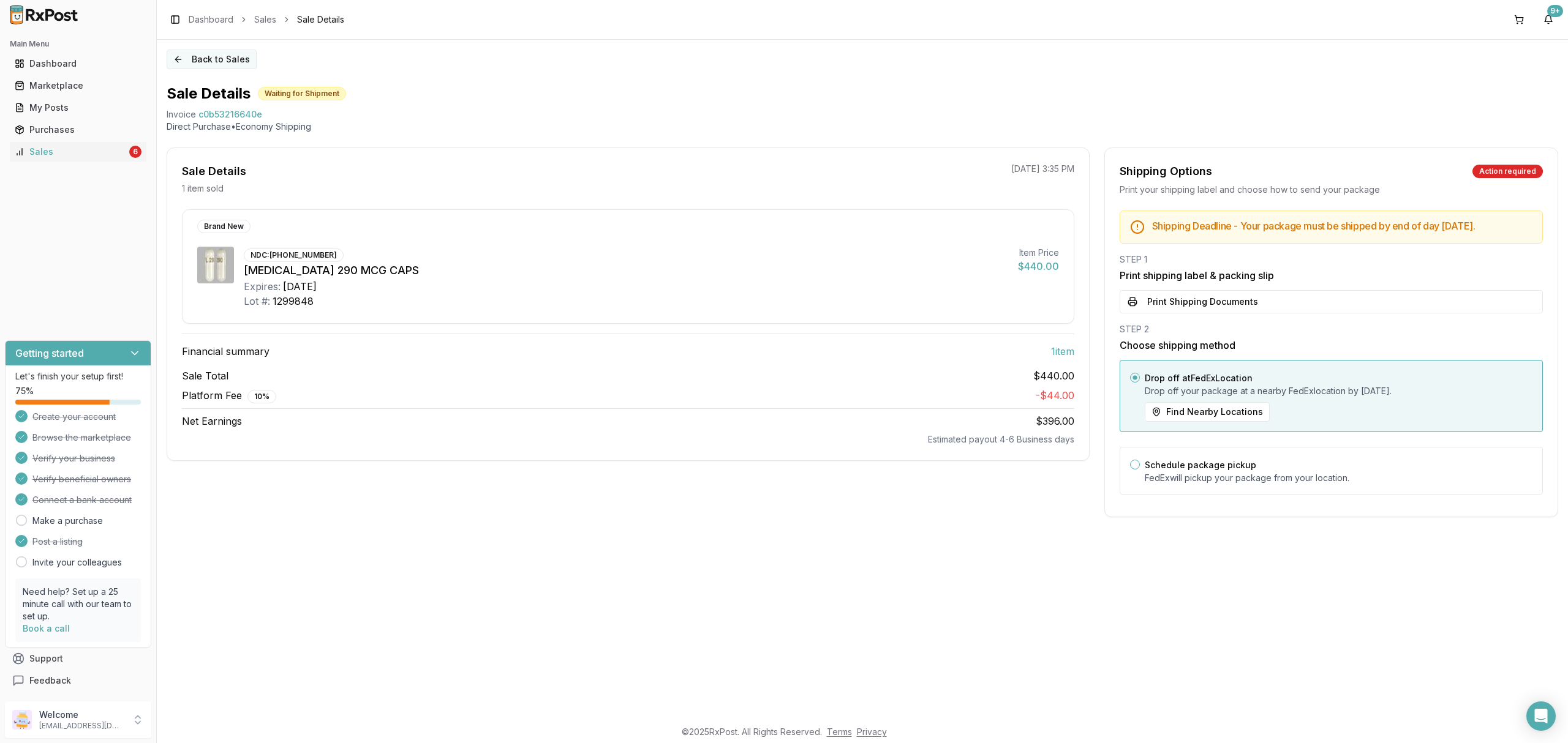
click at [216, 55] on button "Back to Sales" at bounding box center [211, 59] width 90 height 20
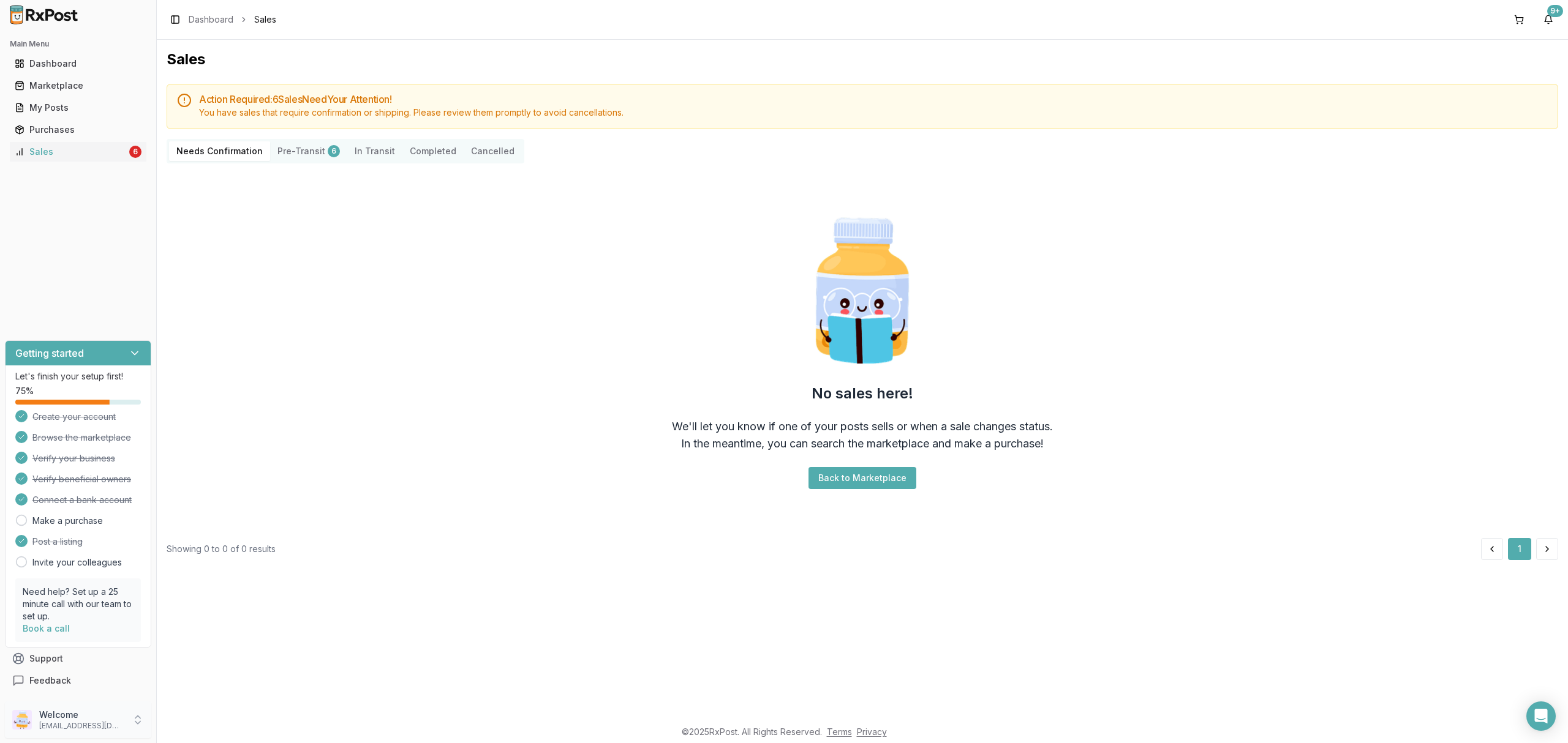
click at [73, 728] on p "nycdiscountpharma2@gmail.com" at bounding box center [82, 726] width 85 height 9
click at [226, 718] on span "Sign Out" at bounding box center [222, 723] width 116 height 12
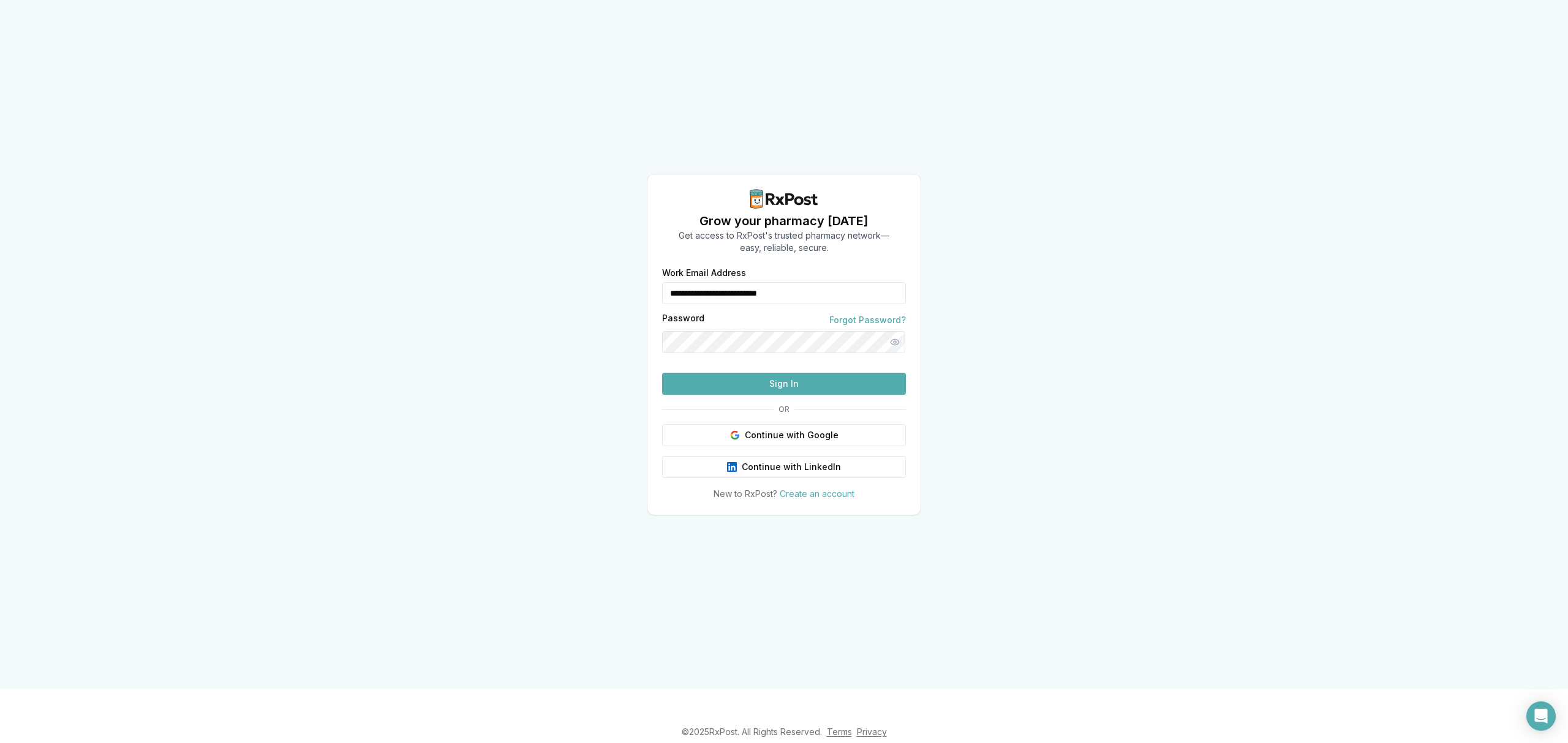
drag, startPoint x: 812, startPoint y: 288, endPoint x: 638, endPoint y: 291, distance: 174.0
click at [638, 291] on div "**********" at bounding box center [784, 344] width 1568 height 689
type input "**********"
click at [804, 385] on button "Sign In" at bounding box center [784, 384] width 243 height 22
click at [767, 395] on button "Sign In" at bounding box center [784, 384] width 243 height 22
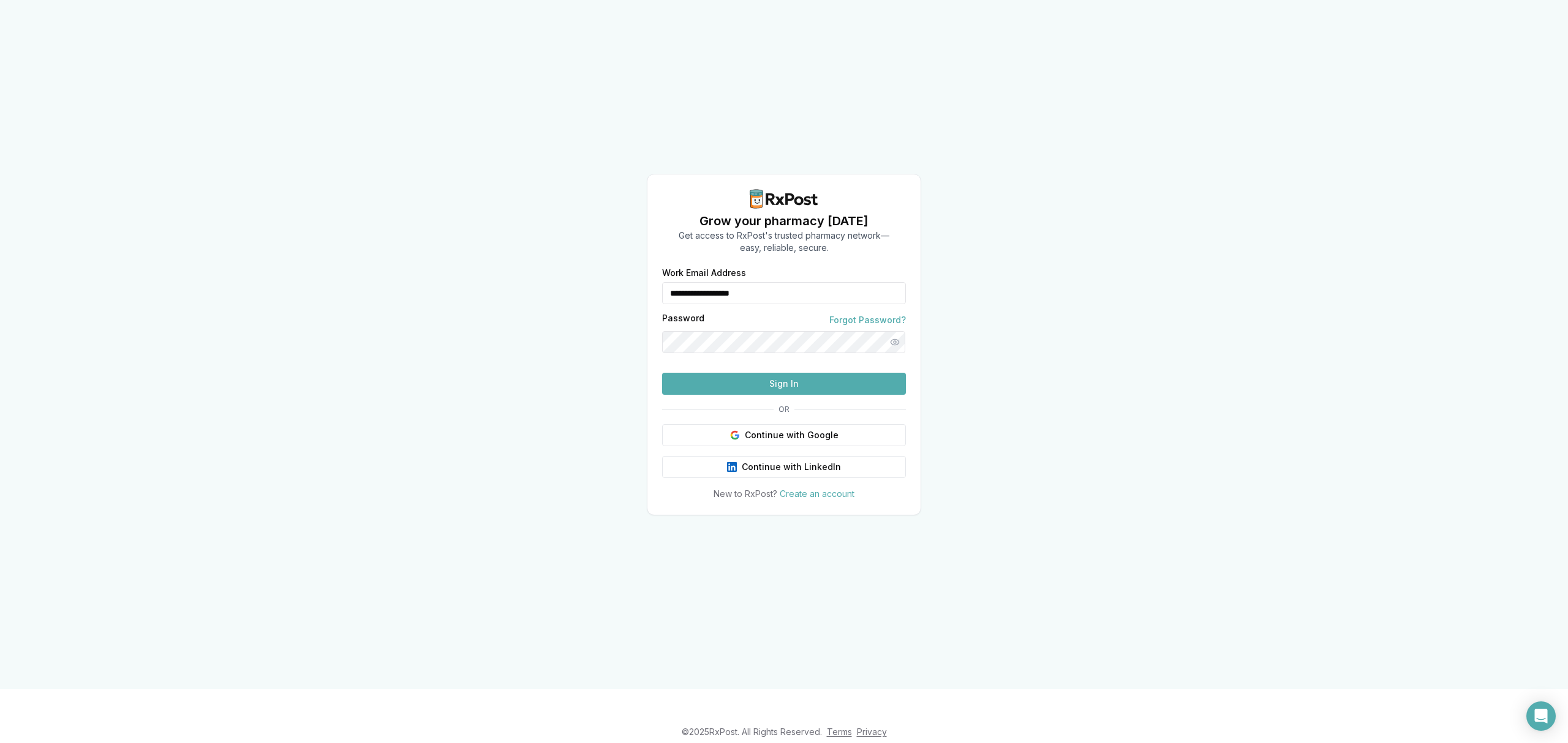
click at [757, 395] on button "Sign In" at bounding box center [784, 384] width 243 height 22
drag, startPoint x: 826, startPoint y: 286, endPoint x: 711, endPoint y: 294, distance: 115.3
click at [714, 294] on form "**********" at bounding box center [784, 332] width 243 height 126
drag, startPoint x: 752, startPoint y: 266, endPoint x: 728, endPoint y: 366, distance: 102.8
click at [434, 279] on div "**********" at bounding box center [784, 344] width 1568 height 689
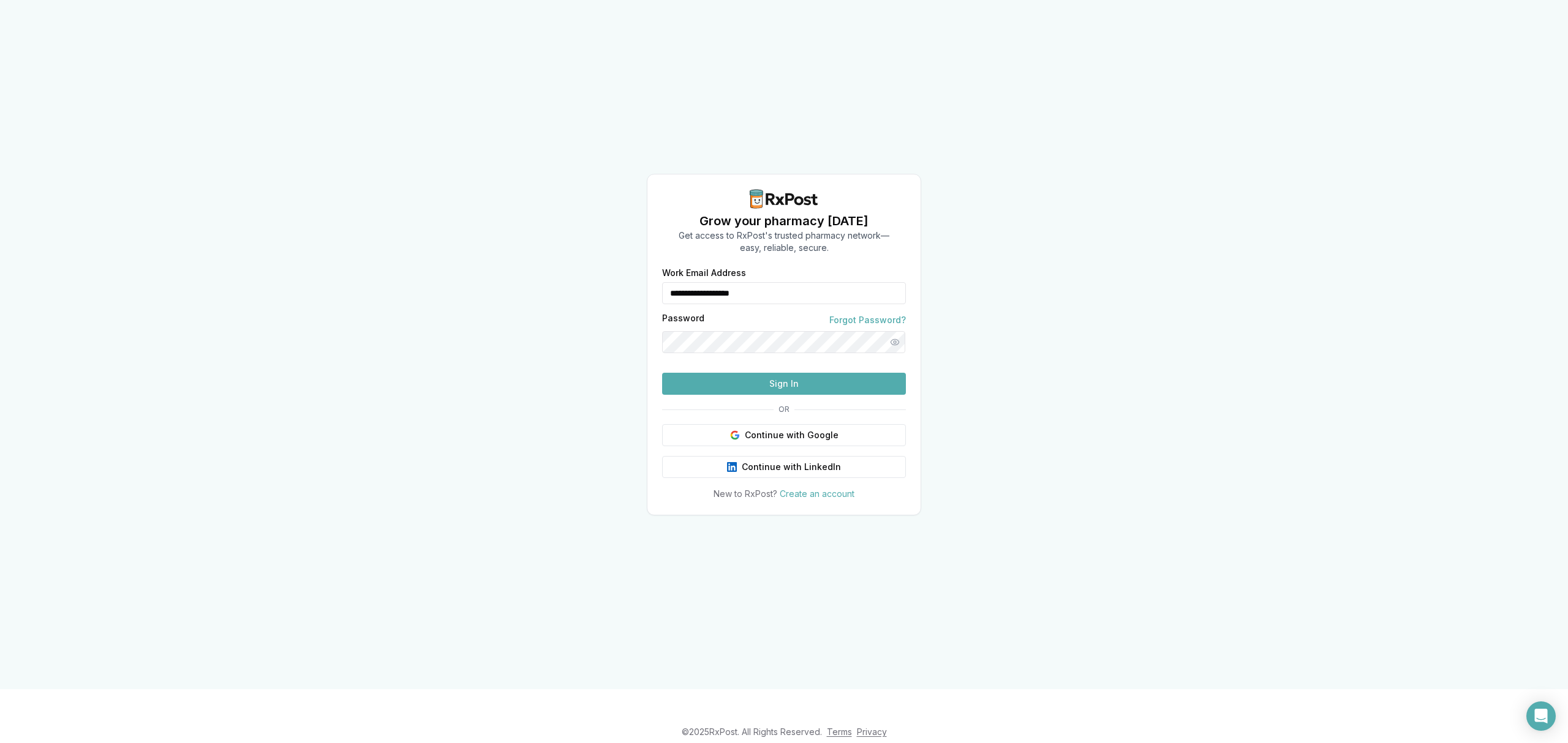
click at [765, 395] on button "Sign In" at bounding box center [784, 384] width 243 height 22
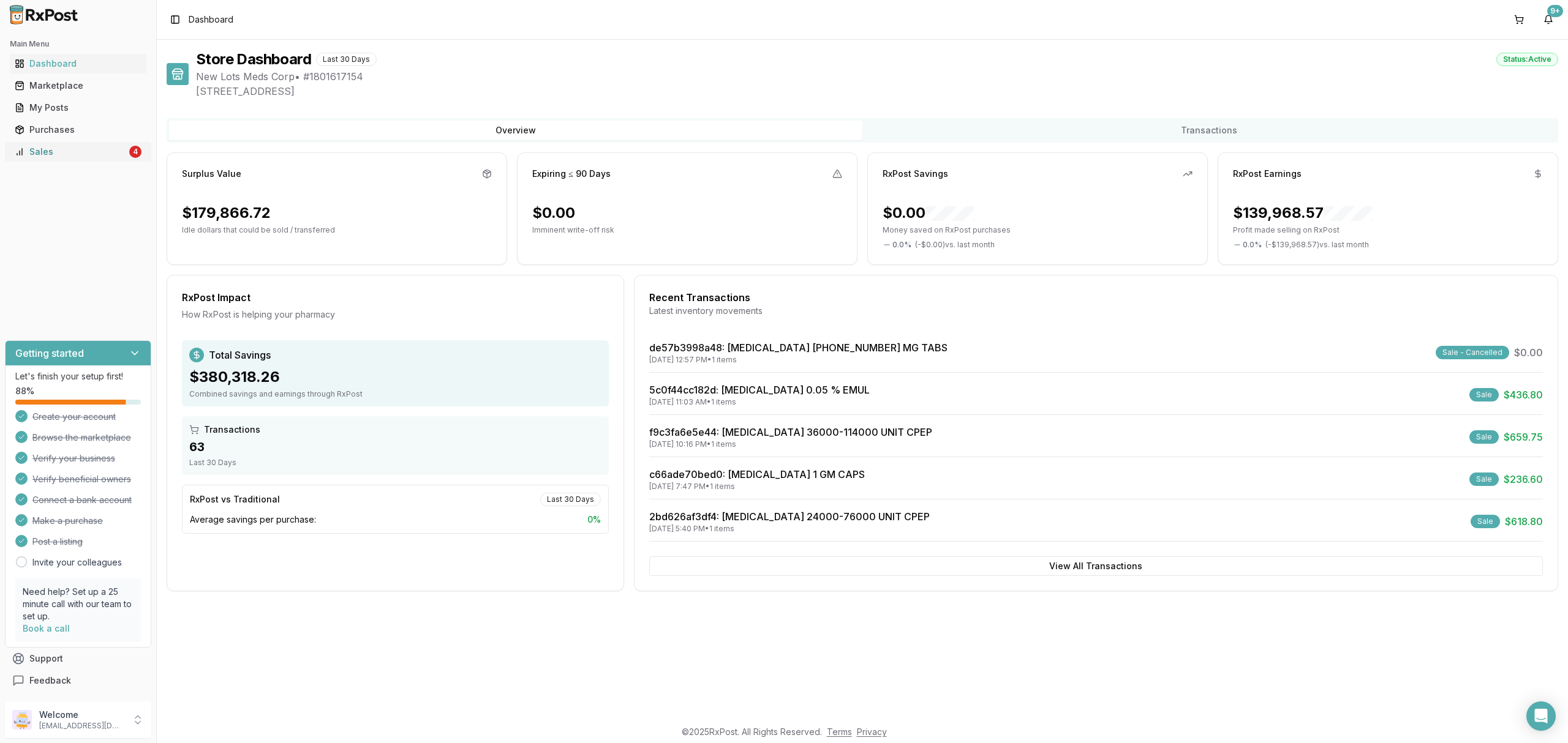
click at [62, 160] on link "Sales 4" at bounding box center [77, 151] width 137 height 22
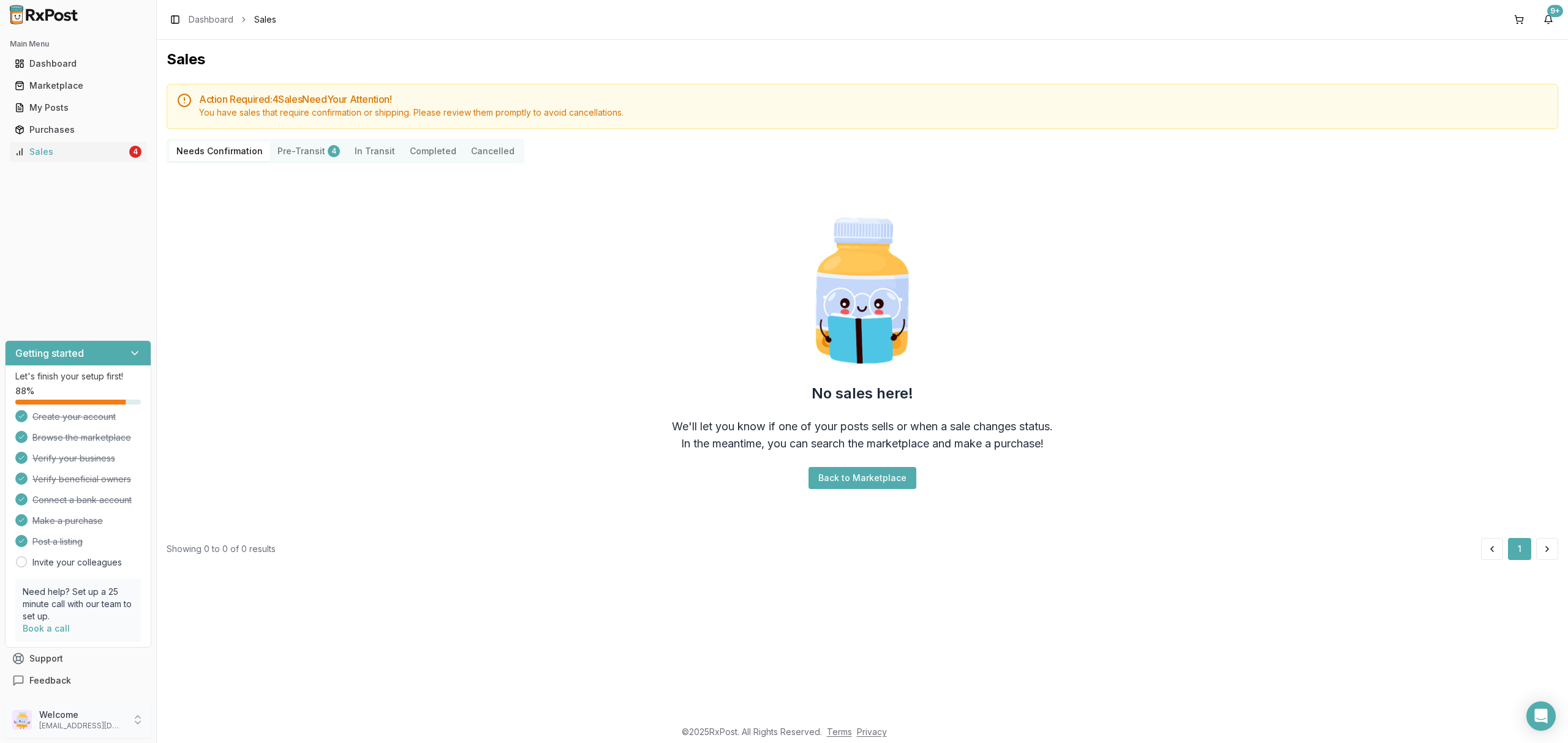
click at [128, 721] on div "Welcome [EMAIL_ADDRESS][DOMAIN_NAME]" at bounding box center [77, 719] width 146 height 37
click at [212, 726] on span "Sign Out" at bounding box center [222, 723] width 116 height 12
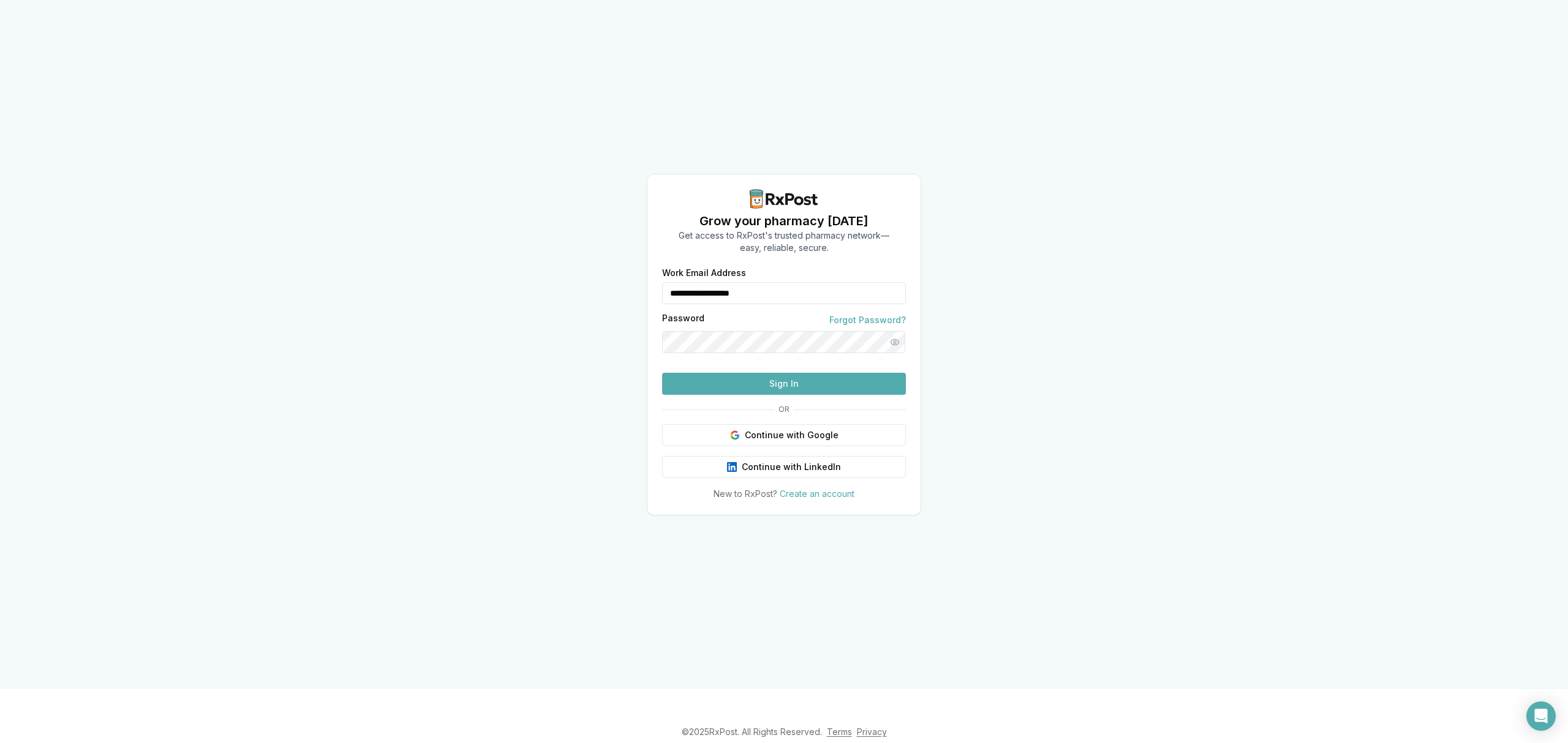
drag, startPoint x: 676, startPoint y: 277, endPoint x: 546, endPoint y: 283, distance: 130.1
click at [546, 283] on div "**********" at bounding box center [784, 344] width 1568 height 689
type input "**********"
click at [786, 395] on button "Sign In" at bounding box center [784, 384] width 243 height 22
click at [785, 395] on button "Sign In" at bounding box center [784, 384] width 243 height 22
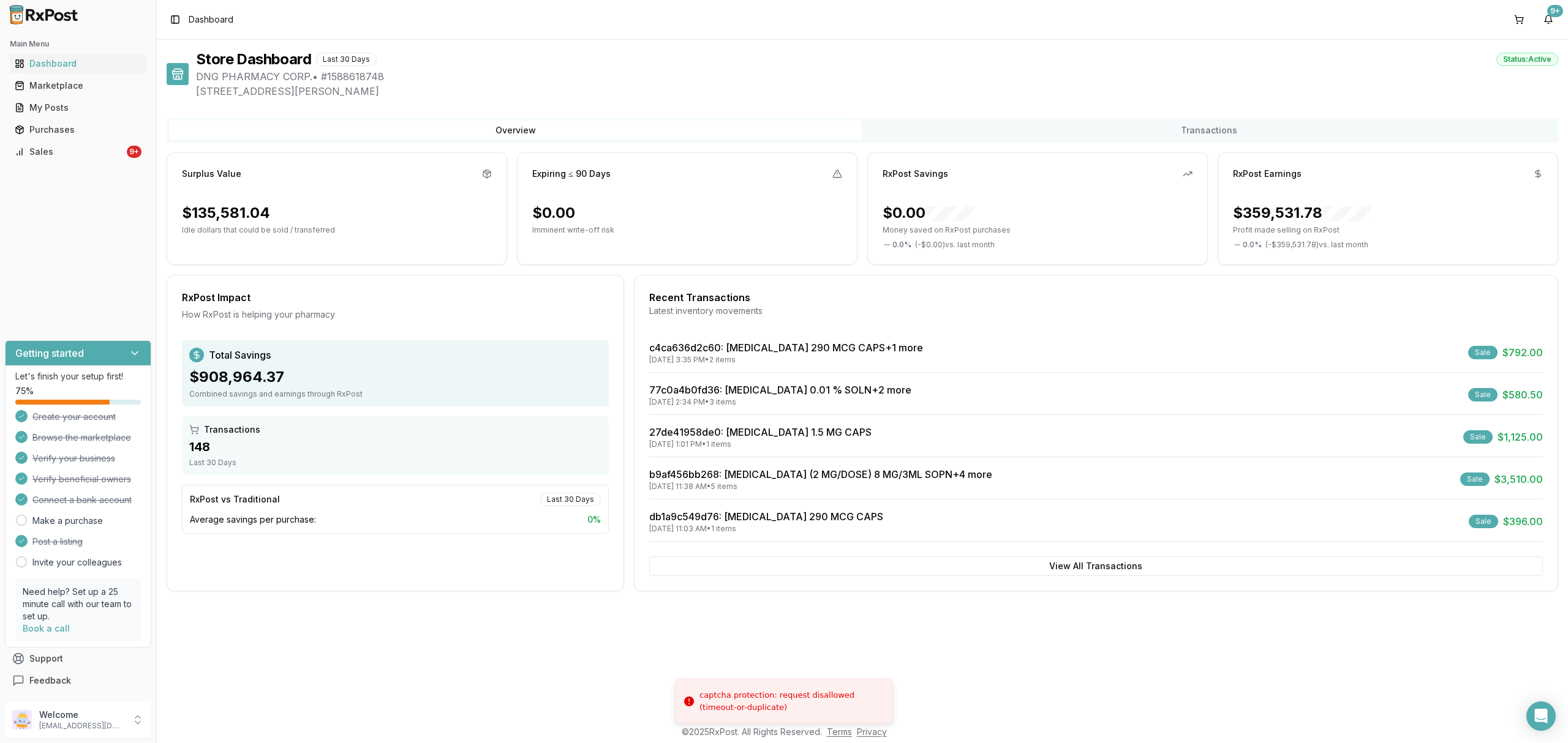
click at [99, 162] on div "Main Menu Dashboard Marketplace My Posts Purchases Sales 9+" at bounding box center [78, 97] width 157 height 137
click at [101, 157] on div "Sales" at bounding box center [70, 152] width 109 height 12
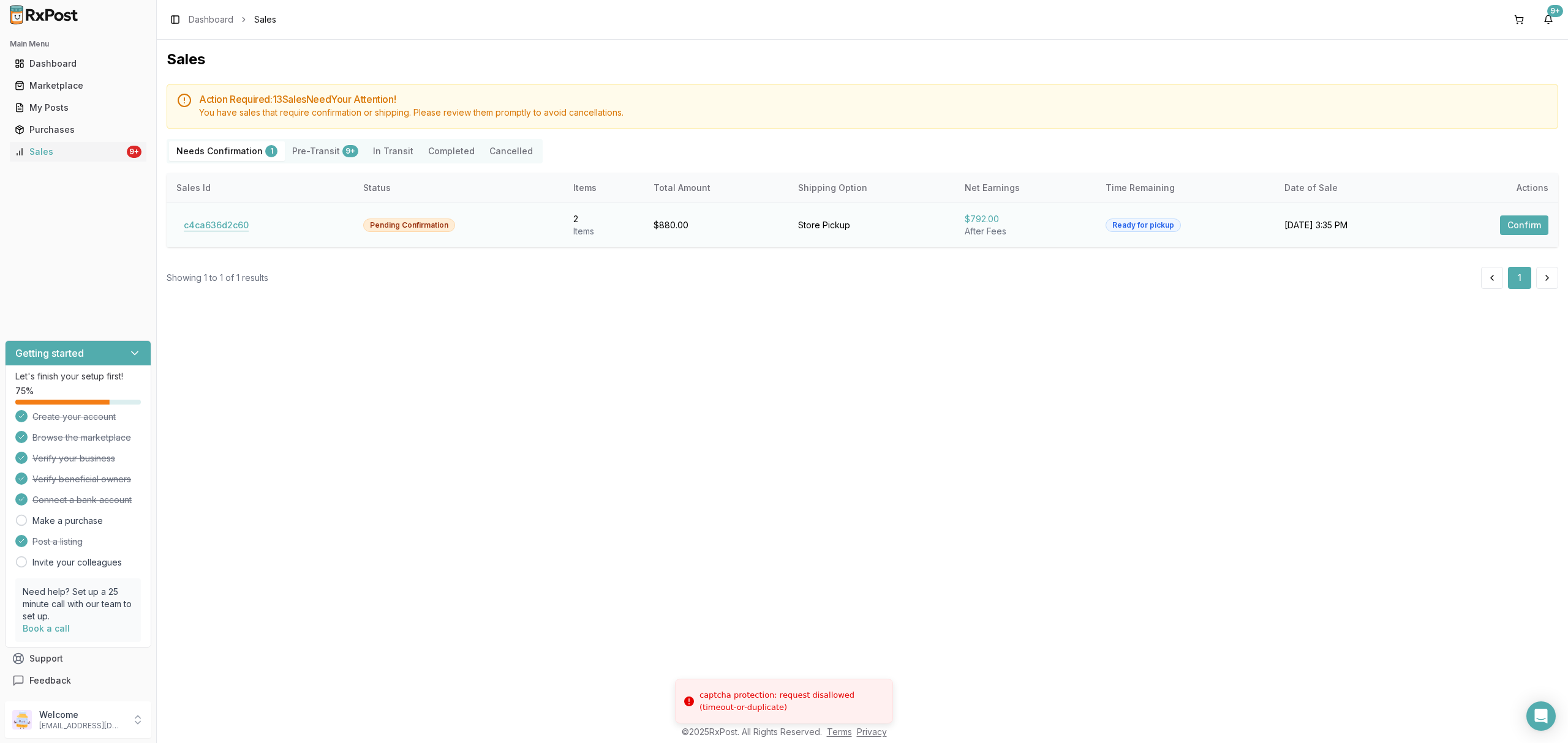
click at [221, 220] on button "c4ca636d2c60" at bounding box center [216, 225] width 79 height 20
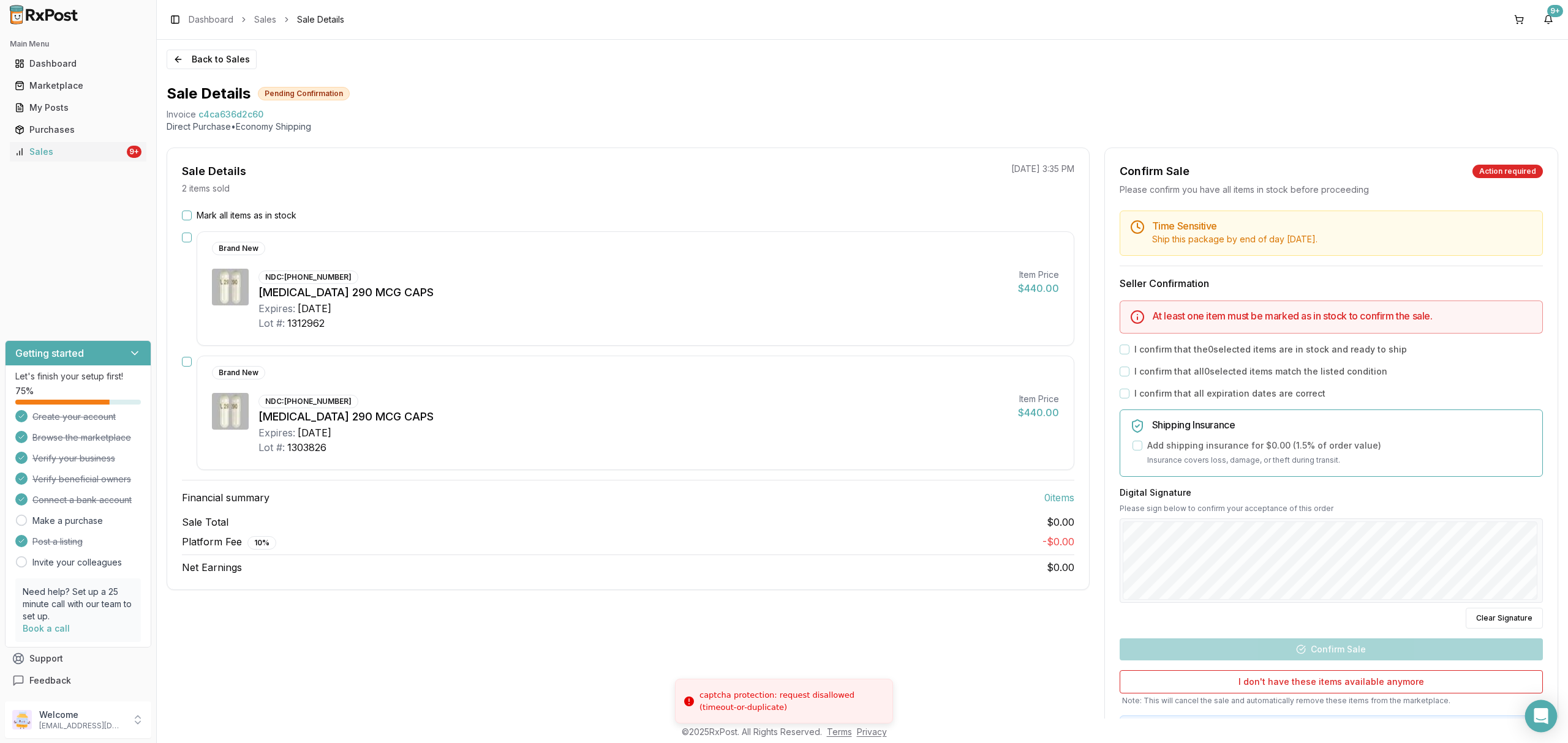
drag, startPoint x: 1537, startPoint y: 697, endPoint x: 1537, endPoint y: 703, distance: 6.0
click at [1537, 703] on body "captcha protection: request disallowed (timeout-or-duplicate) Main Menu Dashboa…" at bounding box center [784, 372] width 1568 height 743
click at [1539, 717] on icon "Open Intercom Messenger" at bounding box center [1540, 716] width 14 height 16
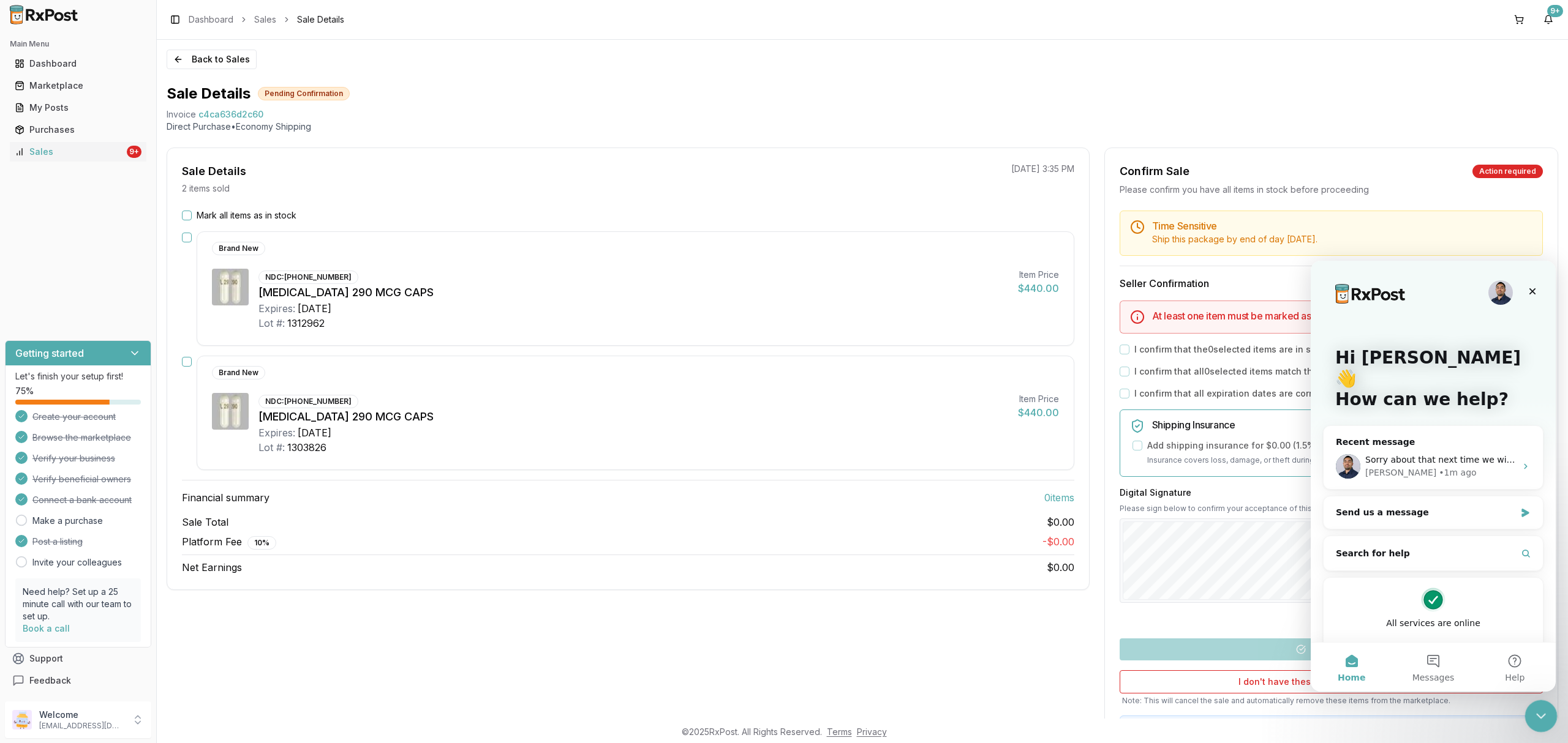
click at [1536, 715] on icon "Close Intercom Messenger" at bounding box center [1539, 715] width 15 height 15
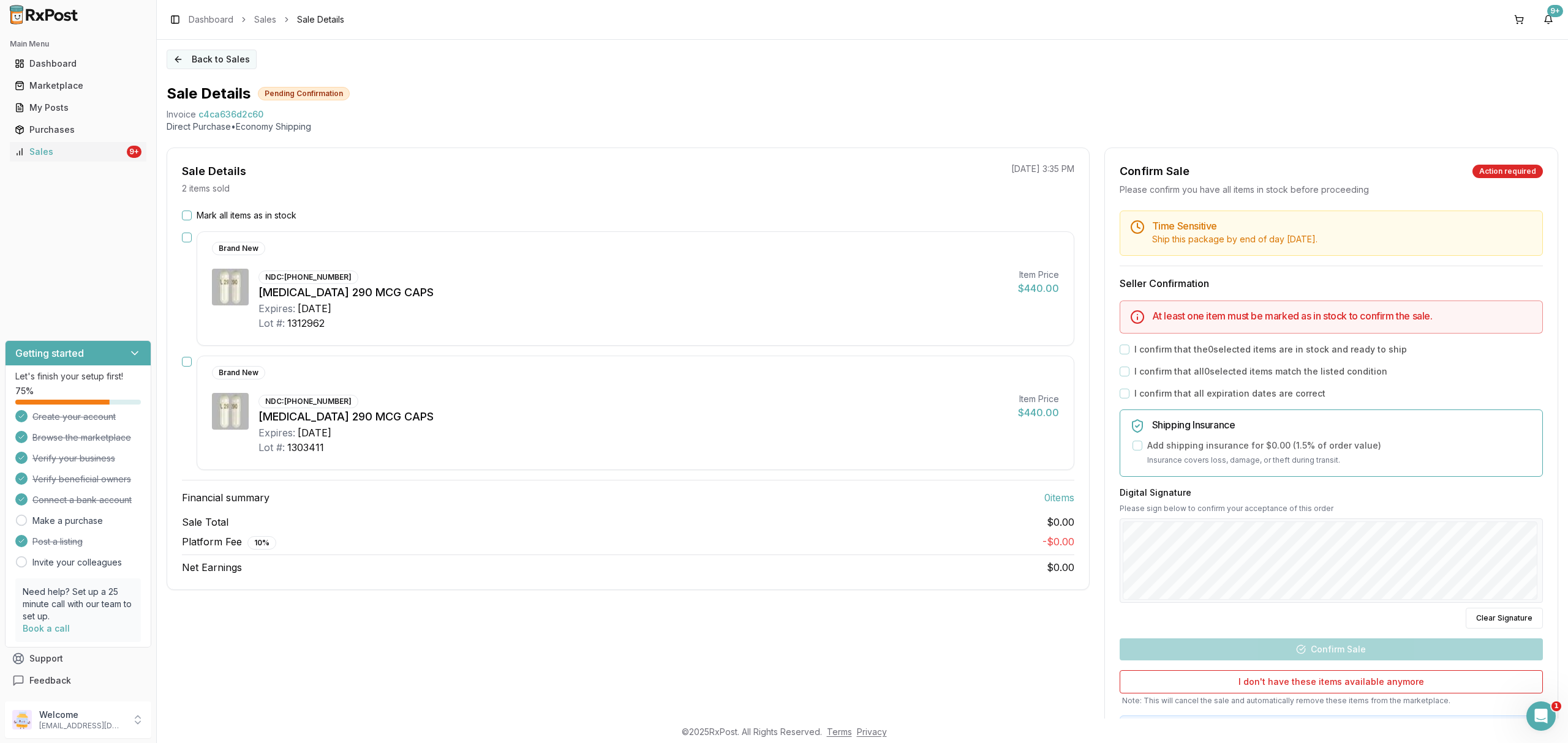
click at [239, 50] on button "Back to Sales" at bounding box center [211, 59] width 90 height 20
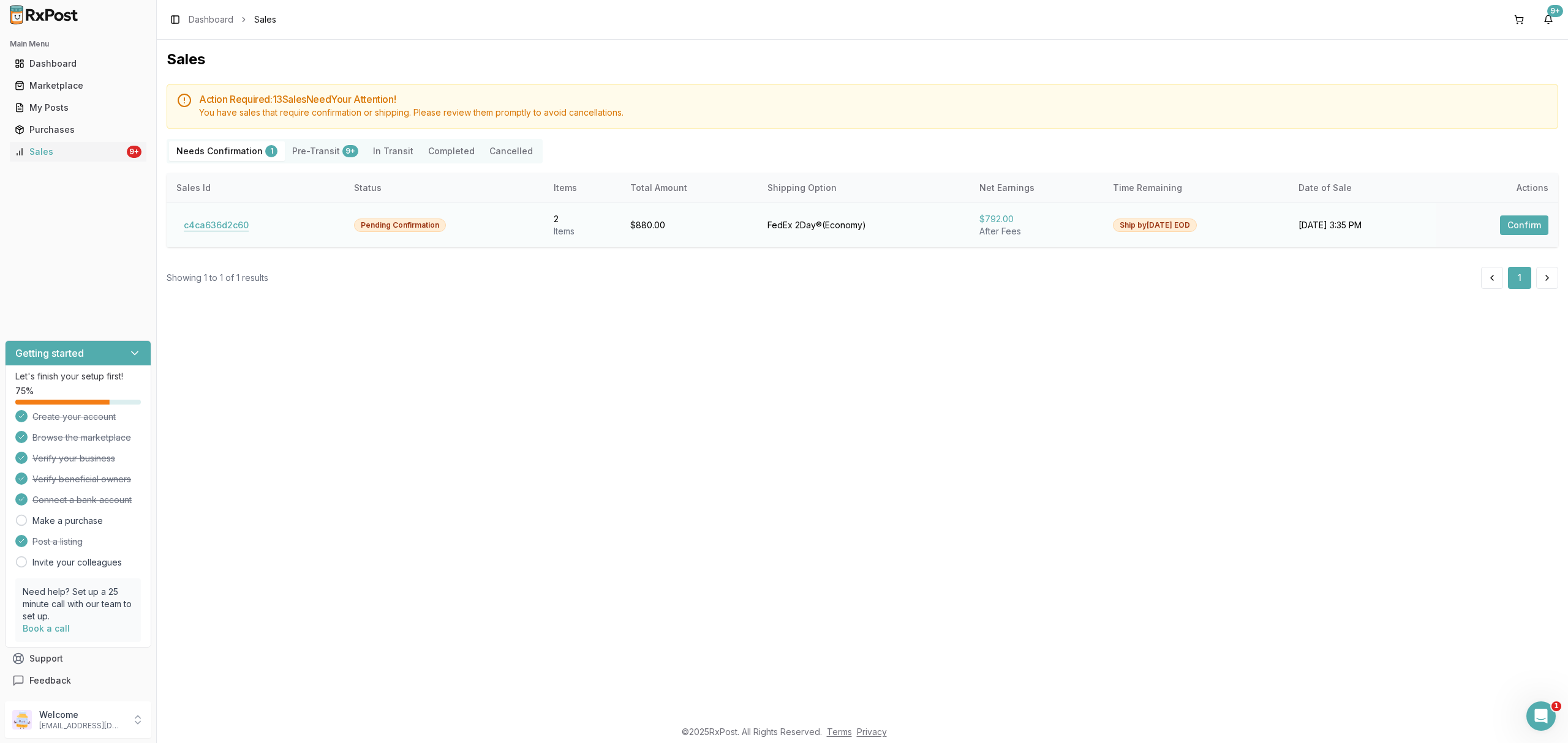
click at [236, 225] on button "c4ca636d2c60" at bounding box center [216, 225] width 79 height 20
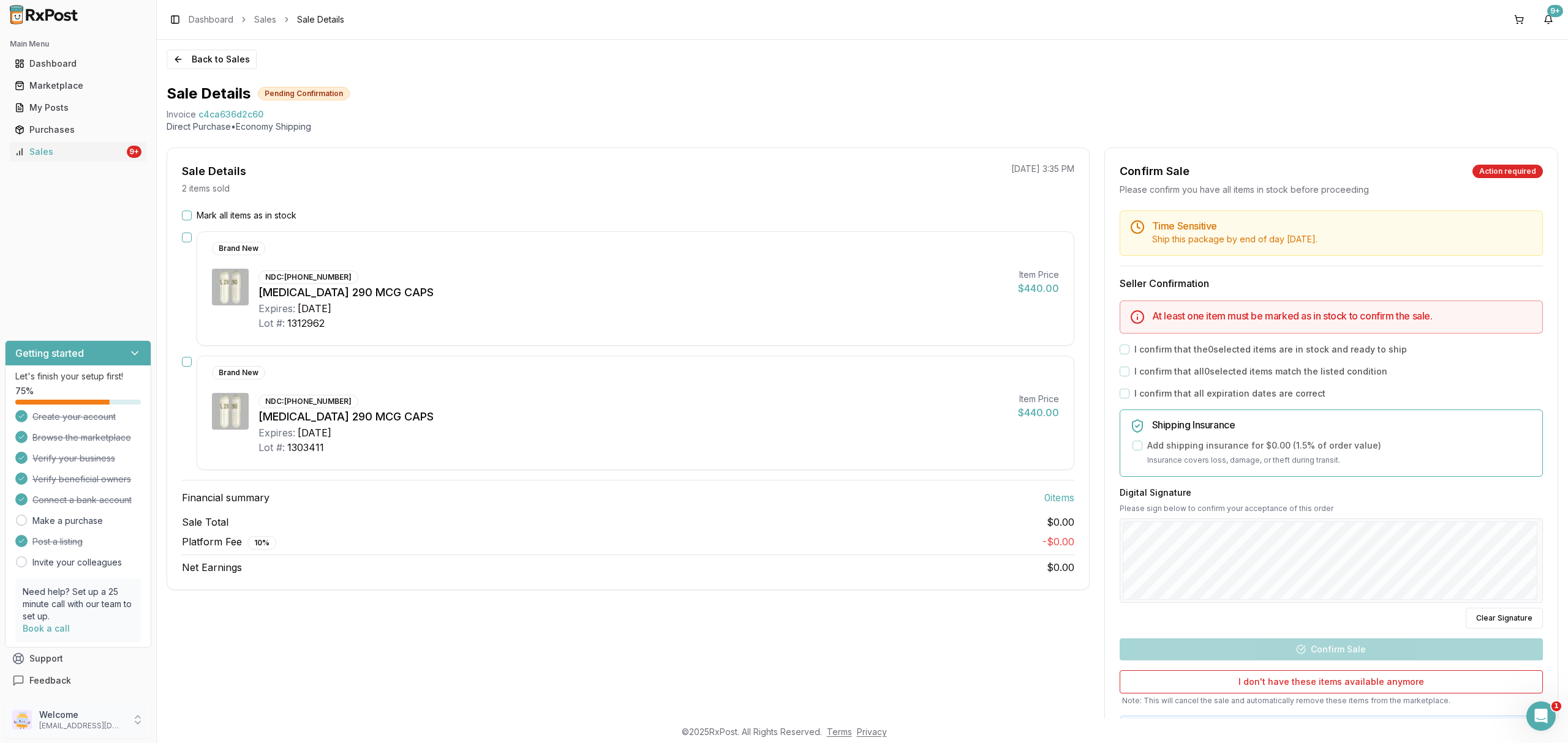
click at [93, 721] on p "[EMAIL_ADDRESS][DOMAIN_NAME]" at bounding box center [82, 726] width 85 height 9
click at [196, 723] on span "Sign Out" at bounding box center [222, 723] width 116 height 12
